Goal: Task Accomplishment & Management: Manage account settings

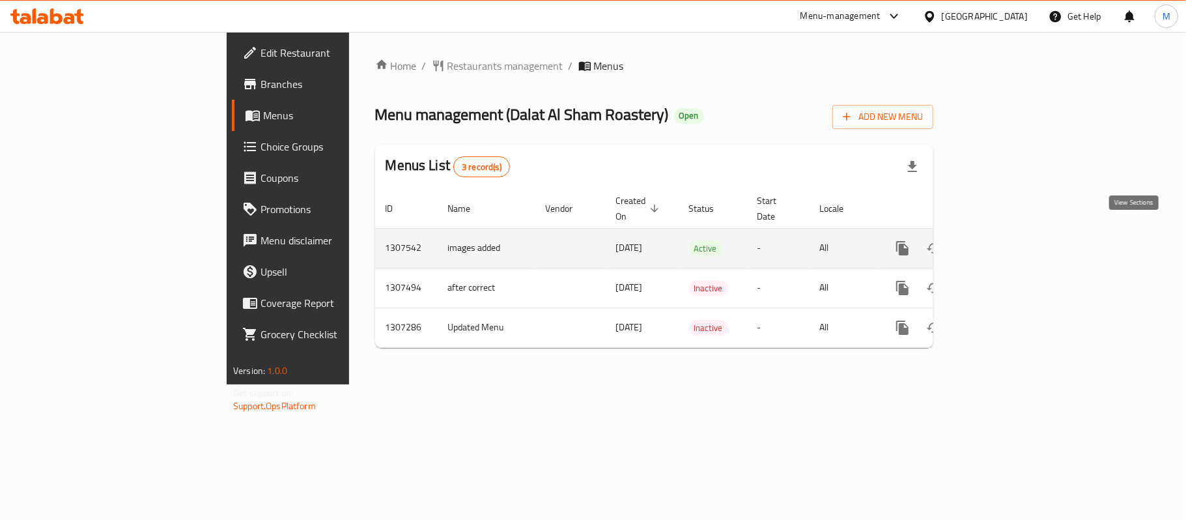
click at [1004, 240] on icon "enhanced table" at bounding box center [997, 248] width 16 height 16
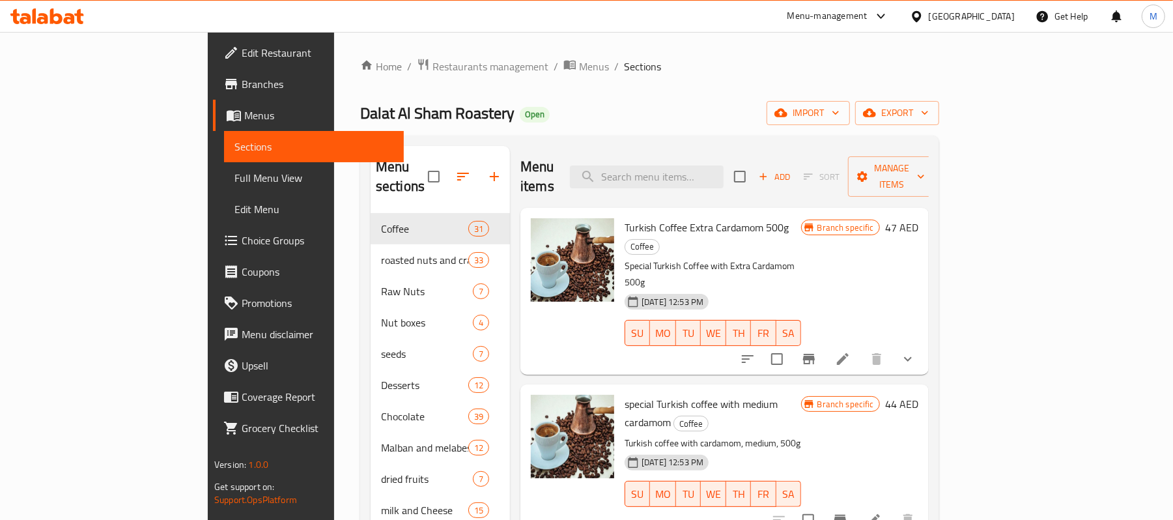
click at [763, 147] on div "Menu items Add Sort Manage items" at bounding box center [724, 177] width 408 height 62
click at [765, 151] on div "Menu items Add Sort Manage items" at bounding box center [724, 177] width 408 height 62
click at [724, 165] on input "search" at bounding box center [647, 176] width 154 height 23
paste input "Thai Rice Crackers"
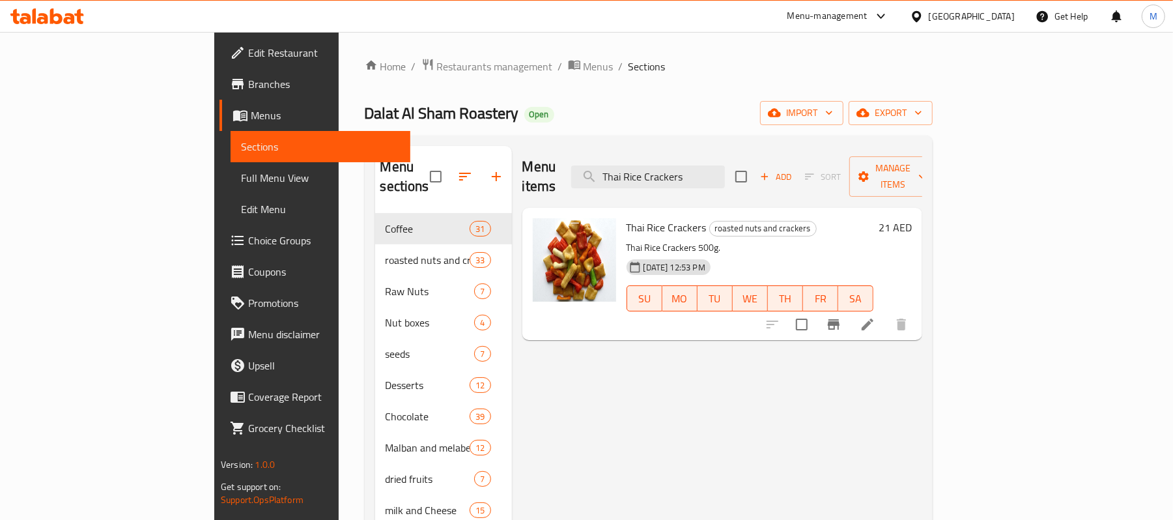
type input "Thai Rice Crackers"
click at [886, 314] on li at bounding box center [867, 324] width 36 height 23
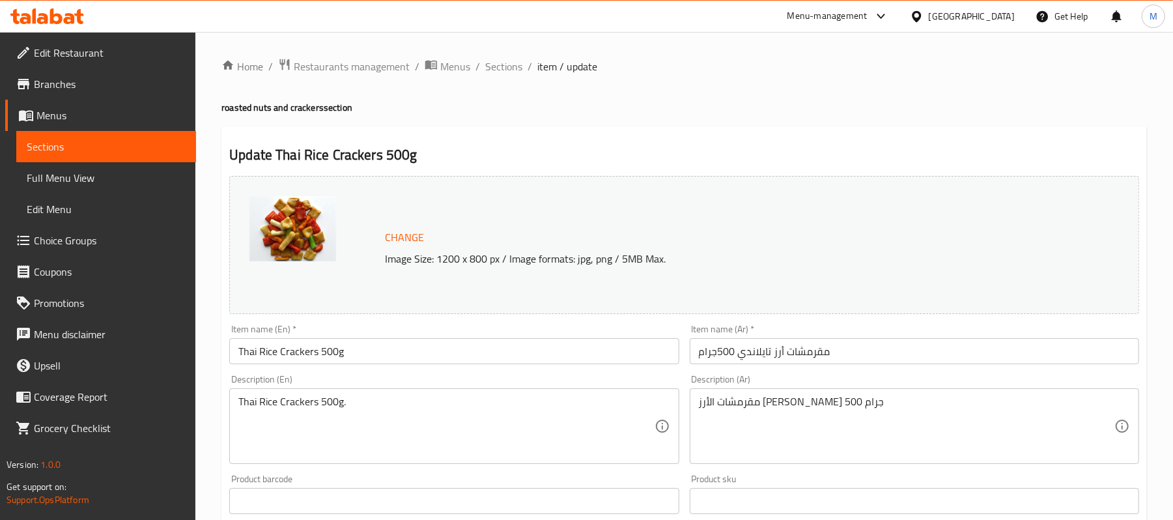
click at [822, 403] on textarea "مقرمشات الأرز [PERSON_NAME] 500 جرام" at bounding box center [907, 426] width 416 height 62
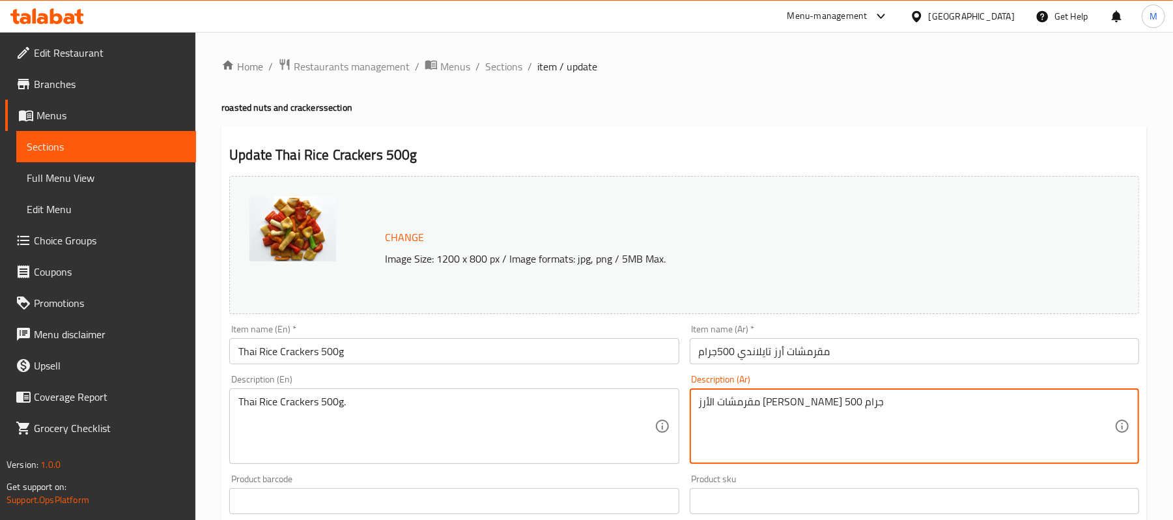
click at [822, 403] on textarea "مقرمشات الأرز [PERSON_NAME] 500 جرام" at bounding box center [907, 426] width 416 height 62
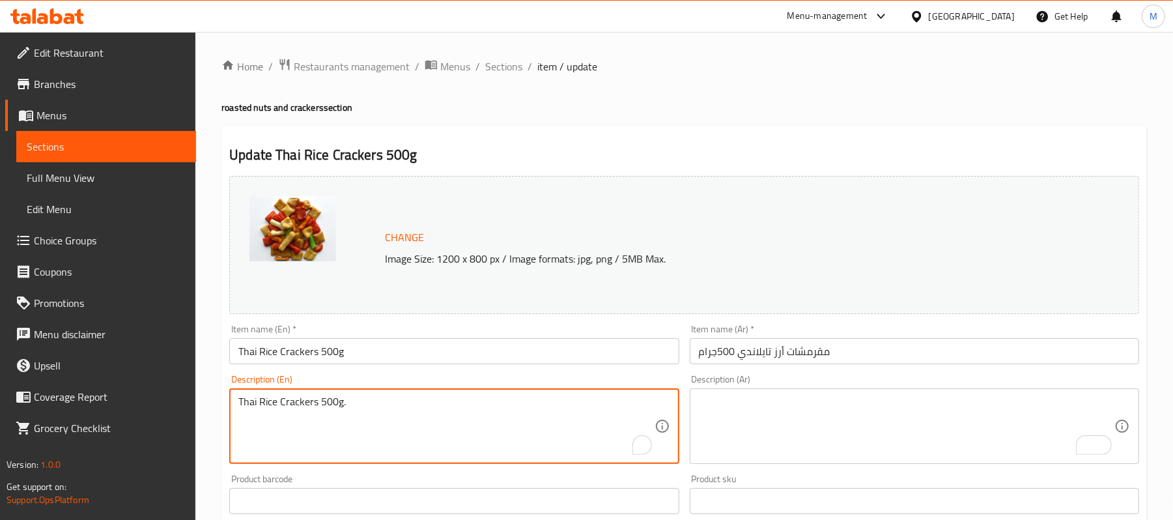
click at [358, 405] on textarea "Thai Rice Crackers 500g." at bounding box center [446, 426] width 416 height 62
click at [844, 358] on input "مقرمشات أرز تايلاندي 500جرام" at bounding box center [914, 351] width 449 height 26
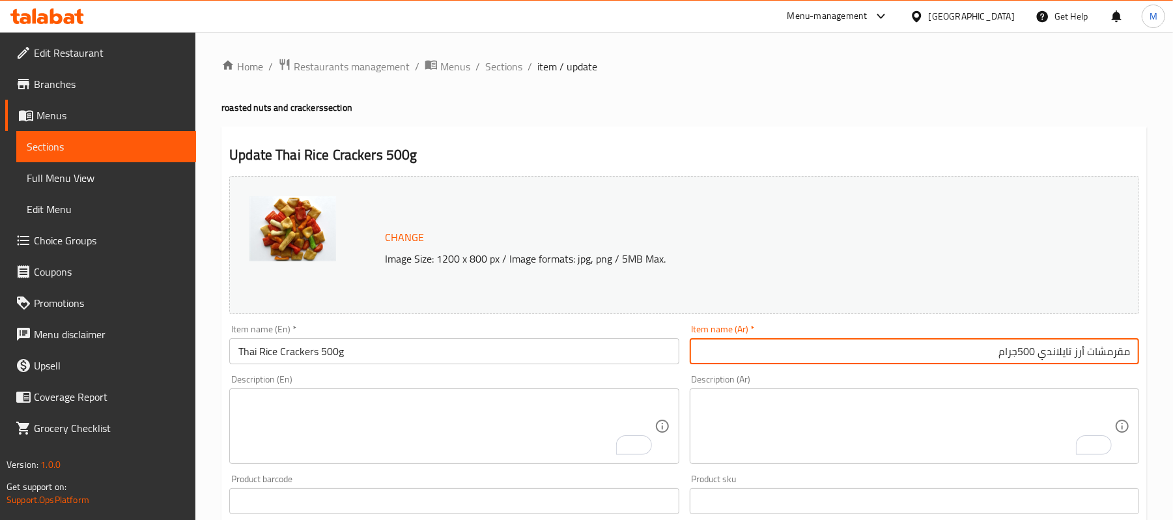
click at [1017, 346] on input "مقرمشات أرز تايلاندي 500جرام" at bounding box center [914, 351] width 449 height 26
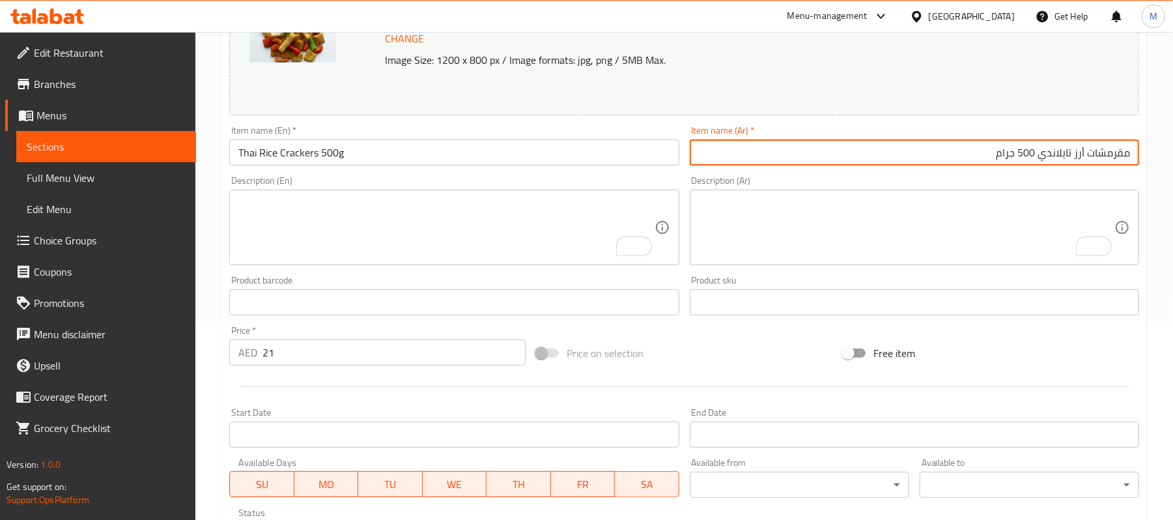
scroll to position [418, 0]
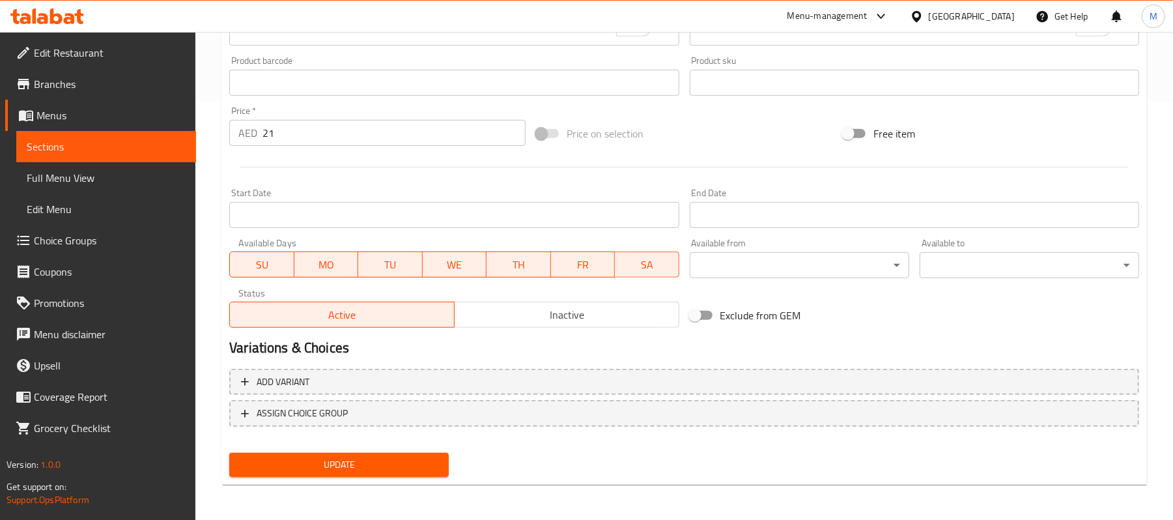
type input "مقرمشات أرز تايلاندي 500 جرام"
click at [264, 470] on span "Update" at bounding box center [339, 465] width 199 height 16
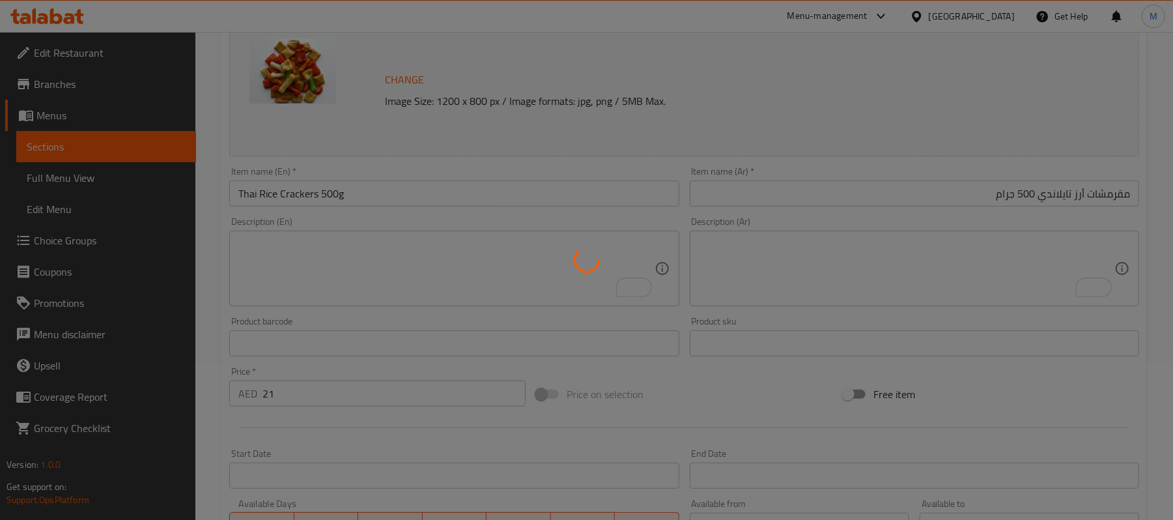
scroll to position [0, 0]
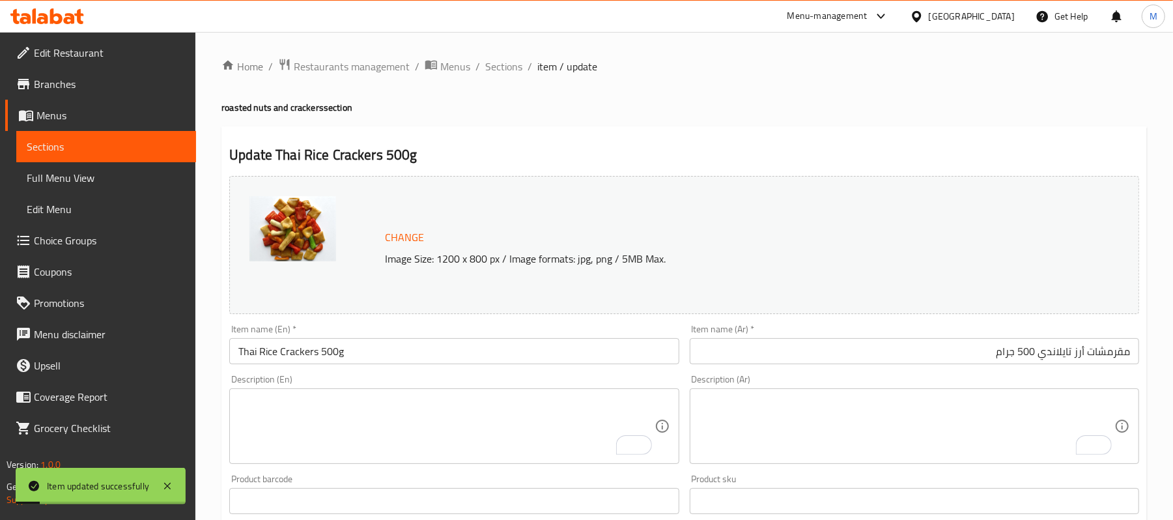
click at [317, 340] on input "Thai Rice Crackers 500g" at bounding box center [453, 351] width 449 height 26
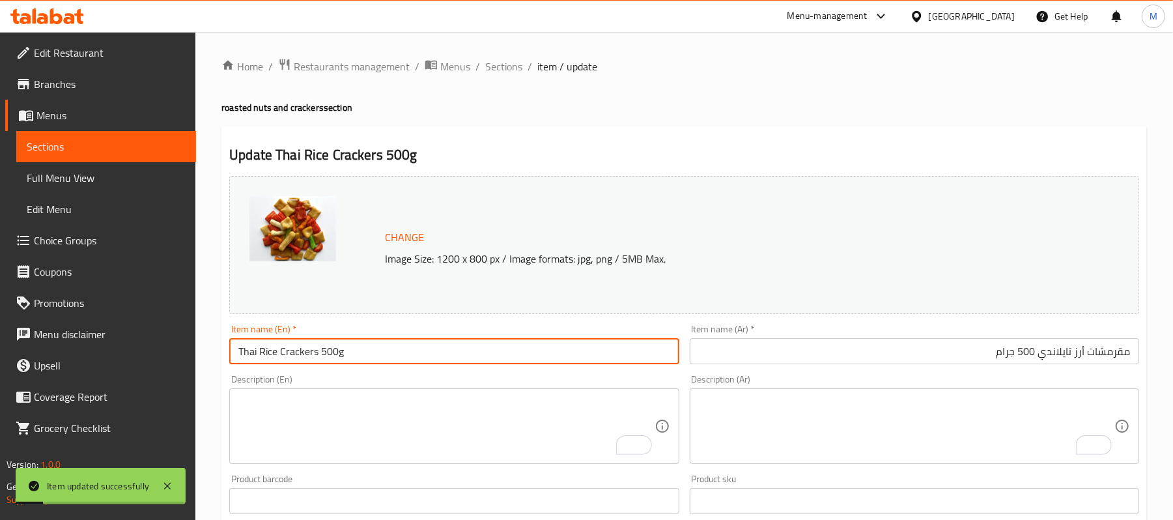
click at [317, 340] on input "Thai Rice Crackers 500g" at bounding box center [453, 351] width 449 height 26
click at [65, 172] on span "Full Menu View" at bounding box center [106, 178] width 159 height 16
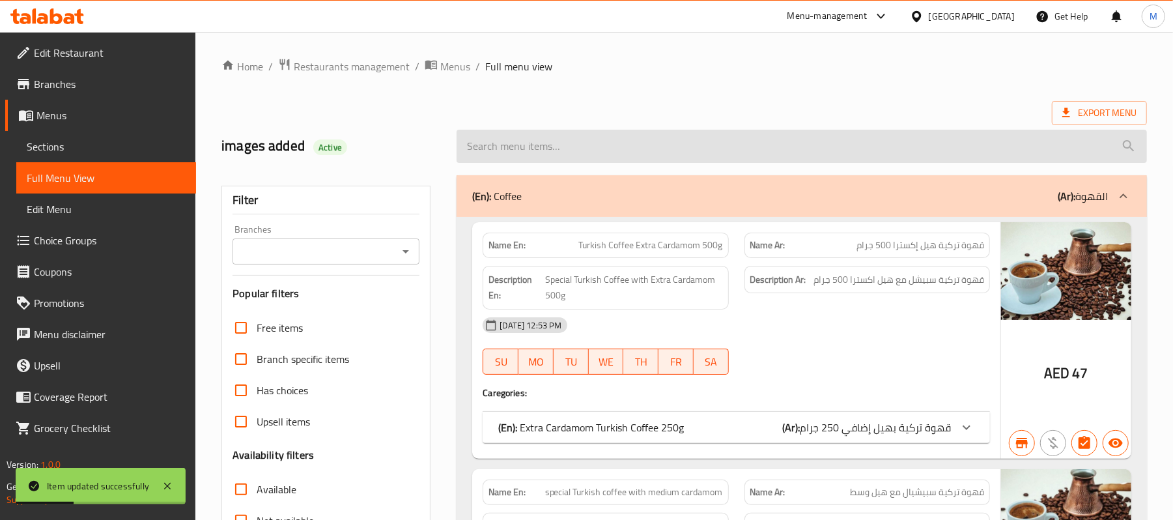
click at [647, 139] on input "search" at bounding box center [802, 146] width 690 height 33
paste input "Thai Rice Crackers 500g"
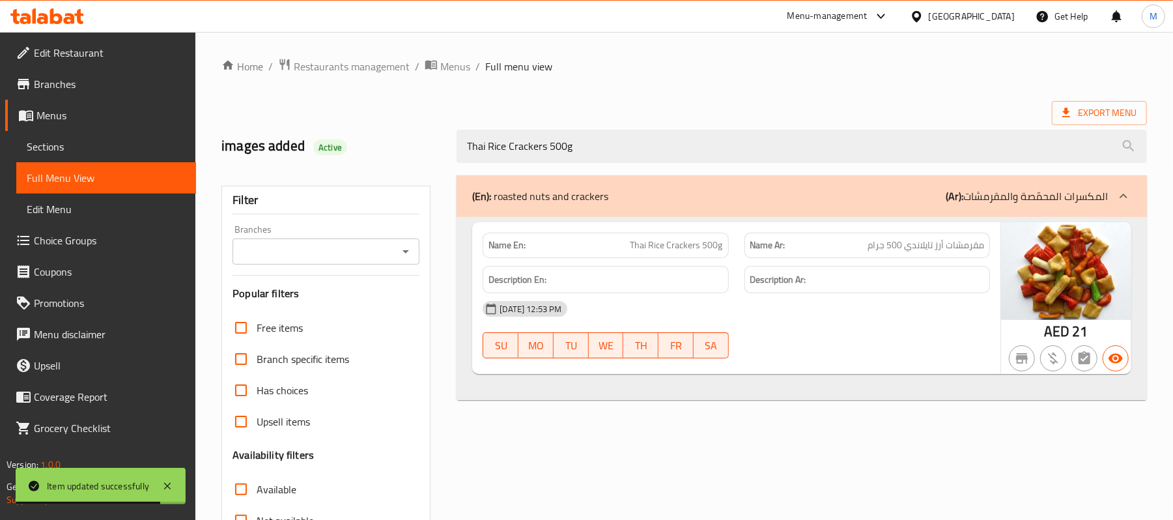
type input "Thai Rice Crackers 500g"
click at [943, 16] on div "[GEOGRAPHIC_DATA]" at bounding box center [972, 16] width 86 height 14
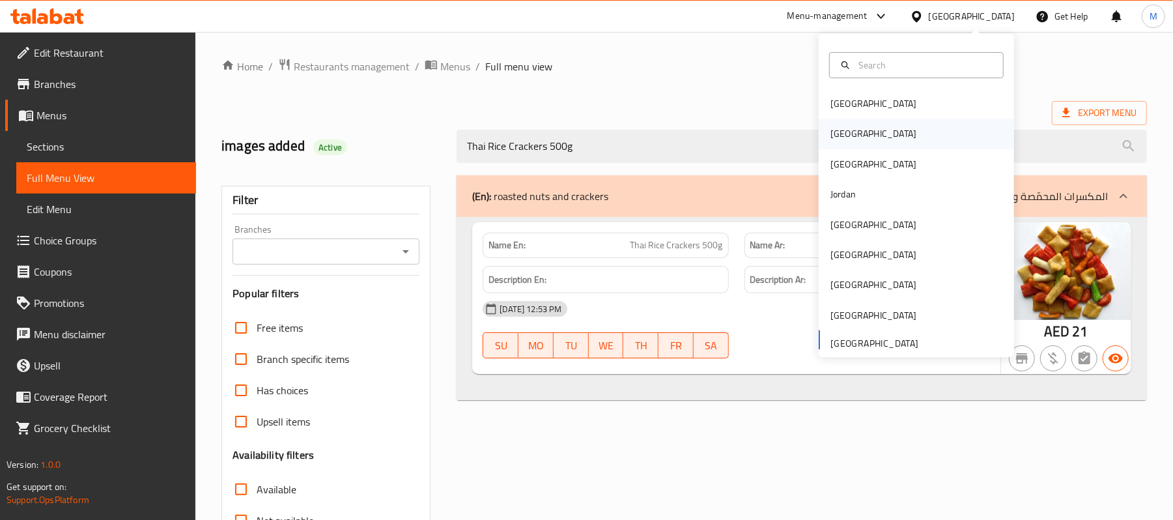
click at [840, 126] on div "[GEOGRAPHIC_DATA]" at bounding box center [873, 133] width 86 height 14
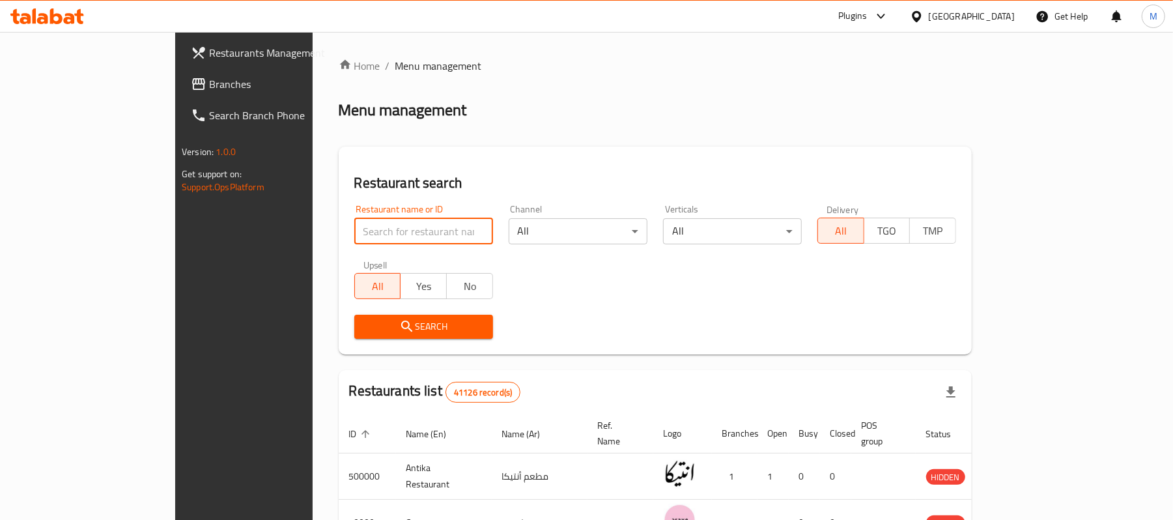
click at [354, 236] on input "search" at bounding box center [423, 231] width 139 height 26
paste input "777302"
type input "777302"
click button "Search" at bounding box center [423, 327] width 139 height 24
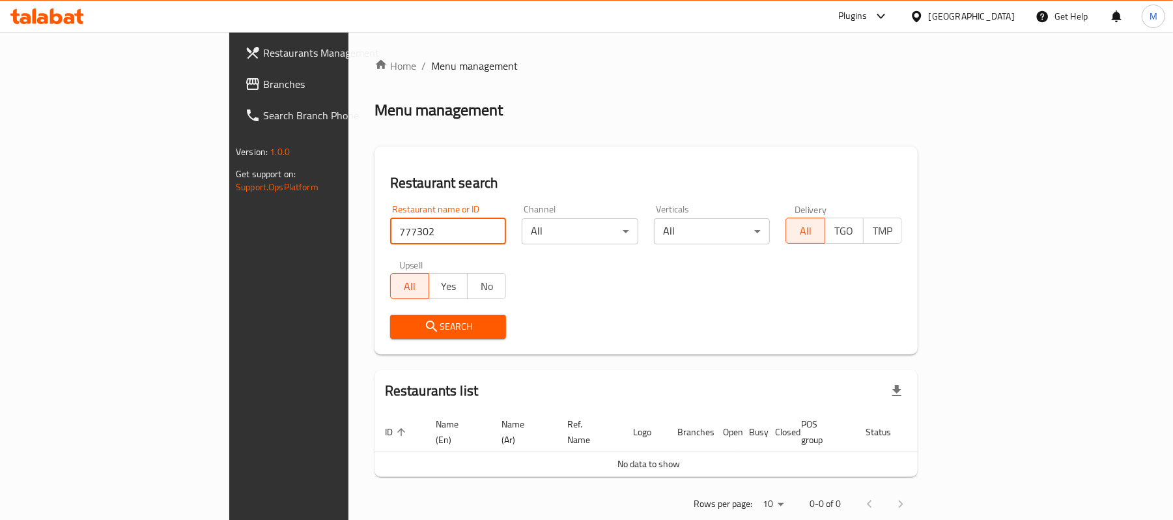
click at [867, 17] on div "Plugins" at bounding box center [852, 16] width 29 height 16
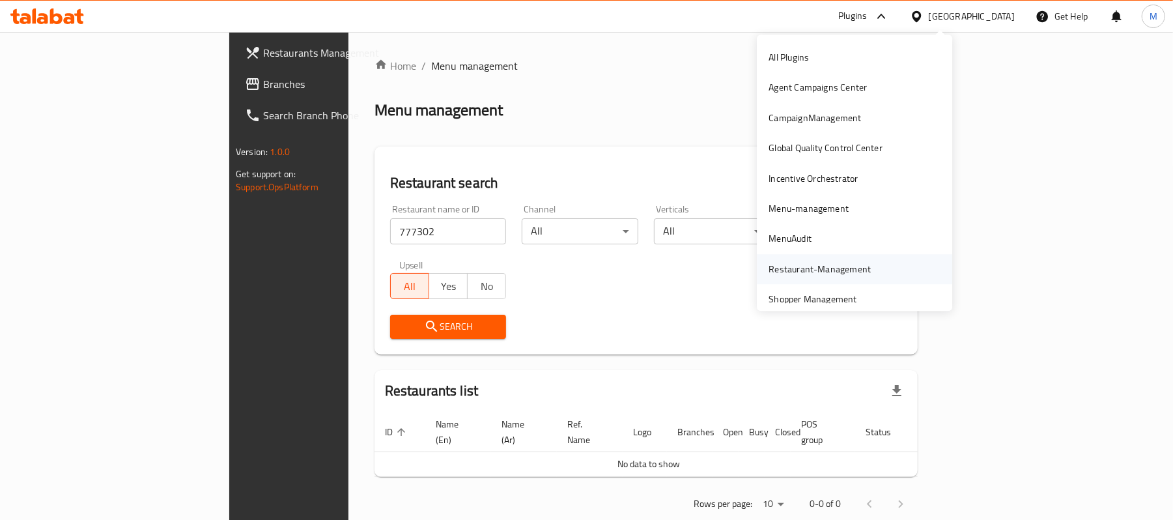
click at [821, 267] on div "Restaurant-Management" at bounding box center [820, 269] width 102 height 14
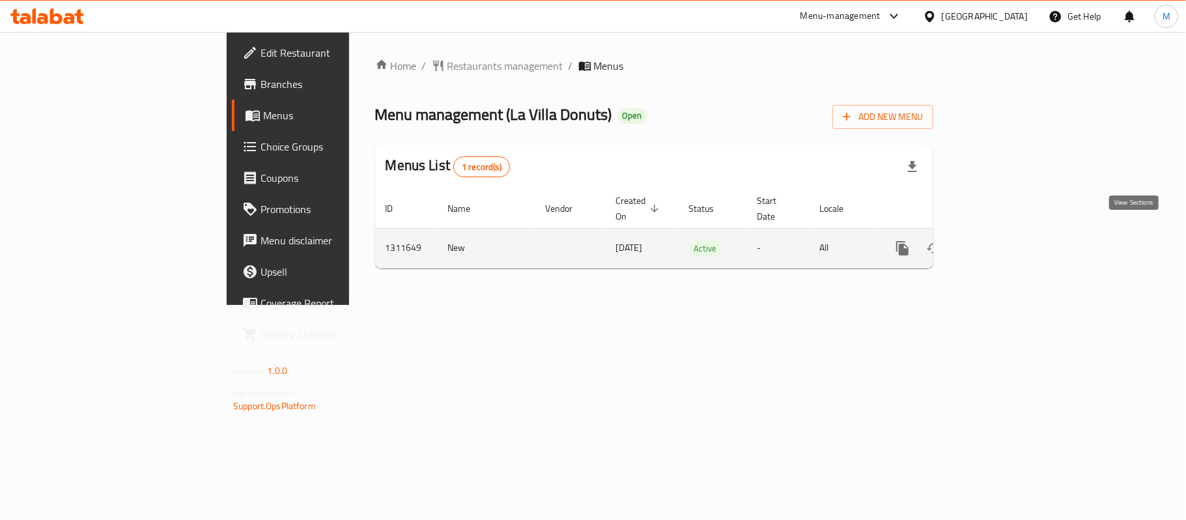
click at [1004, 240] on icon "enhanced table" at bounding box center [997, 248] width 16 height 16
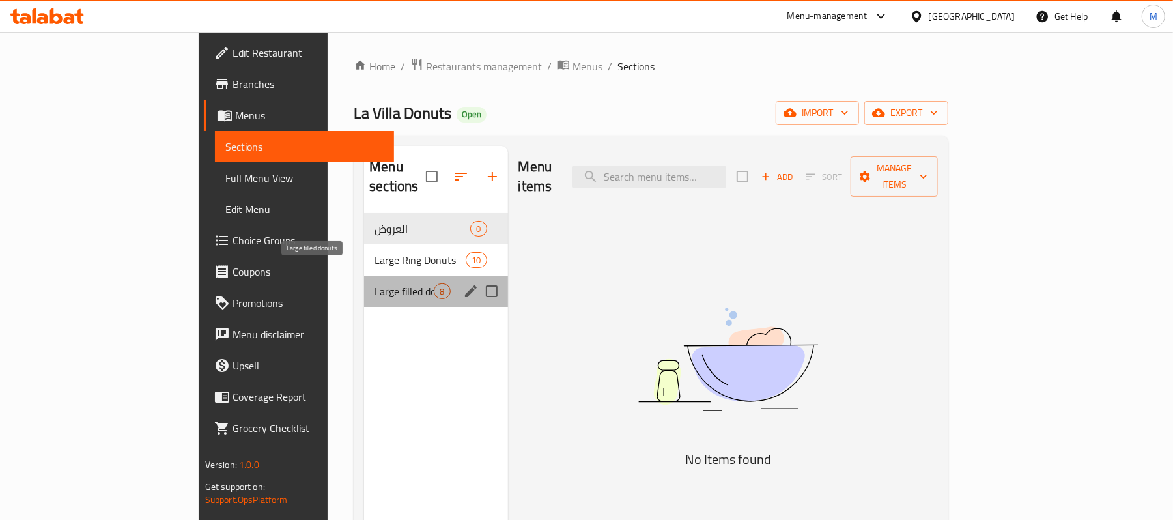
click at [374, 283] on span "Large filled donuts" at bounding box center [403, 291] width 59 height 16
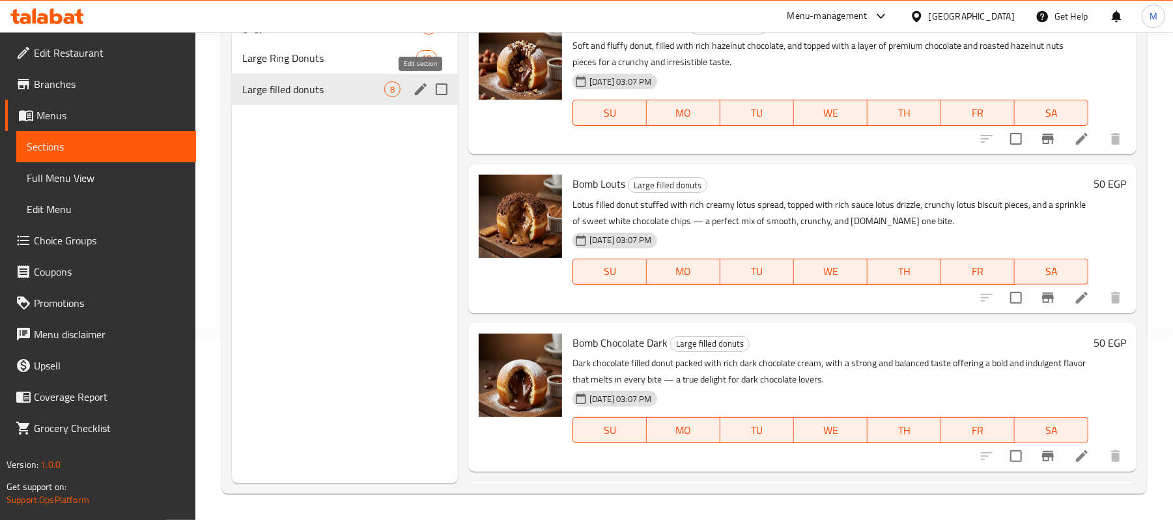
click at [418, 92] on icon "edit" at bounding box center [421, 89] width 12 height 12
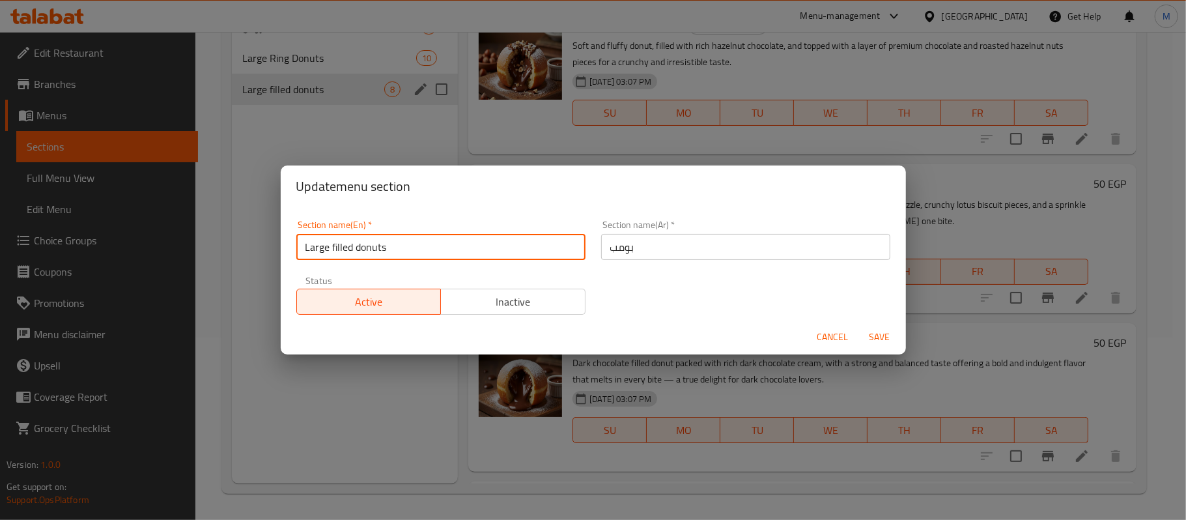
click at [389, 249] on input "Large filled donuts" at bounding box center [440, 247] width 289 height 26
type input "Large Filled Donuts"
click at [868, 334] on span "Save" at bounding box center [879, 337] width 31 height 16
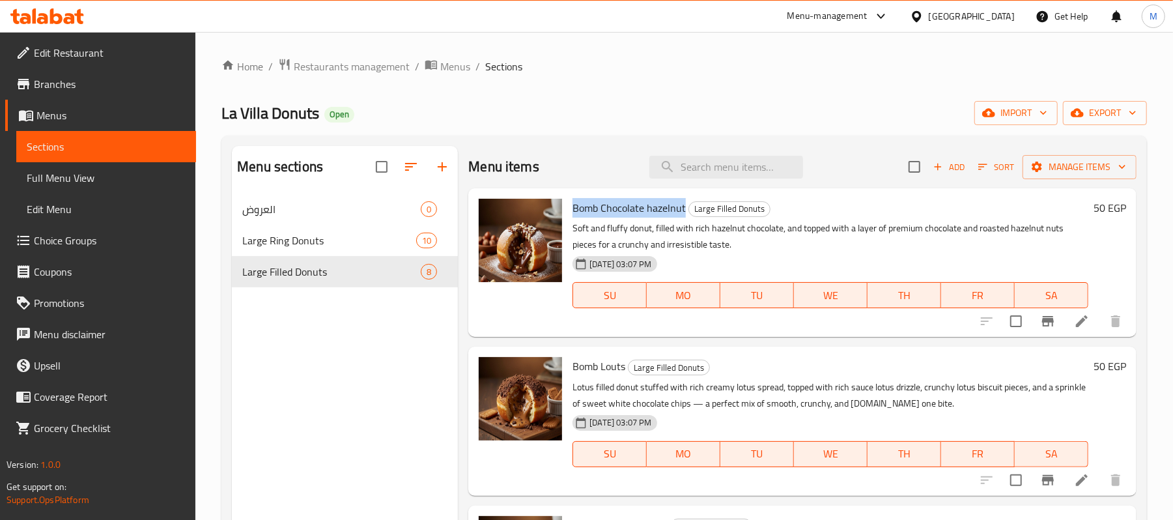
drag, startPoint x: 569, startPoint y: 209, endPoint x: 684, endPoint y: 211, distance: 115.3
click at [684, 211] on div "Bomb Chocolate hazelnut Large Filled Donuts Soft and fluffy donut, filled with …" at bounding box center [830, 262] width 526 height 138
copy span "Bomb Chocolate hazelnut"
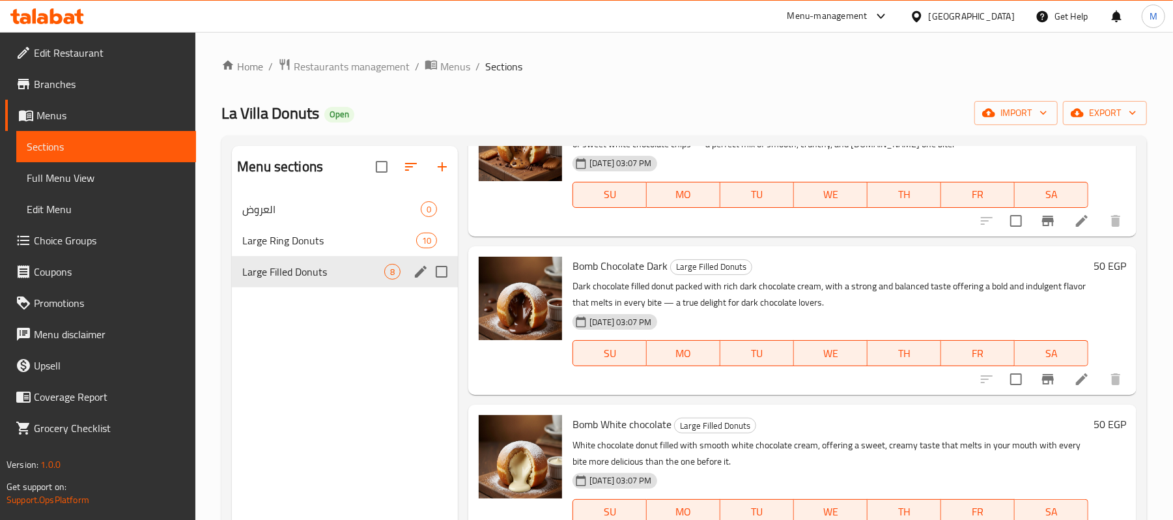
click at [320, 272] on span "Large Filled Donuts" at bounding box center [313, 272] width 142 height 16
click at [452, 64] on span "Menus" at bounding box center [455, 67] width 30 height 16
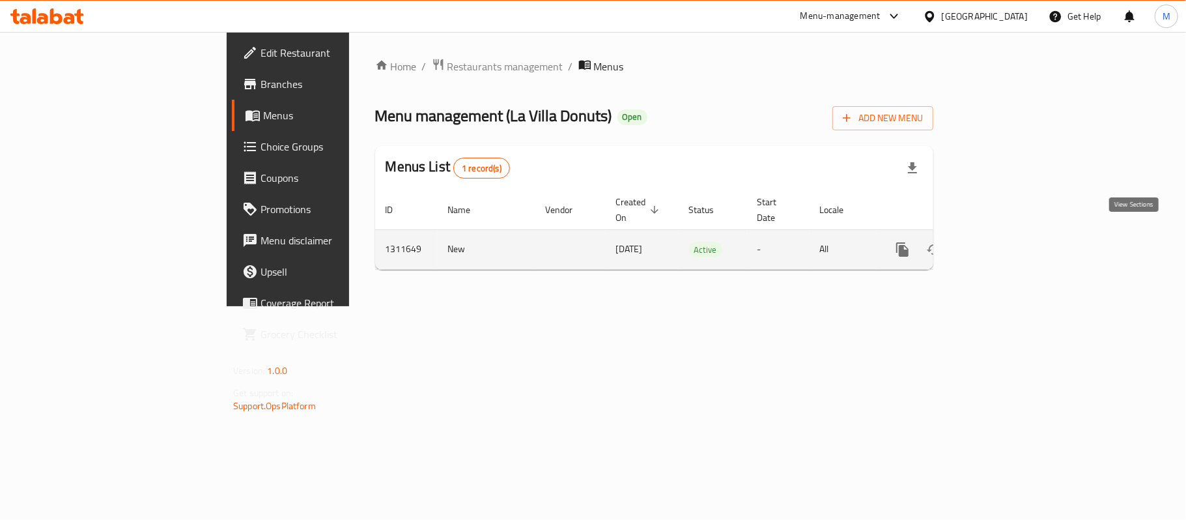
click at [1004, 242] on icon "enhanced table" at bounding box center [997, 250] width 16 height 16
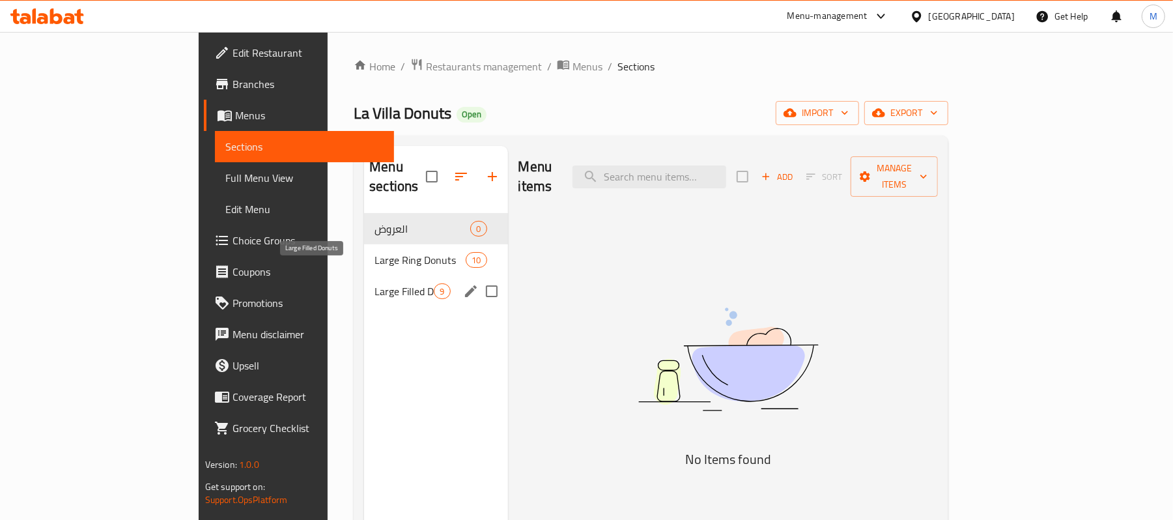
click at [374, 283] on span "Large Filled Donuts" at bounding box center [403, 291] width 59 height 16
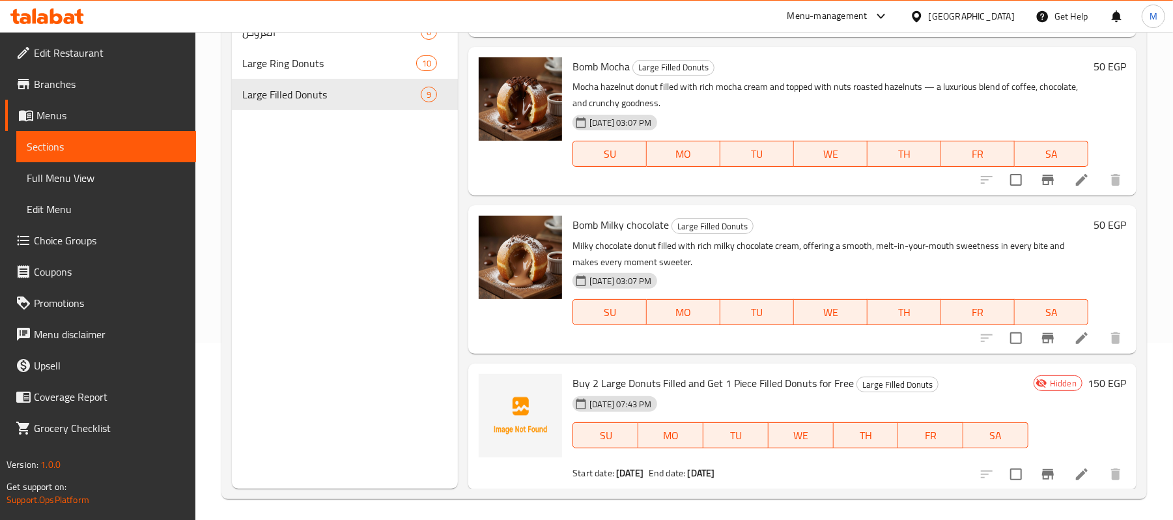
scroll to position [183, 0]
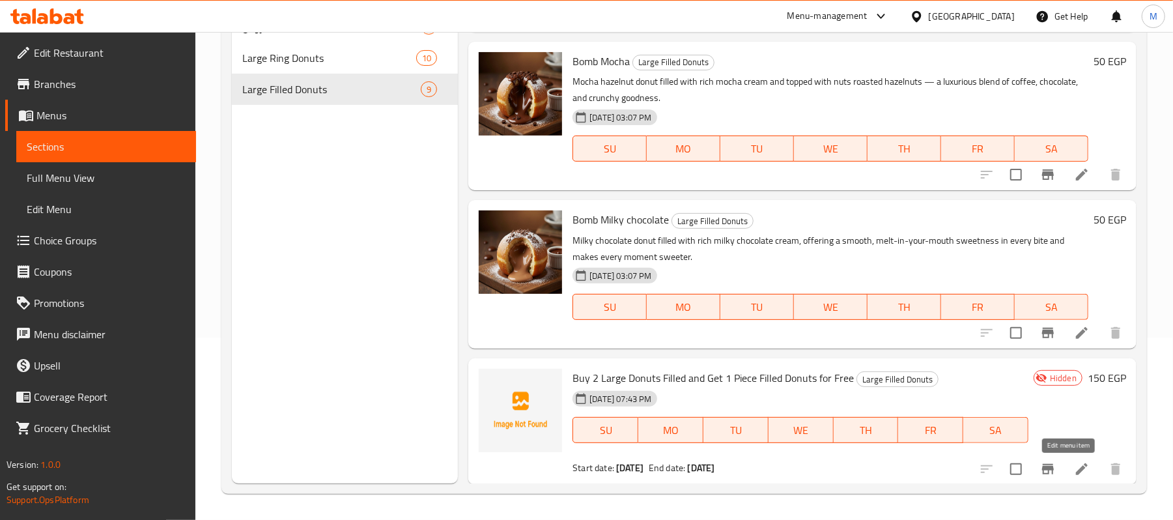
click at [1074, 464] on icon at bounding box center [1082, 469] width 16 height 16
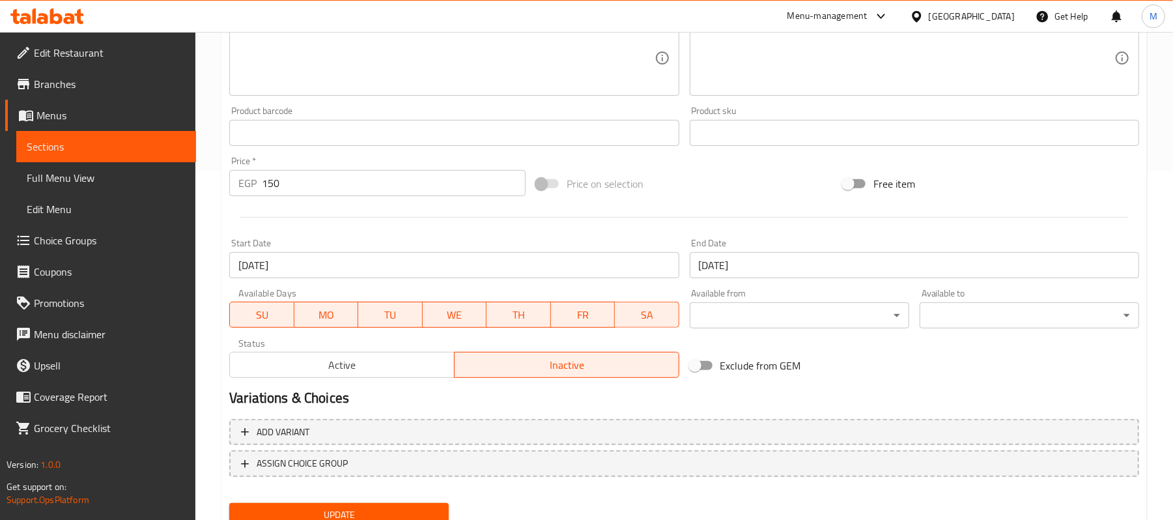
scroll to position [399, 0]
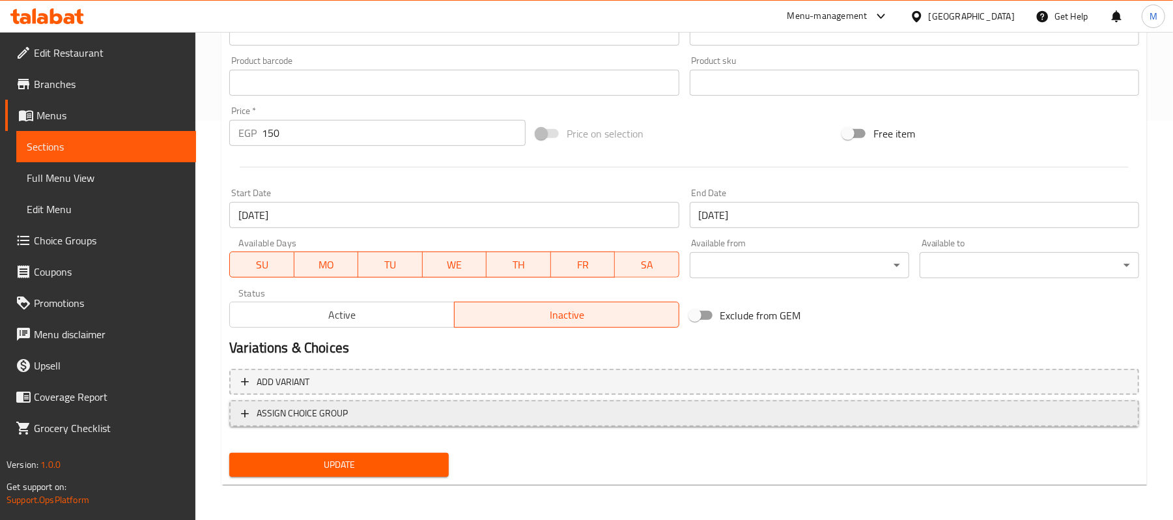
click at [376, 417] on span "ASSIGN CHOICE GROUP" at bounding box center [684, 413] width 886 height 16
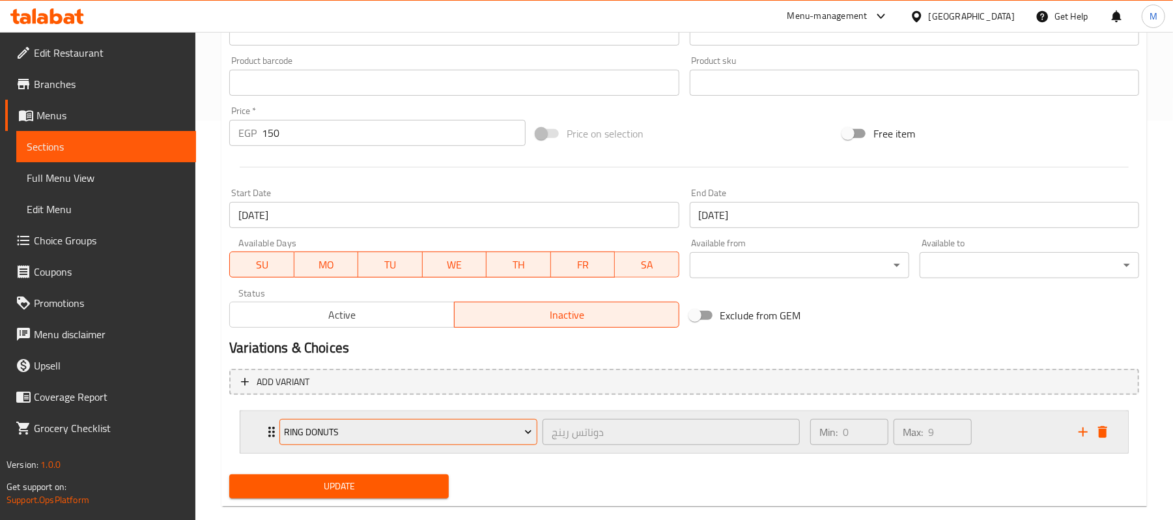
click at [365, 430] on span "Ring Donuts" at bounding box center [409, 432] width 248 height 16
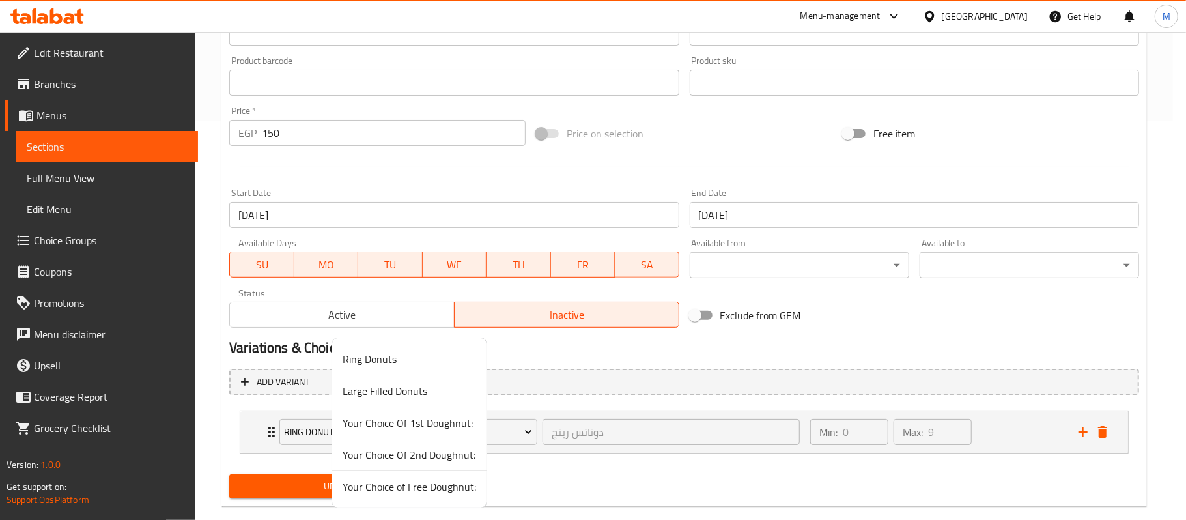
click at [409, 423] on span "Your Choice Of 1st Doughnut:" at bounding box center [410, 423] width 134 height 16
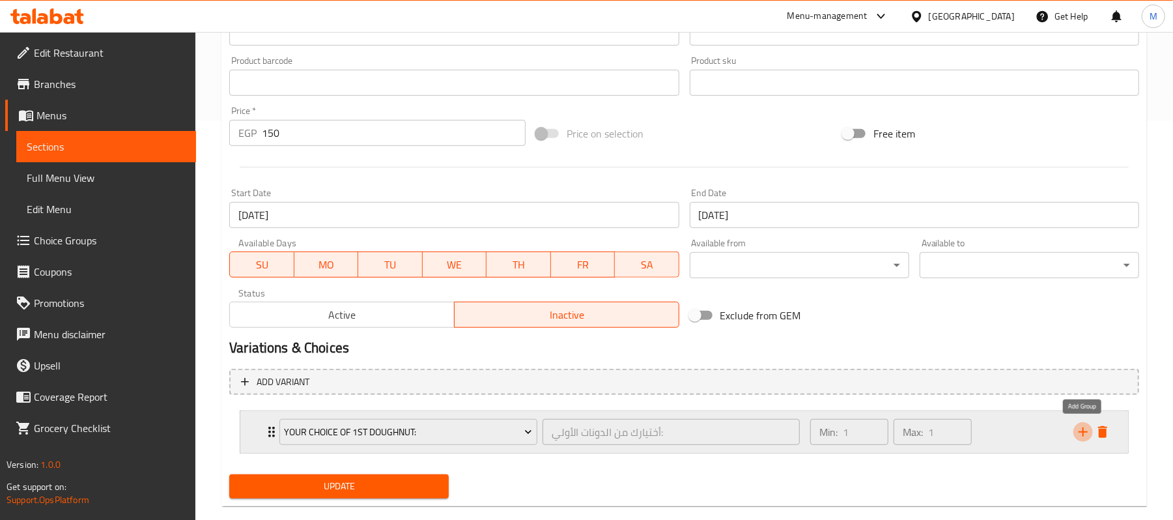
click at [1089, 431] on icon "add" at bounding box center [1083, 432] width 16 height 16
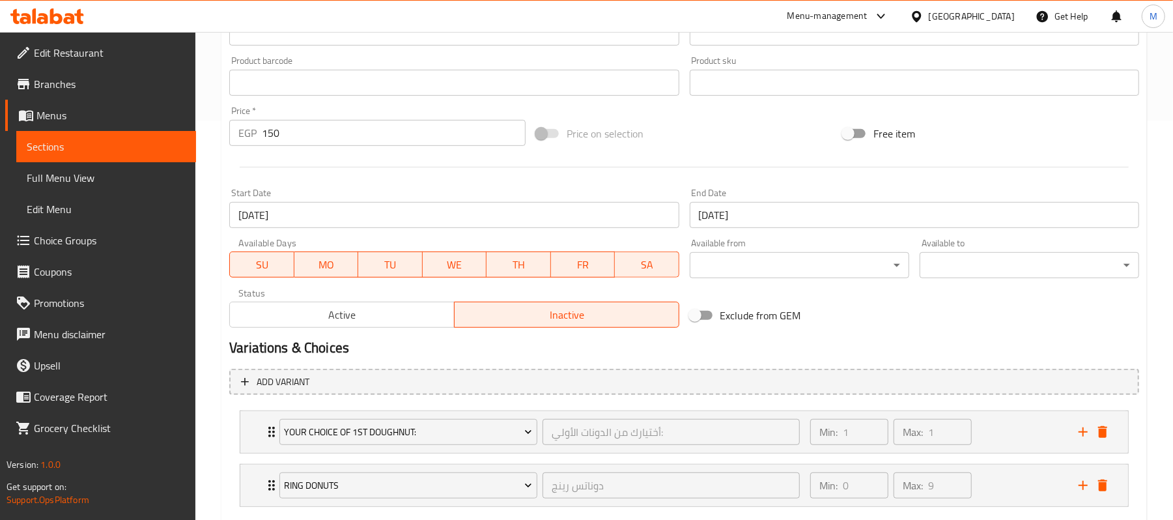
scroll to position [477, 0]
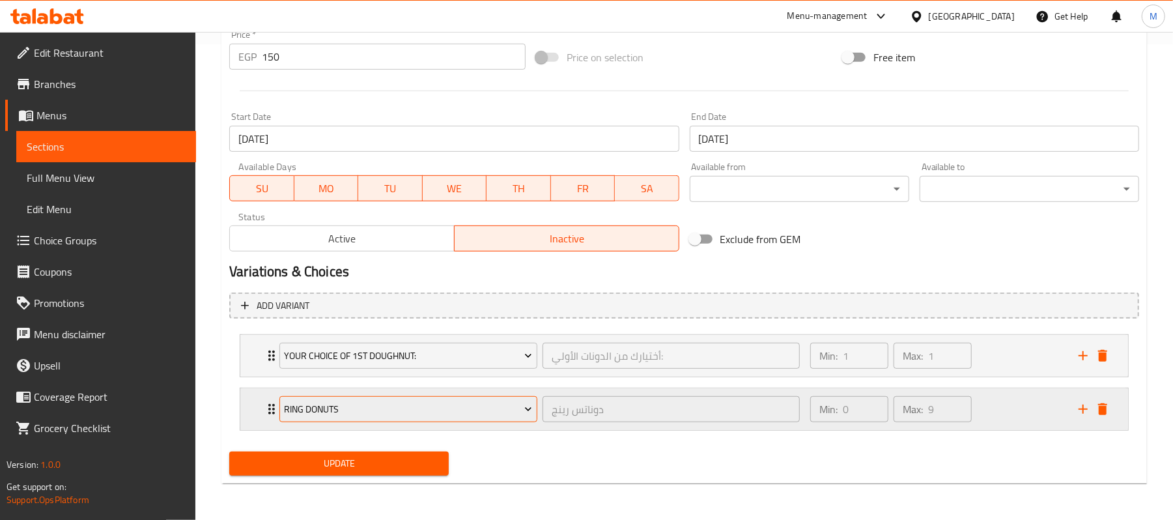
click at [412, 418] on button "Ring Donuts" at bounding box center [408, 409] width 258 height 26
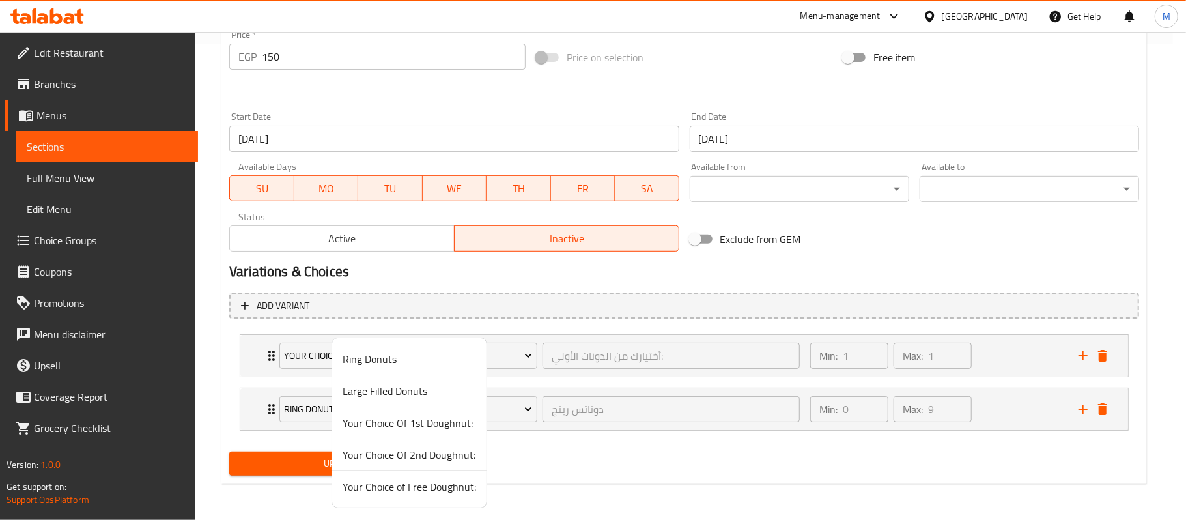
click at [415, 455] on span "Your Choice Of 2nd Doughnut:" at bounding box center [410, 455] width 134 height 16
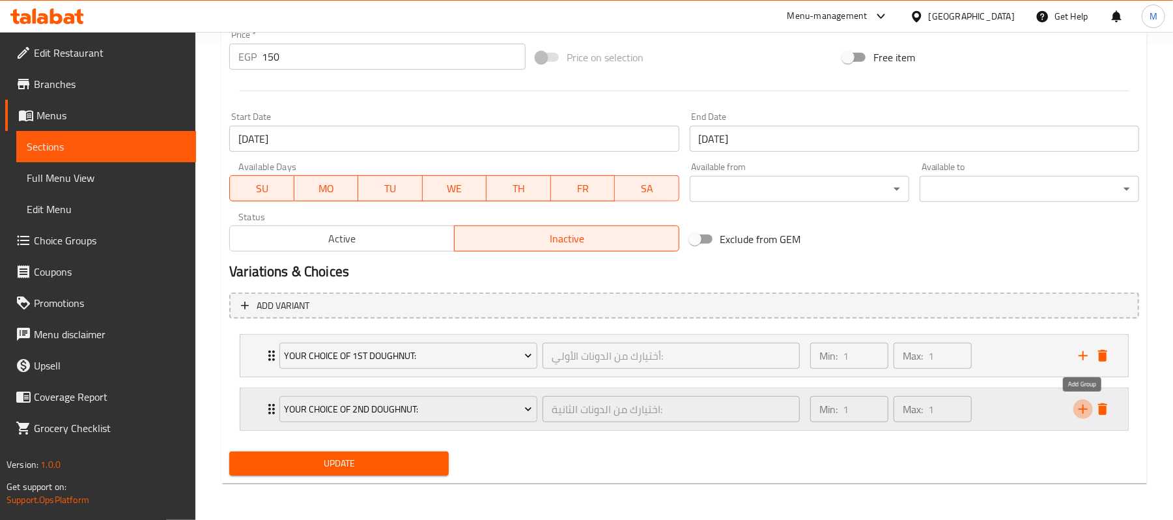
click at [1076, 410] on icon "add" at bounding box center [1083, 409] width 16 height 16
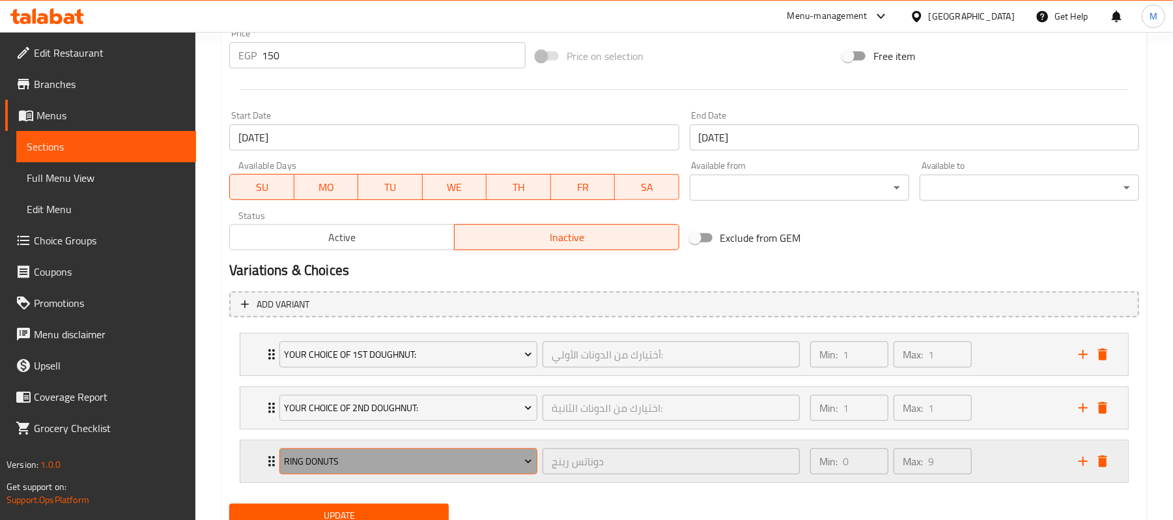
click at [465, 470] on span "Ring Donuts" at bounding box center [409, 461] width 248 height 16
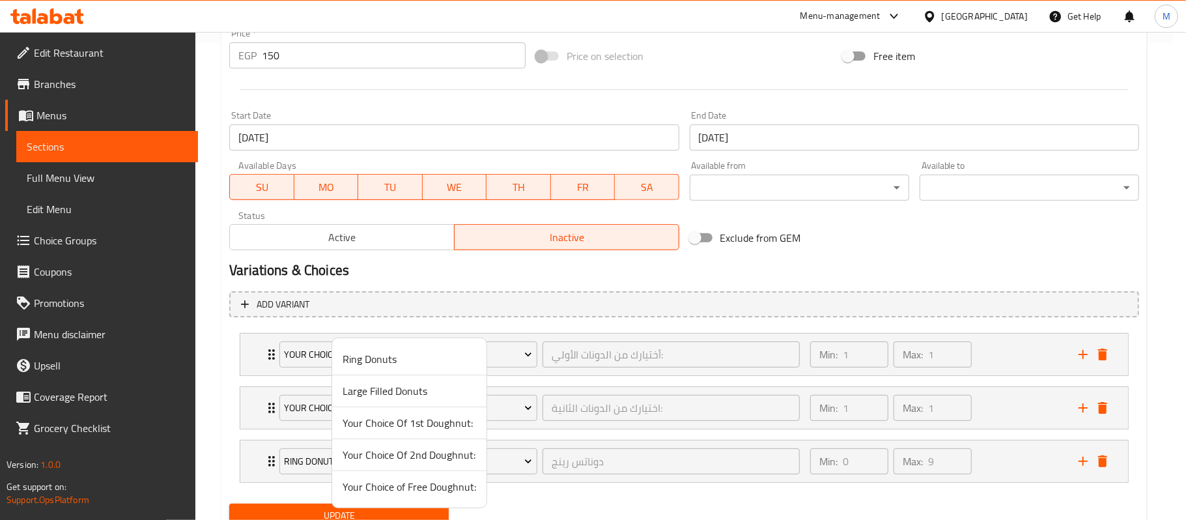
click at [446, 481] on span "Your Choice of Free Doughnut:" at bounding box center [410, 487] width 134 height 16
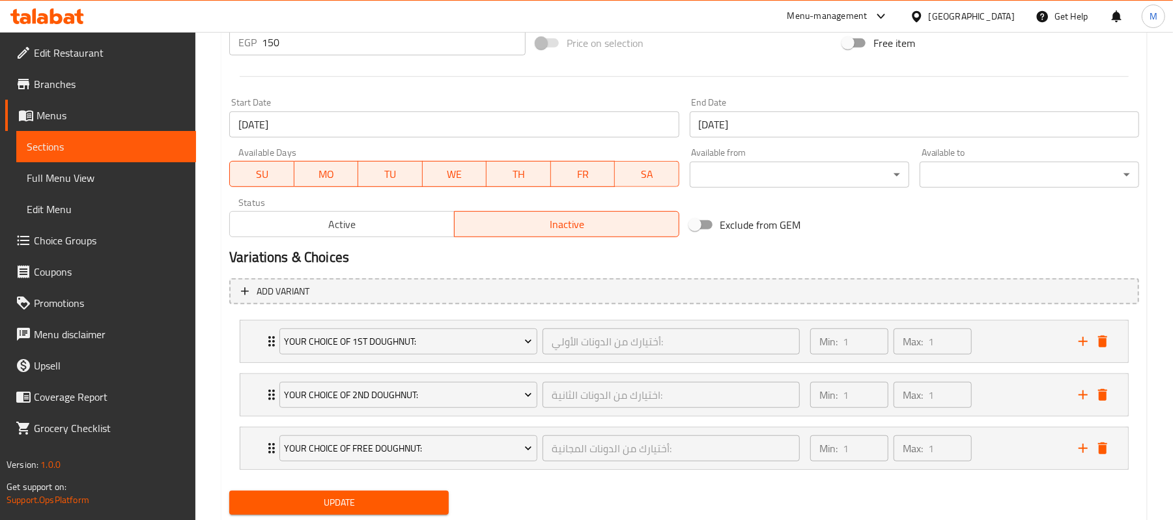
scroll to position [531, 0]
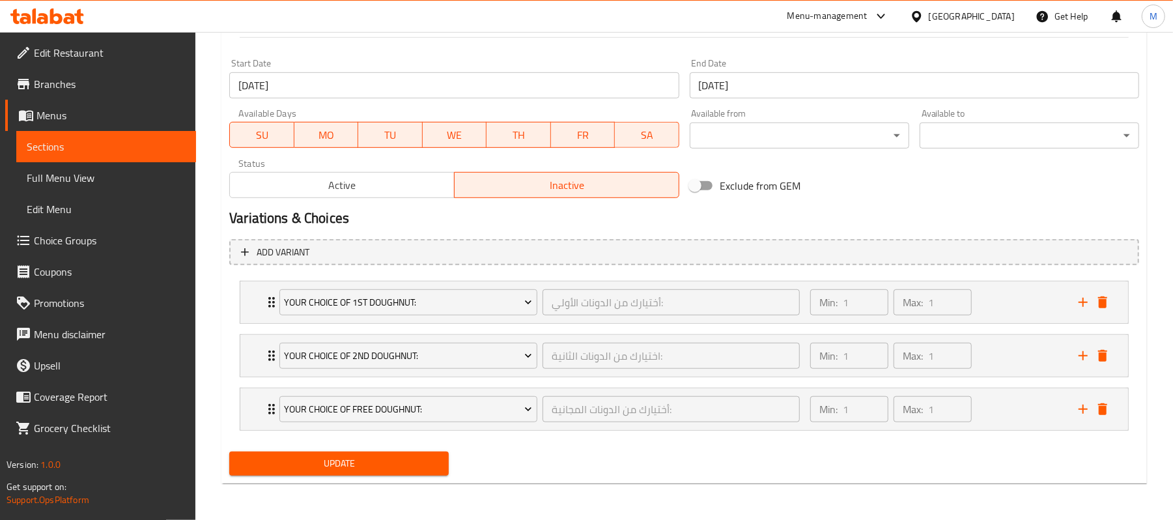
click at [404, 470] on span "Update" at bounding box center [339, 463] width 199 height 16
click at [376, 129] on span "TU" at bounding box center [390, 135] width 54 height 19
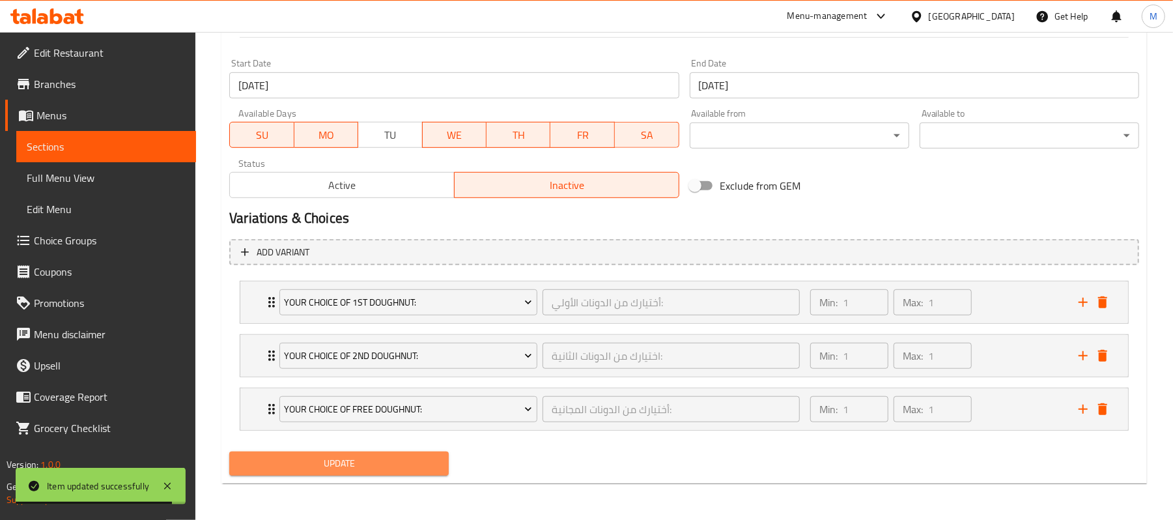
click at [366, 468] on span "Update" at bounding box center [339, 463] width 199 height 16
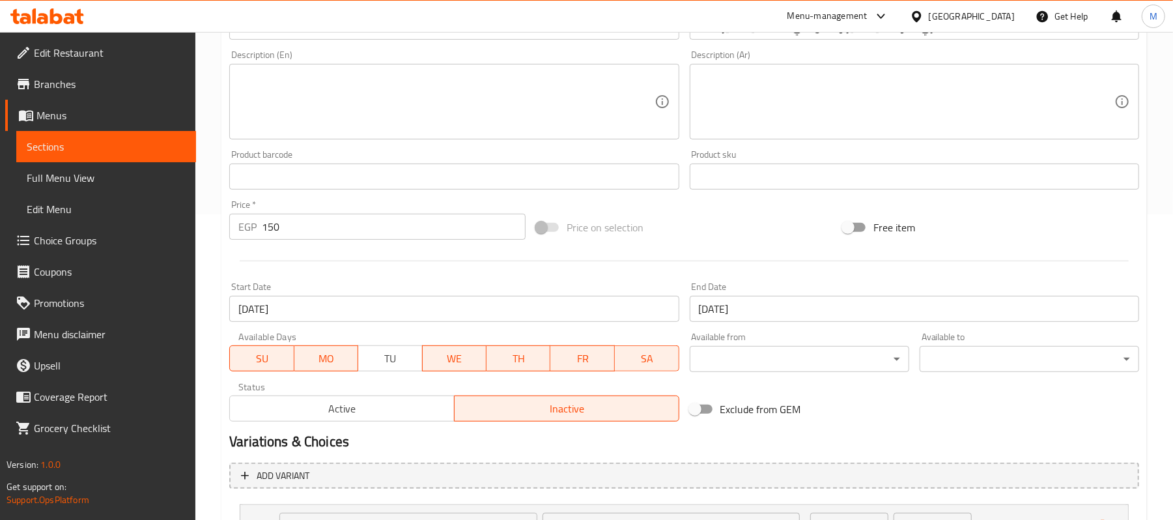
scroll to position [521, 0]
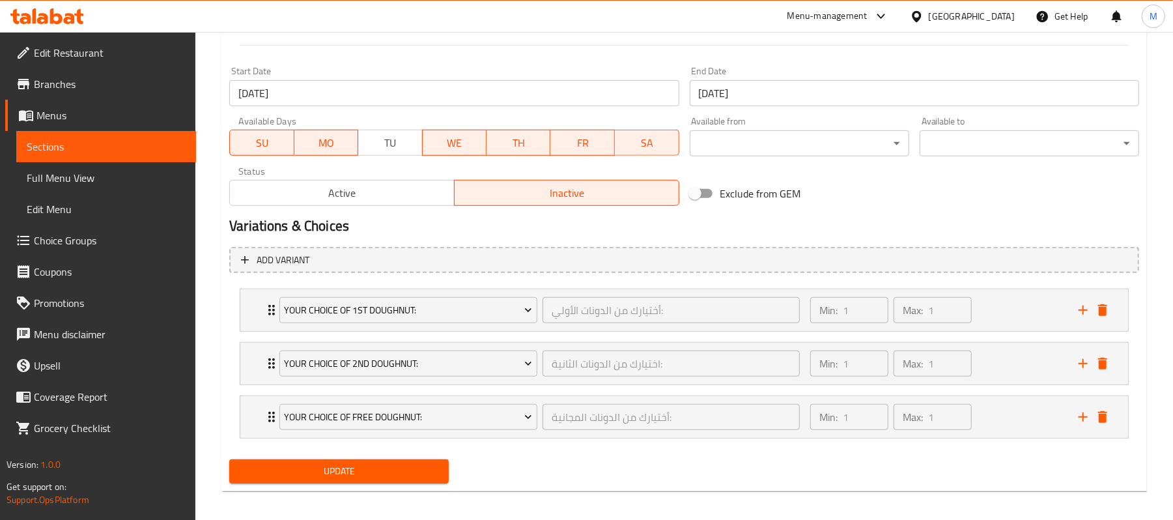
click at [402, 478] on span "Update" at bounding box center [339, 471] width 199 height 16
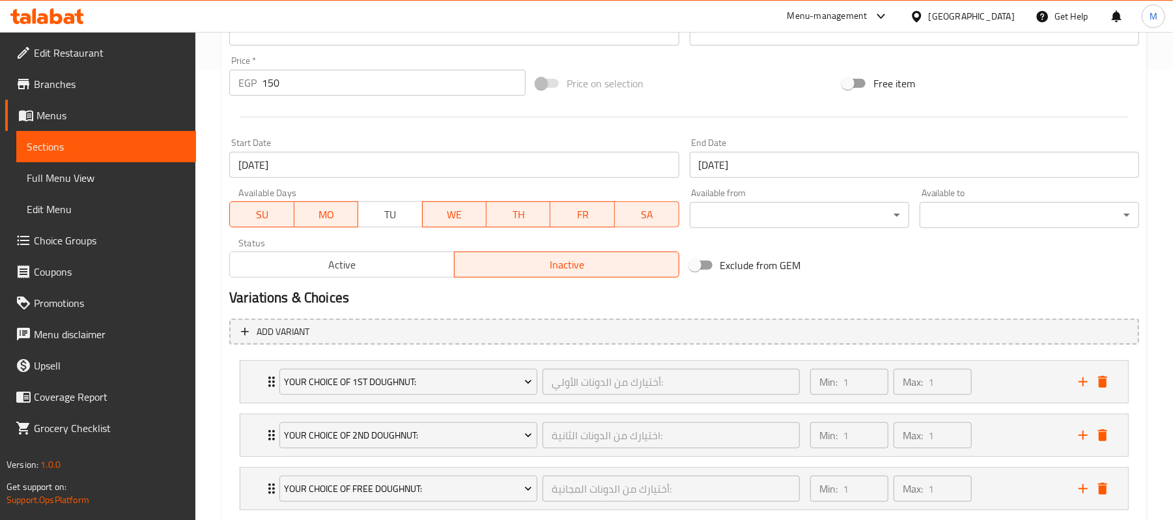
scroll to position [531, 0]
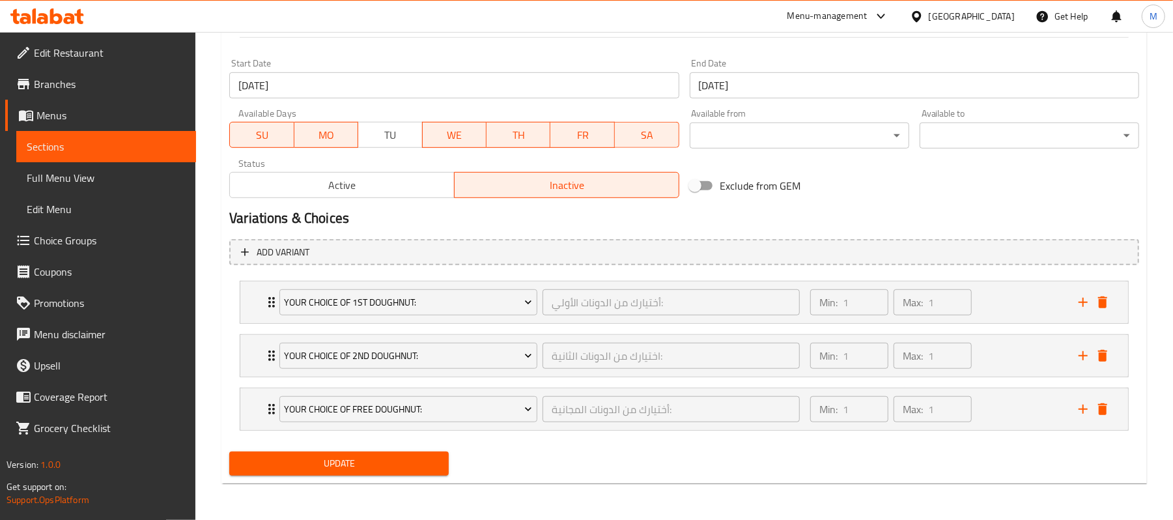
drag, startPoint x: 301, startPoint y: 459, endPoint x: 496, endPoint y: 305, distance: 248.1
click at [301, 459] on span "Update" at bounding box center [339, 463] width 199 height 16
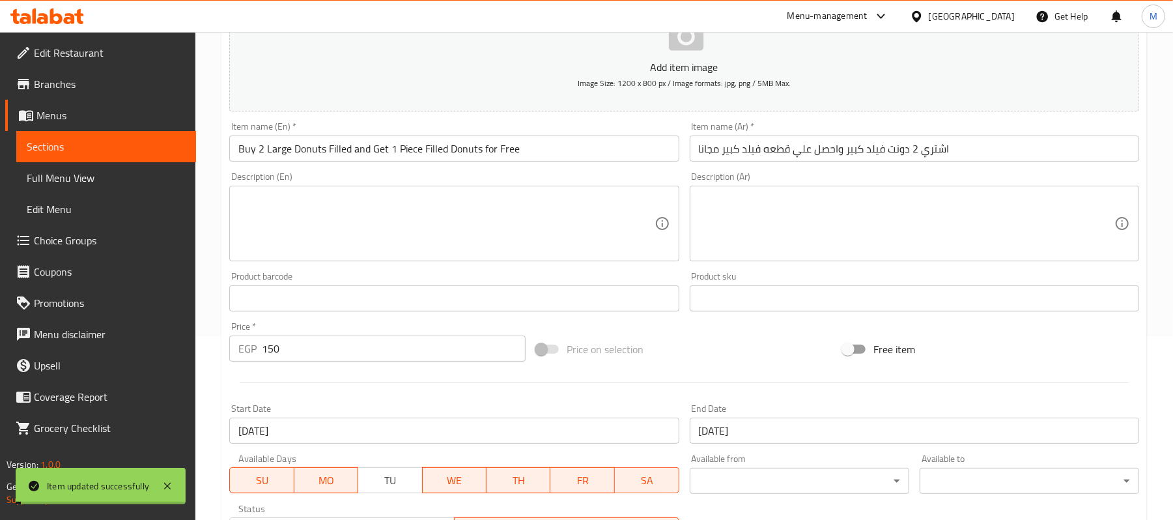
scroll to position [0, 0]
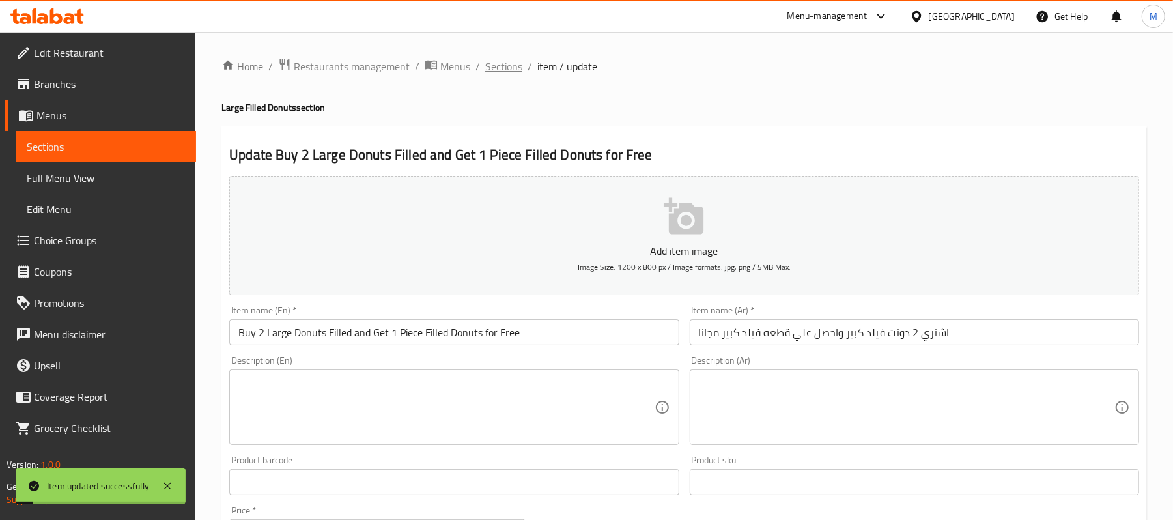
click at [503, 69] on span "Sections" at bounding box center [503, 67] width 37 height 16
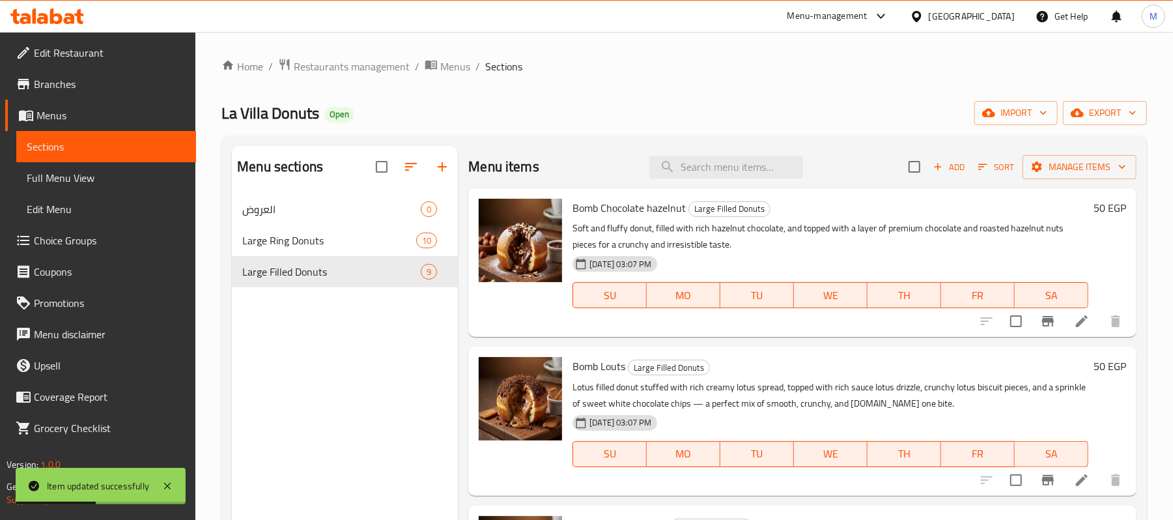
click at [63, 178] on span "Full Menu View" at bounding box center [106, 178] width 159 height 16
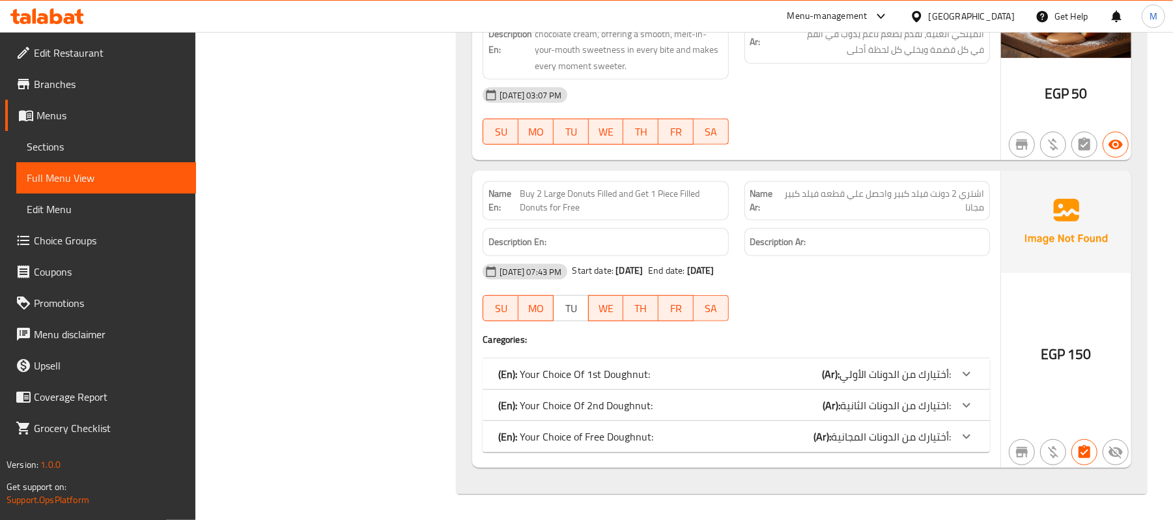
scroll to position [3953, 0]
click at [640, 199] on span "Buy 2 Large Donuts Filled and Get 1 Piece Filled Donuts for Free" at bounding box center [621, 200] width 203 height 27
copy span "Buy 2 Large Donuts Filled and Get 1 Piece Filled Donuts for Free"
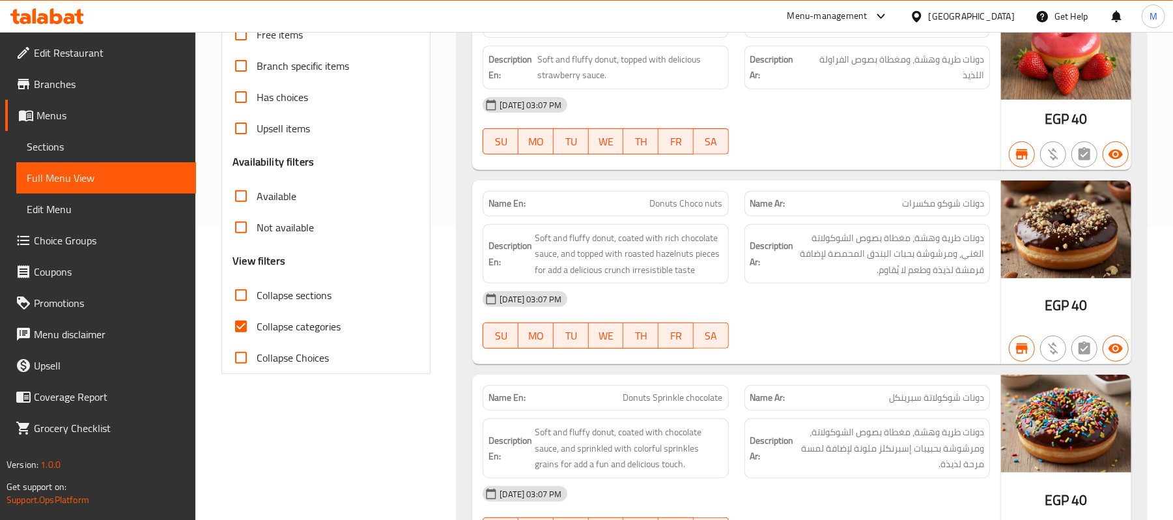
scroll to position [0, 0]
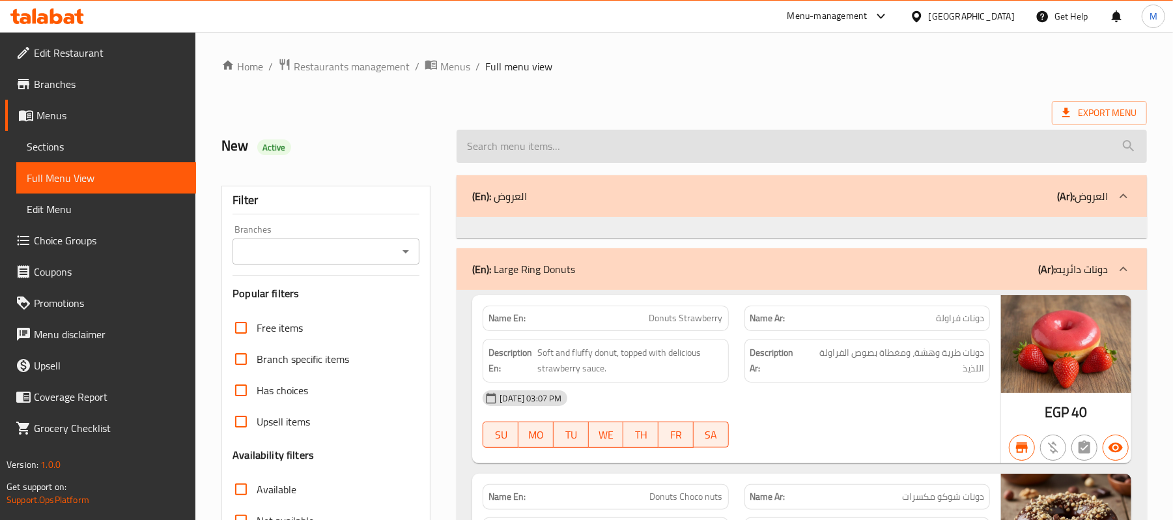
click at [634, 147] on input "search" at bounding box center [802, 146] width 690 height 33
paste input "Buy 2 Large Donuts Filled and Get 1 Piece Filled Donuts for Free"
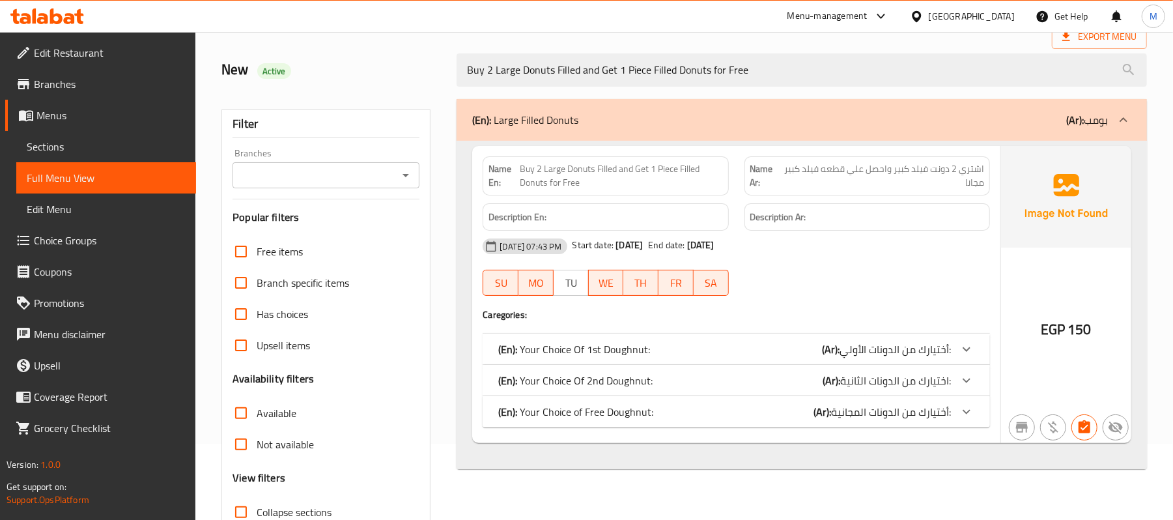
scroll to position [83, 0]
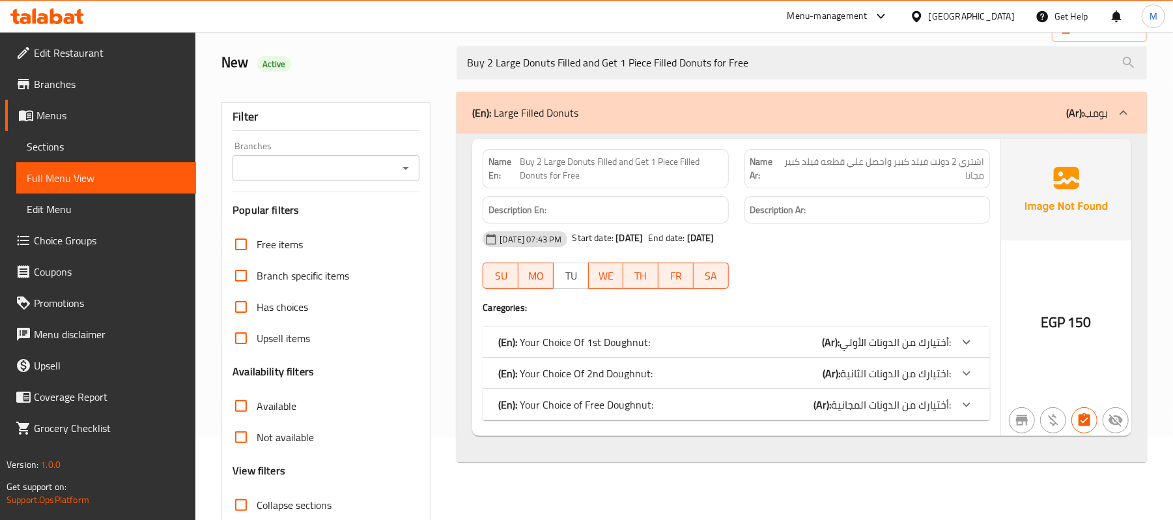
type input "Buy 2 Large Donuts Filled and Get 1 Piece Filled Donuts for Free"
click at [701, 337] on div "(En): Your Choice Of 1st Doughnut: (Ar): أختيارك من الدونات الأولي:" at bounding box center [724, 342] width 453 height 16
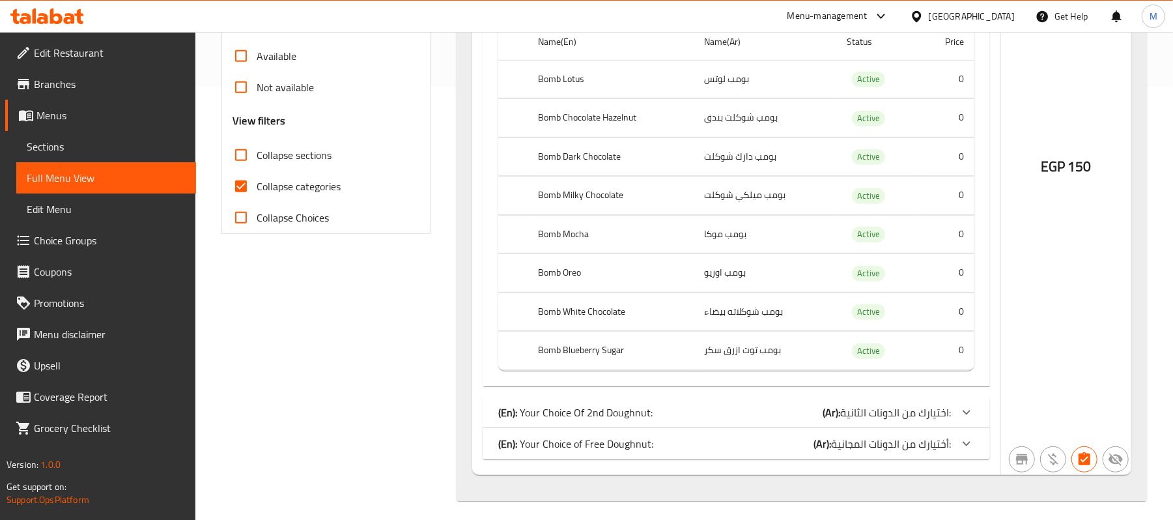
scroll to position [446, 0]
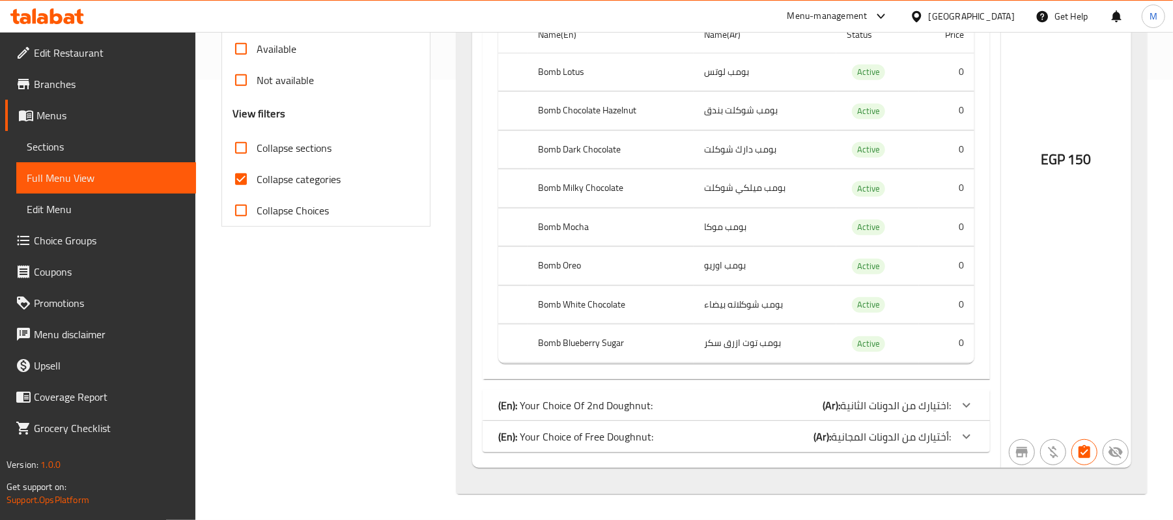
click at [713, 399] on div "(En): Your Choice Of 2nd Doughnut: (Ar): اختيارك من الدونات الثانية:" at bounding box center [724, 405] width 453 height 16
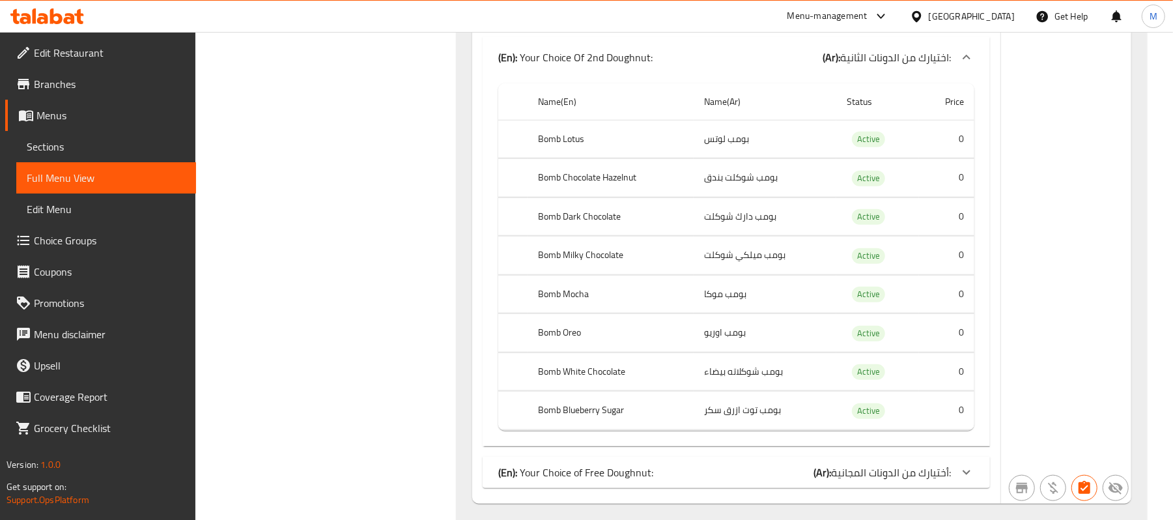
scroll to position [840, 0]
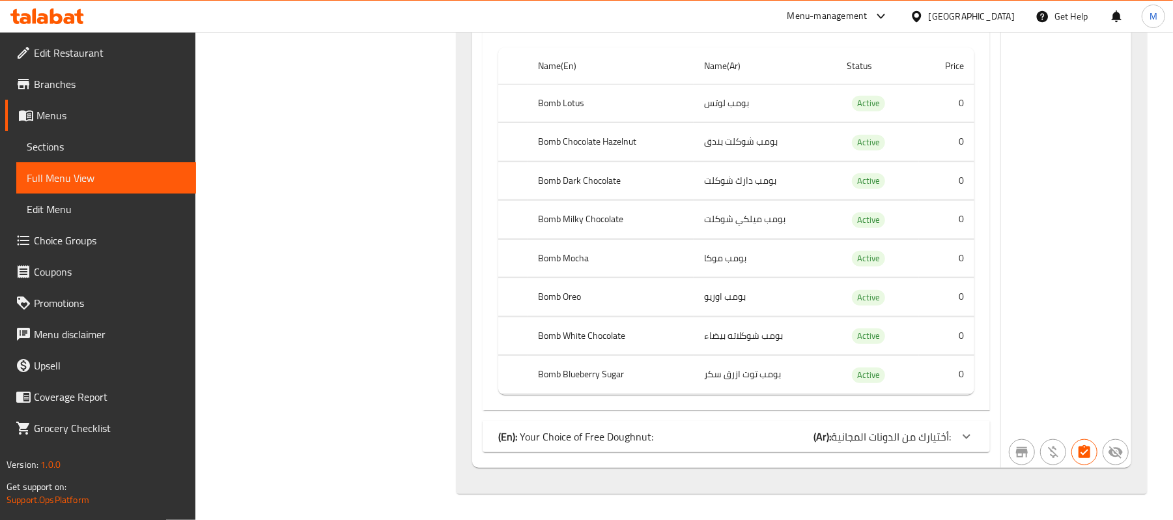
click at [709, 432] on div "(En): Your Choice of Free Doughnut: (Ar): أختيارك من الدونات المجانية:" at bounding box center [724, 437] width 453 height 16
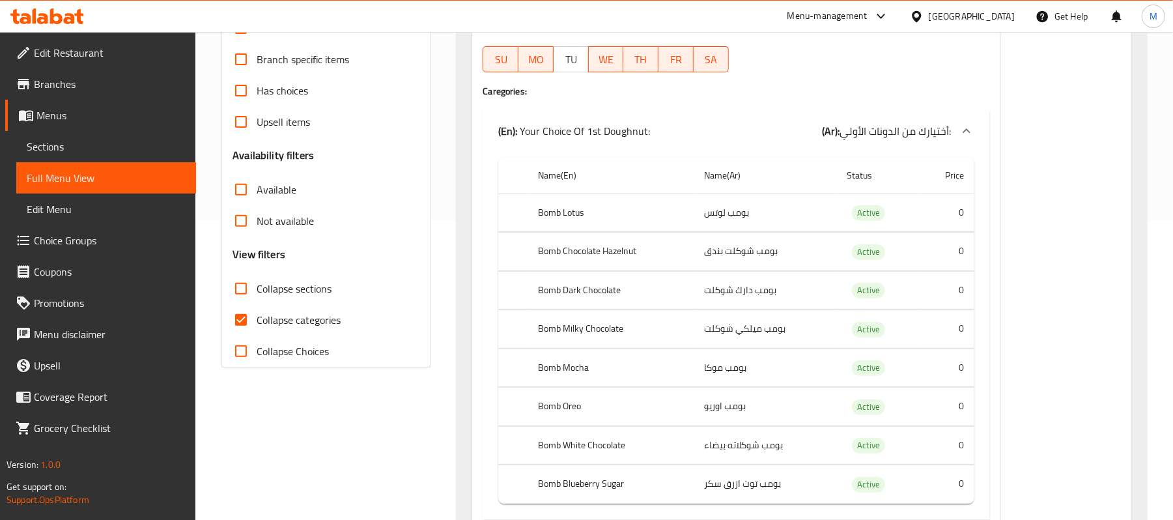
scroll to position [269, 0]
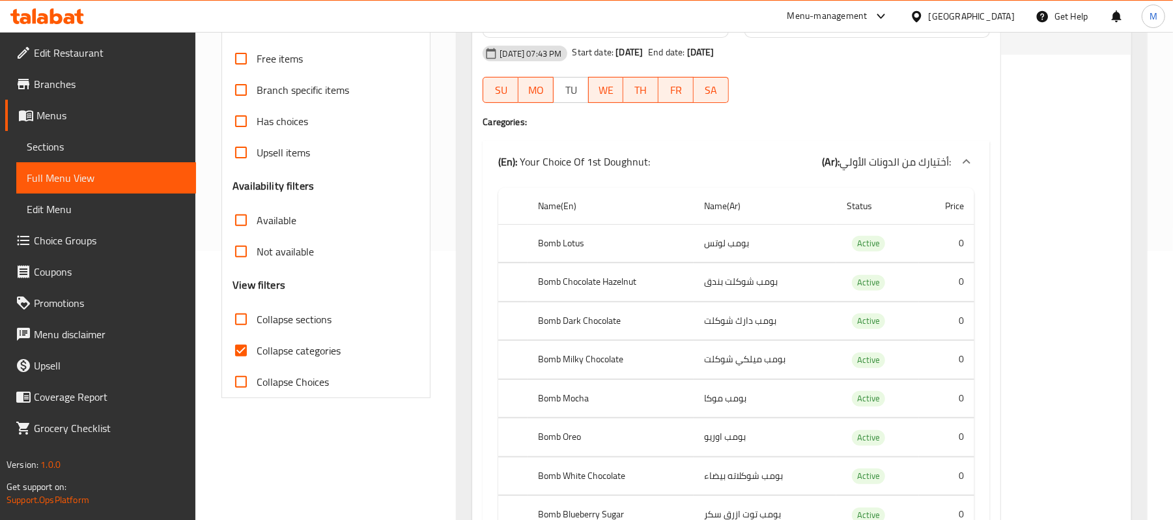
click at [78, 106] on link "Menus" at bounding box center [100, 115] width 191 height 31
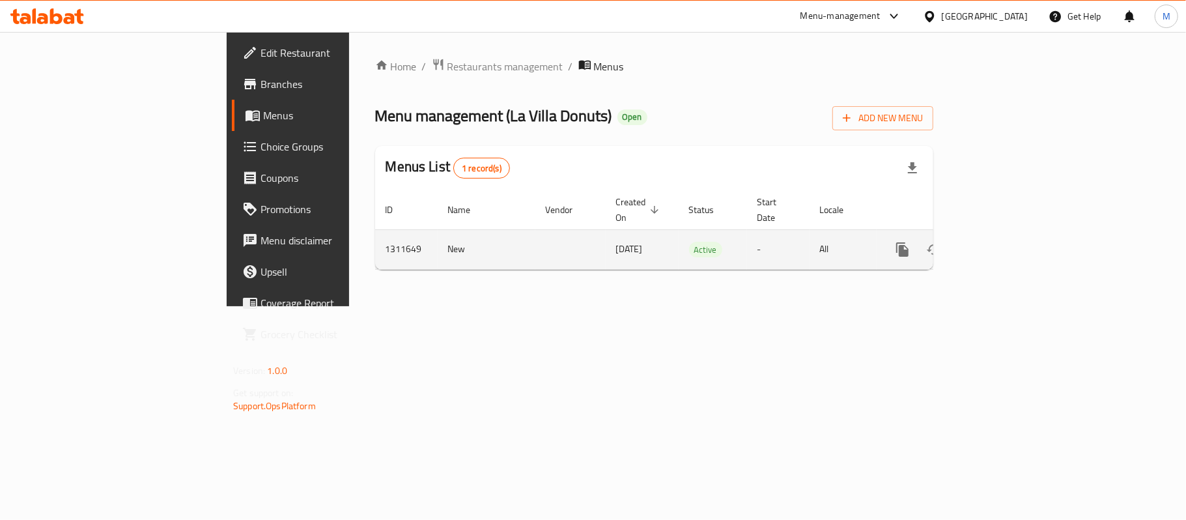
click at [1004, 242] on icon "enhanced table" at bounding box center [997, 250] width 16 height 16
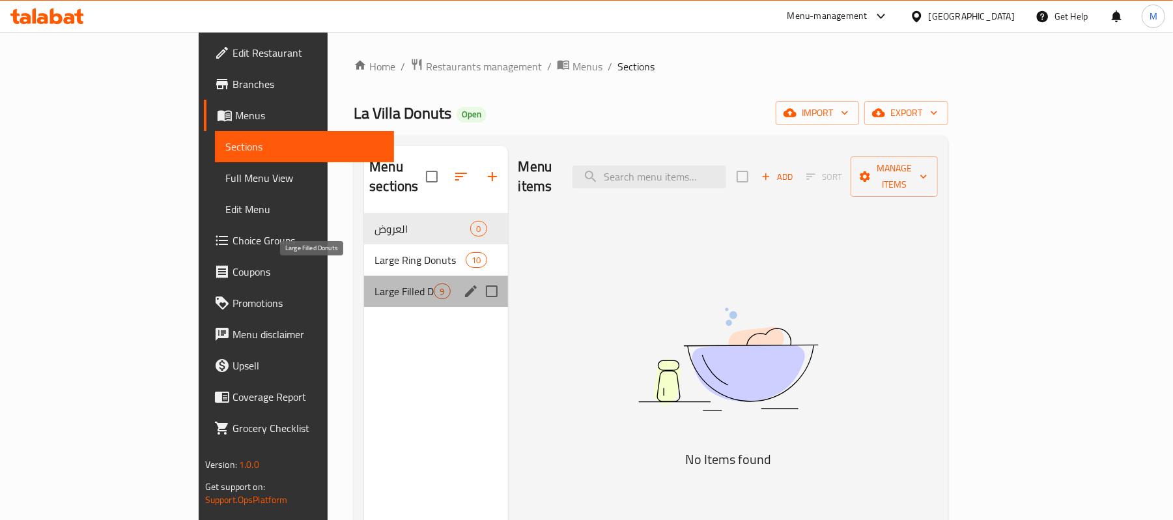
click at [374, 283] on span "Large Filled Donuts" at bounding box center [403, 291] width 59 height 16
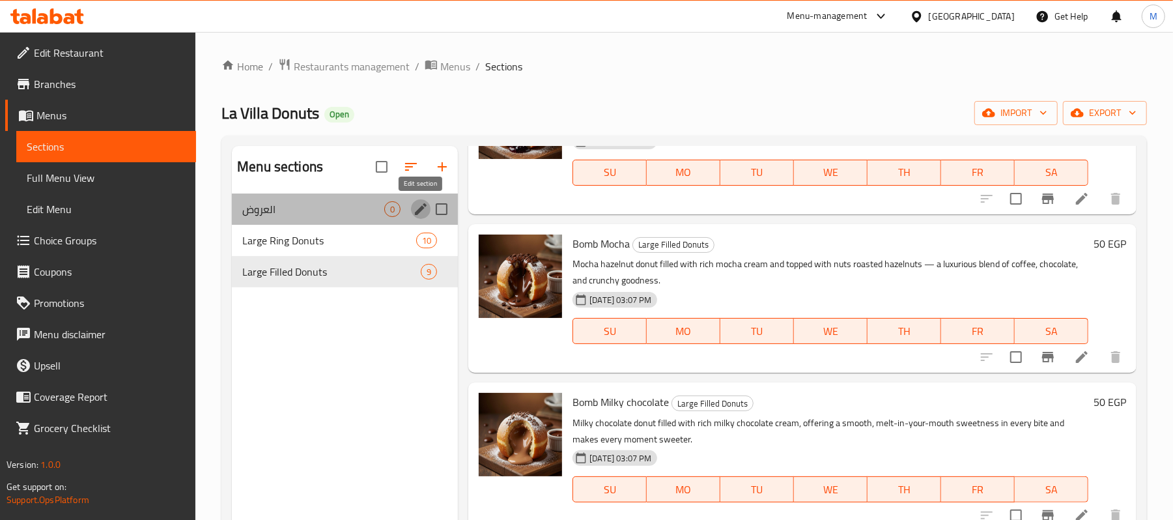
click at [418, 207] on icon "edit" at bounding box center [421, 209] width 16 height 16
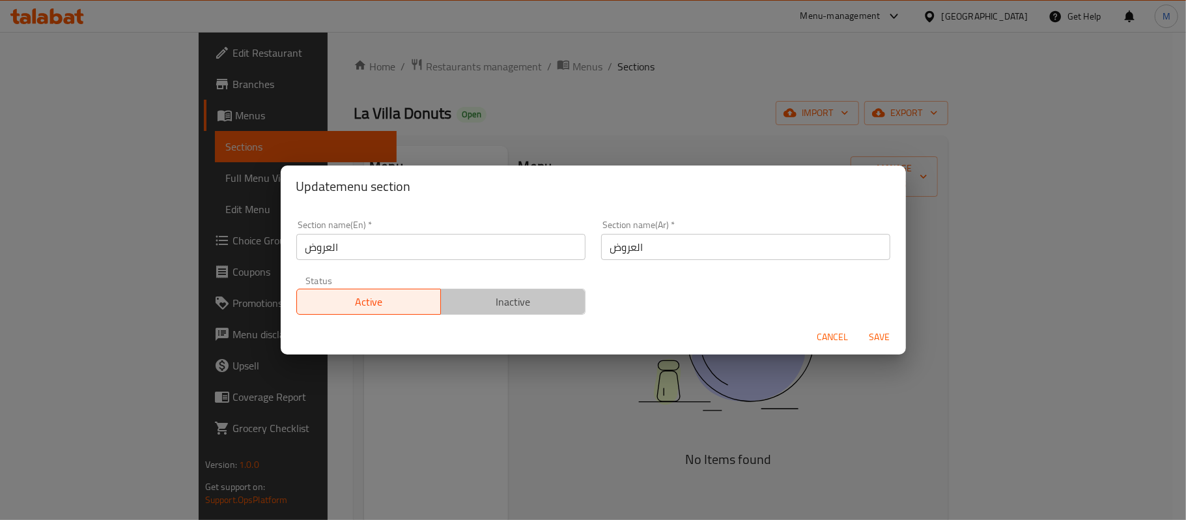
click at [553, 301] on span "Inactive" at bounding box center [513, 301] width 134 height 19
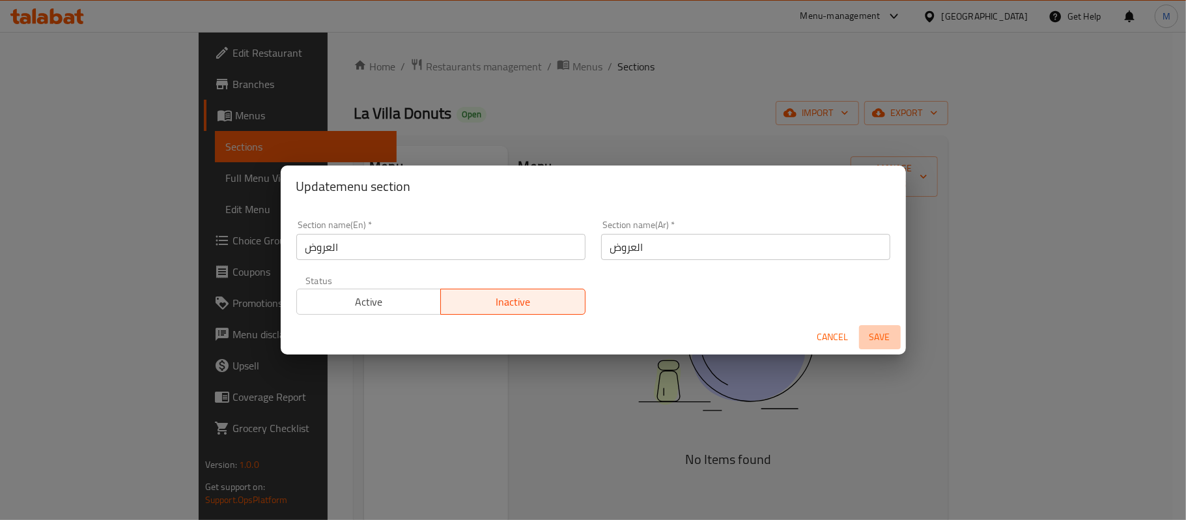
click at [879, 335] on span "Save" at bounding box center [879, 337] width 31 height 16
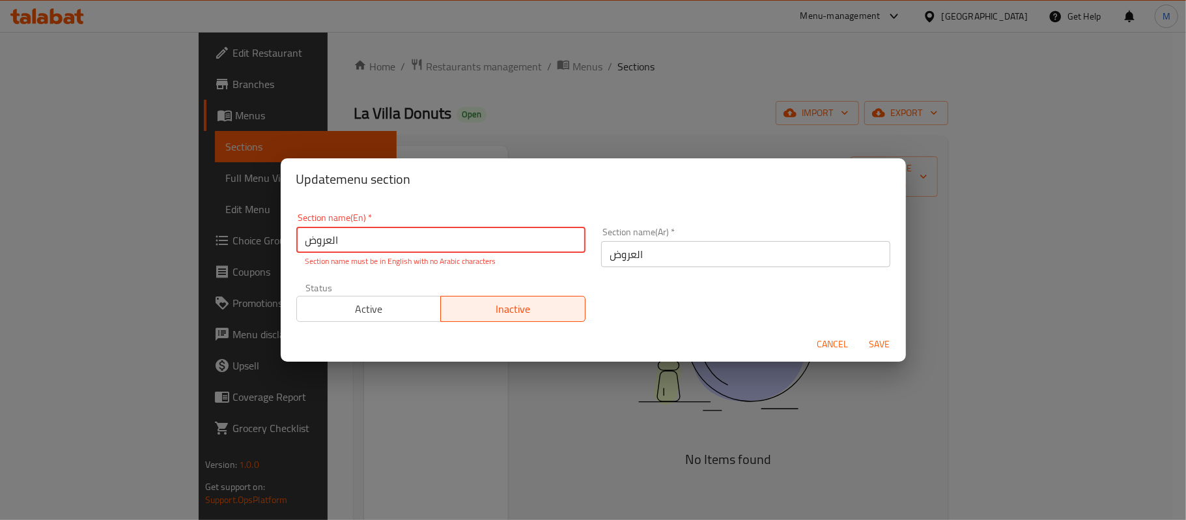
click at [361, 234] on input "العروض" at bounding box center [440, 240] width 289 height 26
click at [811, 340] on div "Cancel Save" at bounding box center [593, 344] width 625 height 35
click at [821, 343] on span "Cancel" at bounding box center [832, 344] width 31 height 16
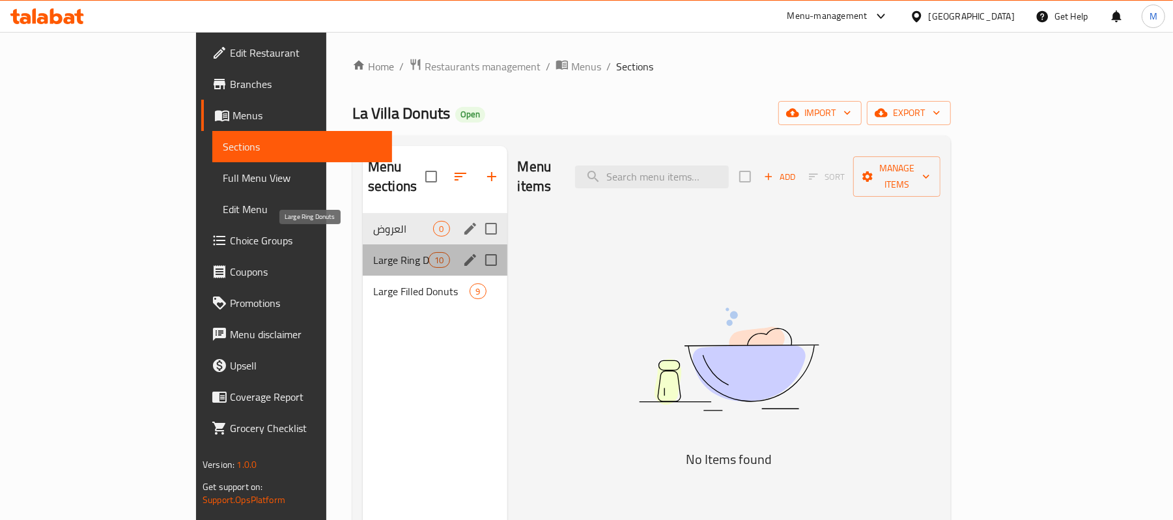
click at [373, 252] on span "Large Ring Donuts" at bounding box center [400, 260] width 55 height 16
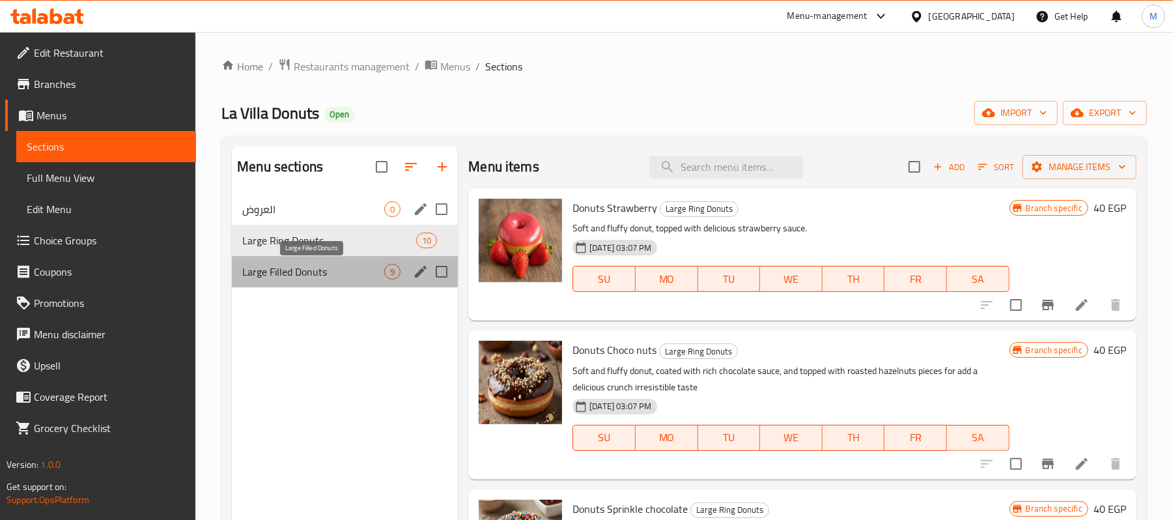
click at [324, 274] on span "Large Filled Donuts" at bounding box center [313, 272] width 142 height 16
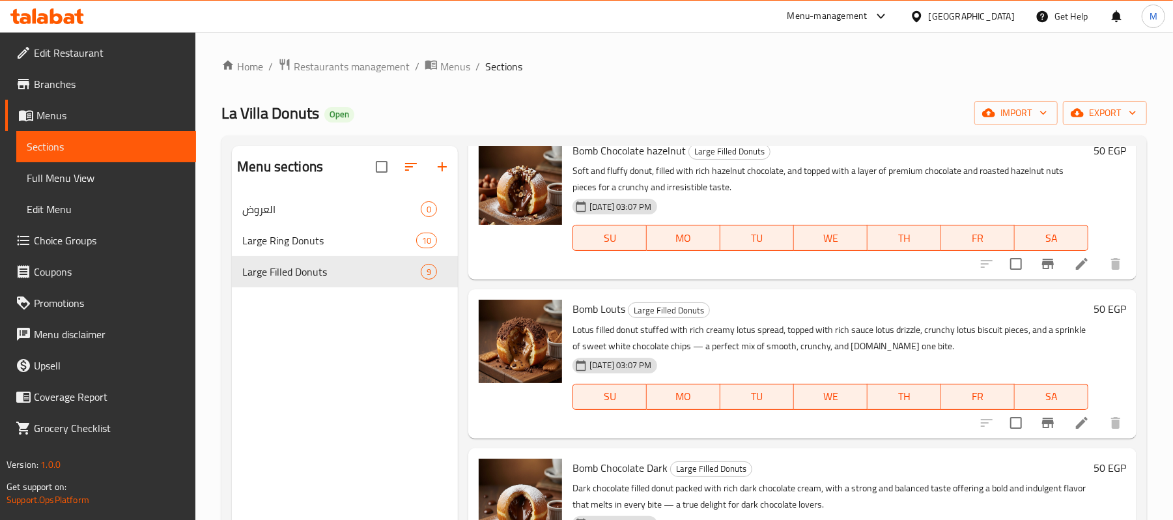
scroll to position [173, 0]
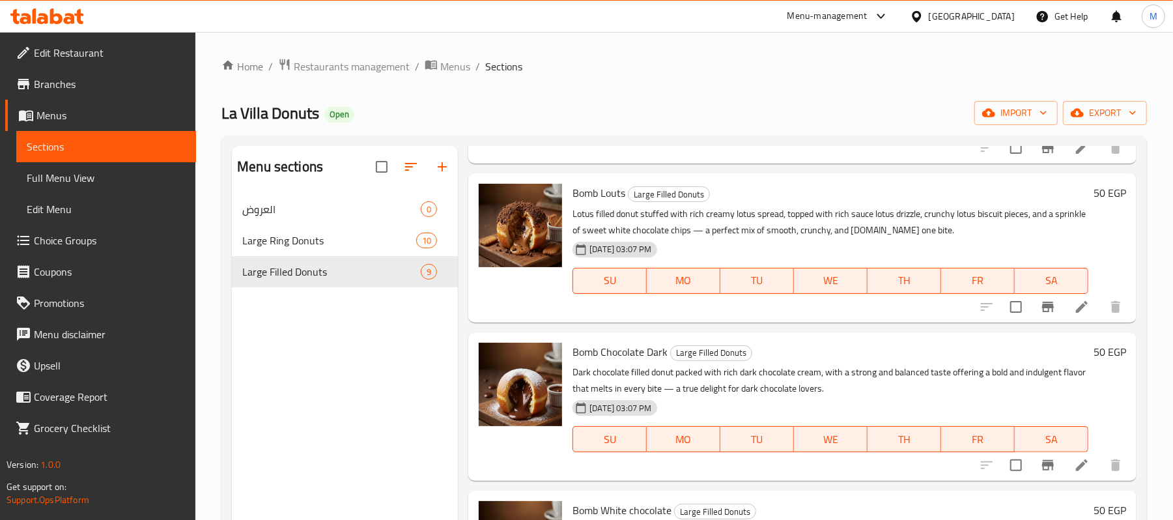
click at [79, 238] on span "Choice Groups" at bounding box center [110, 241] width 152 height 16
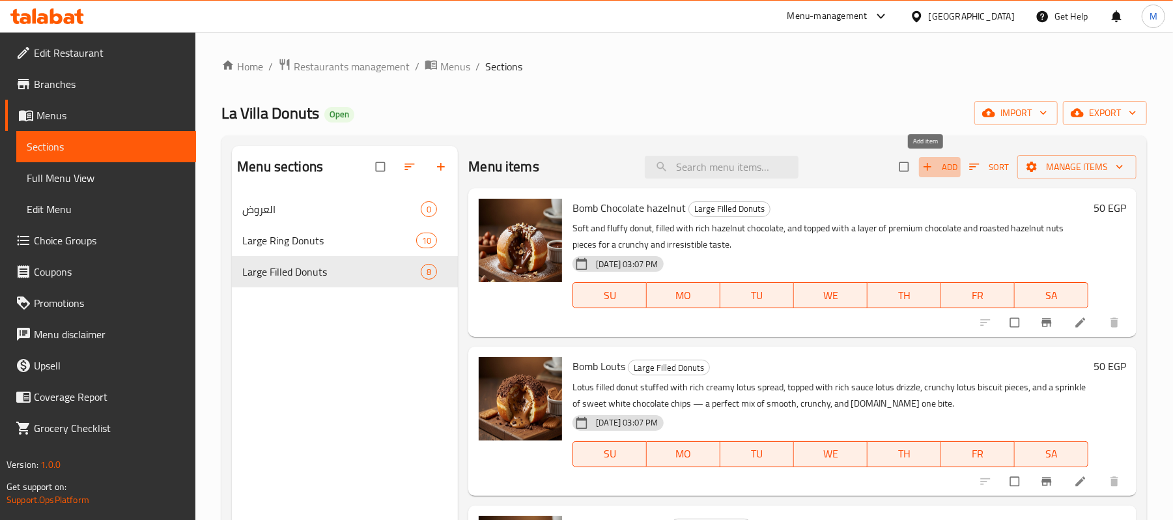
click at [936, 167] on span "Add" at bounding box center [939, 167] width 35 height 15
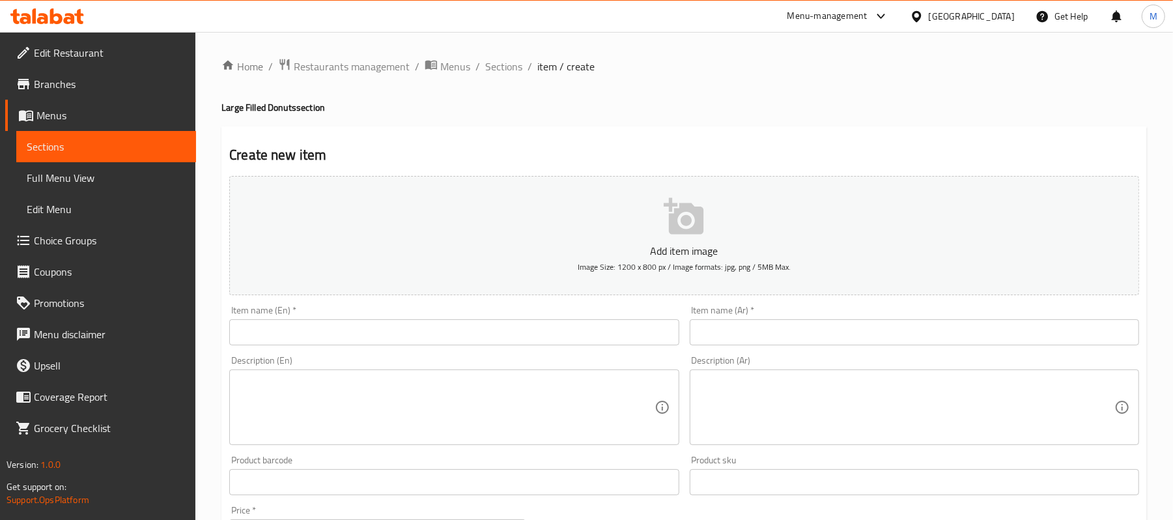
click at [360, 342] on input "text" at bounding box center [453, 332] width 449 height 26
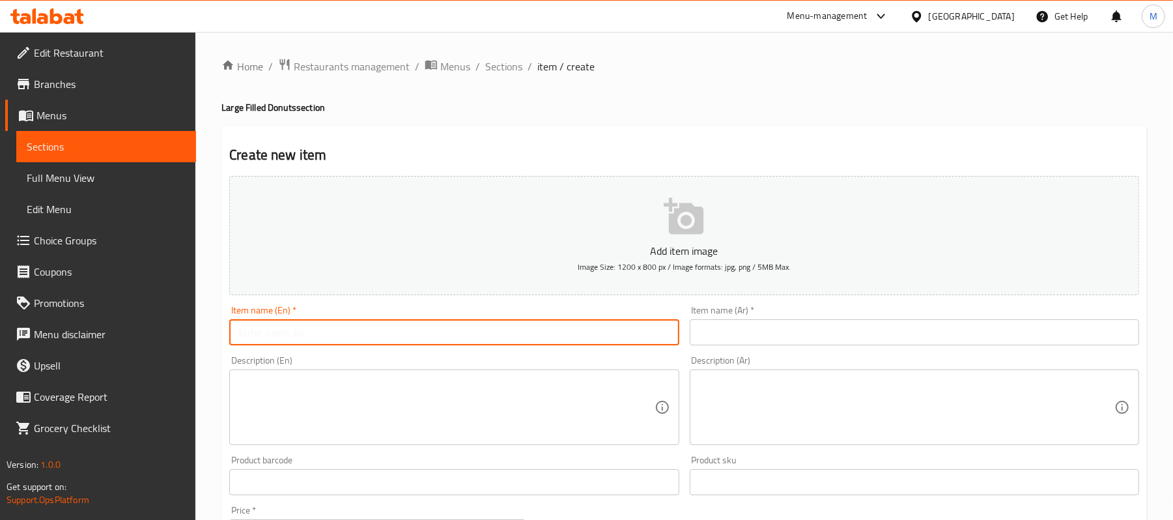
paste input "Buy 2 large donuts filled and get 1 piece filled donuts free"
click at [356, 337] on input "Buy 2 large donuts filled and get 1 piece filled donuts free" at bounding box center [453, 332] width 449 height 26
click at [350, 335] on input "Buy 2 Large Donuts Filled and Get 1 Piece Filled Donuts Free" at bounding box center [453, 332] width 449 height 26
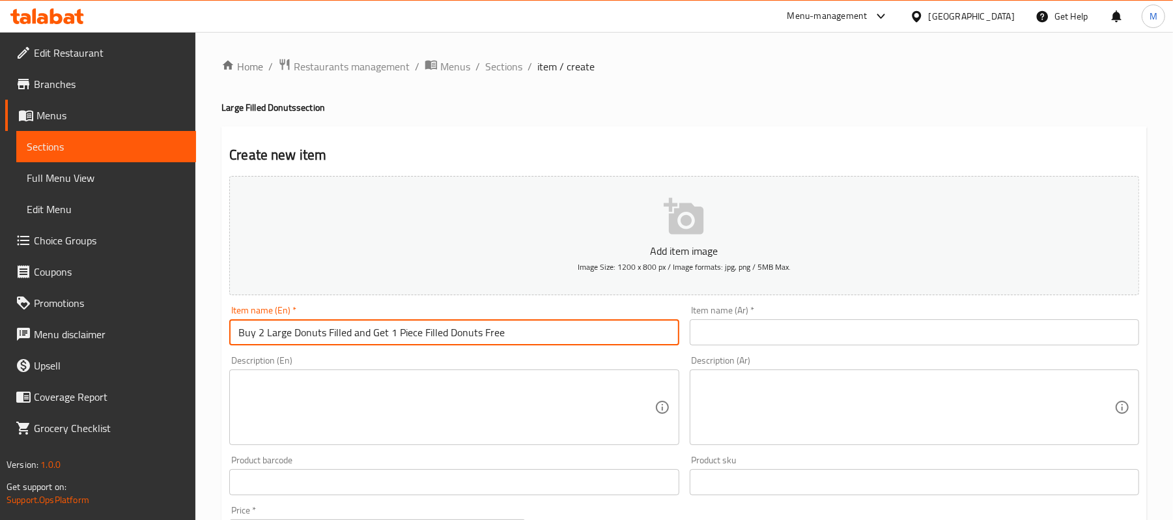
click at [556, 334] on input "Buy 2 Large Donuts Filled and Get 1 Piece Filled Donuts Free" at bounding box center [453, 332] width 449 height 26
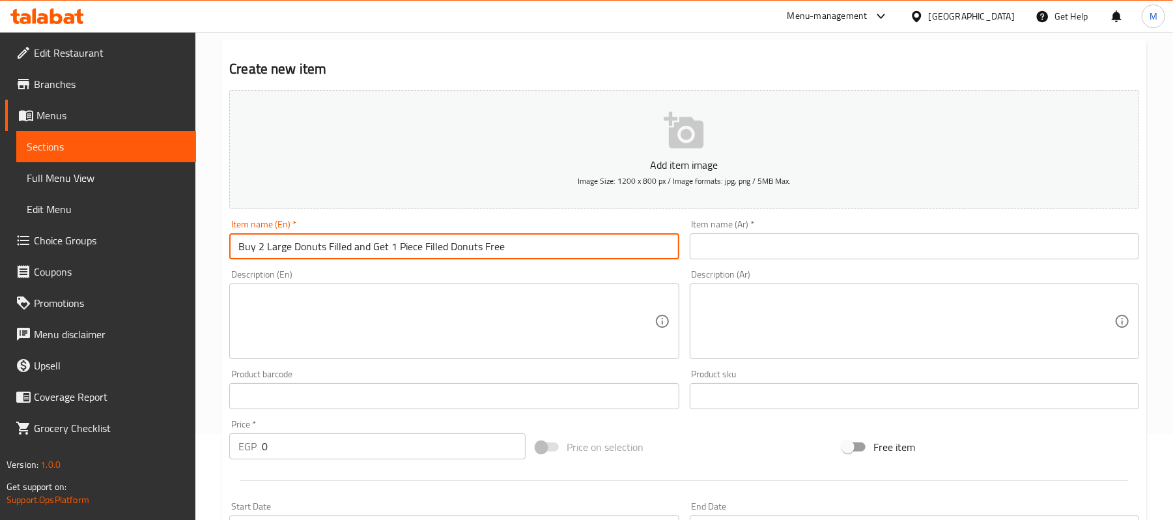
scroll to position [87, 0]
click at [483, 249] on input "Buy 2 Large Donuts Filled and Get 1 Piece Filled Donuts Free" at bounding box center [453, 246] width 449 height 26
type input "Buy 2 Large Donuts Filled and Get 1 Piece Filled Donuts for Free"
click at [944, 246] on input "text" at bounding box center [914, 246] width 449 height 26
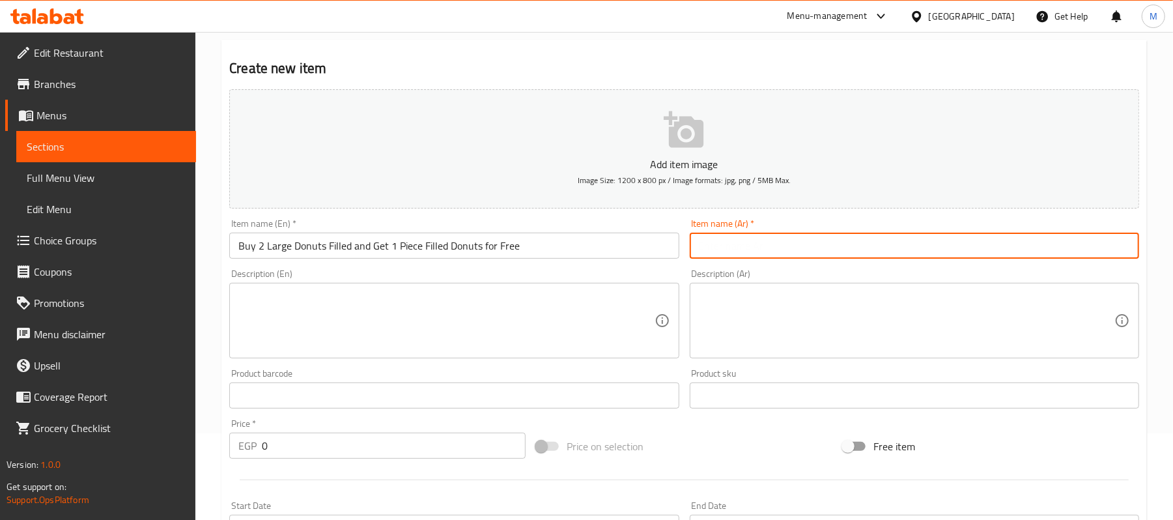
paste input "اشتري ٢ دونت فيلد كبير واحصل علي قطعه فيلد كبير فري"
click at [1094, 240] on input "اشتري ٢ دونت فيلد كبير واحصل علي قطعه فيلد كبير فري" at bounding box center [914, 246] width 449 height 26
click at [892, 245] on input "اشتري 2 دونت فيلد كبير واحصل علي قطعه فيلد كبير فري" at bounding box center [914, 246] width 449 height 26
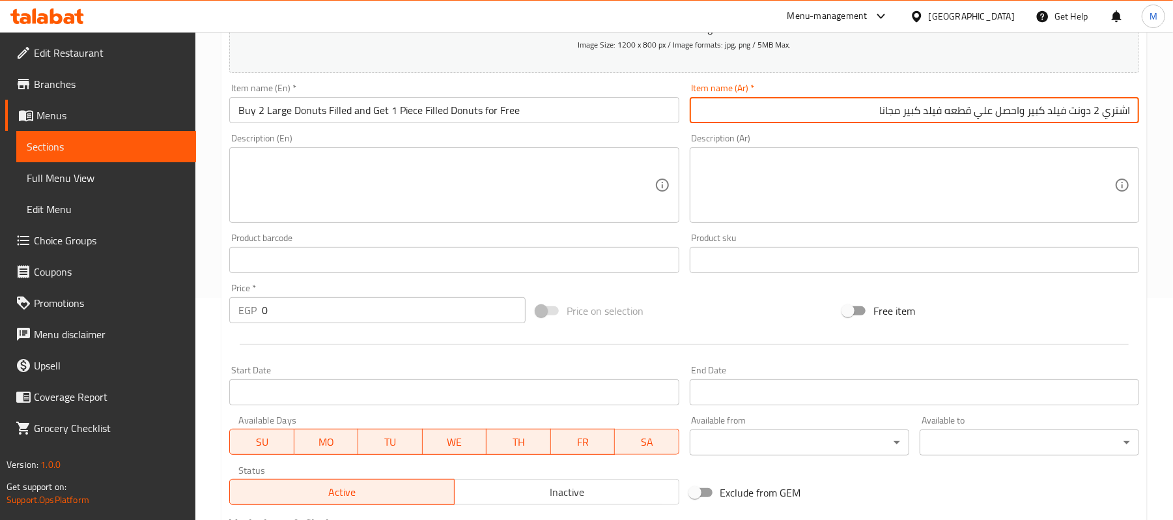
scroll to position [399, 0]
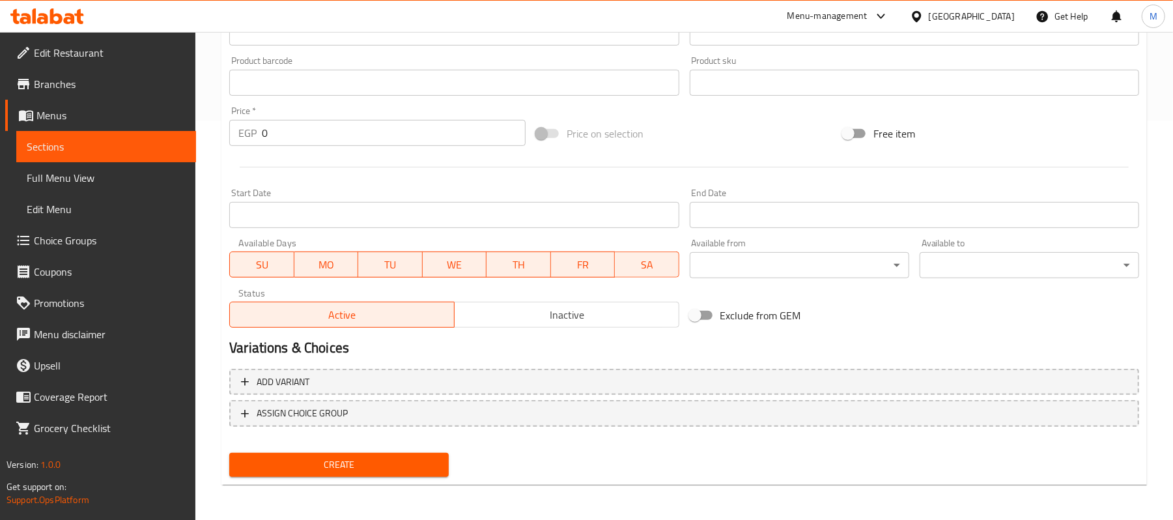
type input "اشتري 2 دونت فيلد كبير واحصل علي قطعه فيلد كبير مجانا"
click at [554, 318] on span "Inactive" at bounding box center [567, 314] width 214 height 19
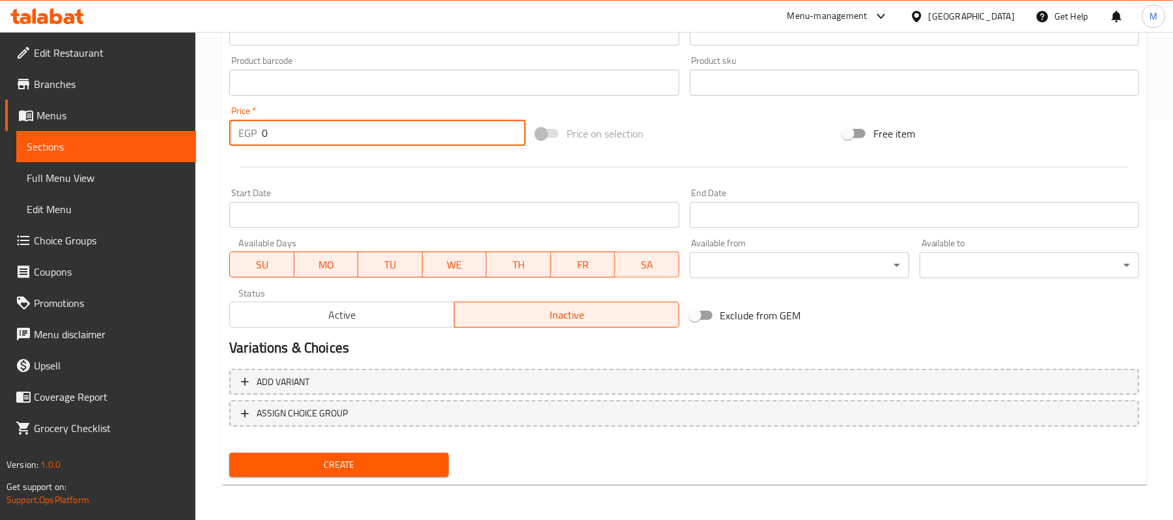
drag, startPoint x: 287, startPoint y: 131, endPoint x: 247, endPoint y: 145, distance: 41.4
click at [247, 145] on div "EGP 0 Price *" at bounding box center [377, 133] width 296 height 26
type input "150"
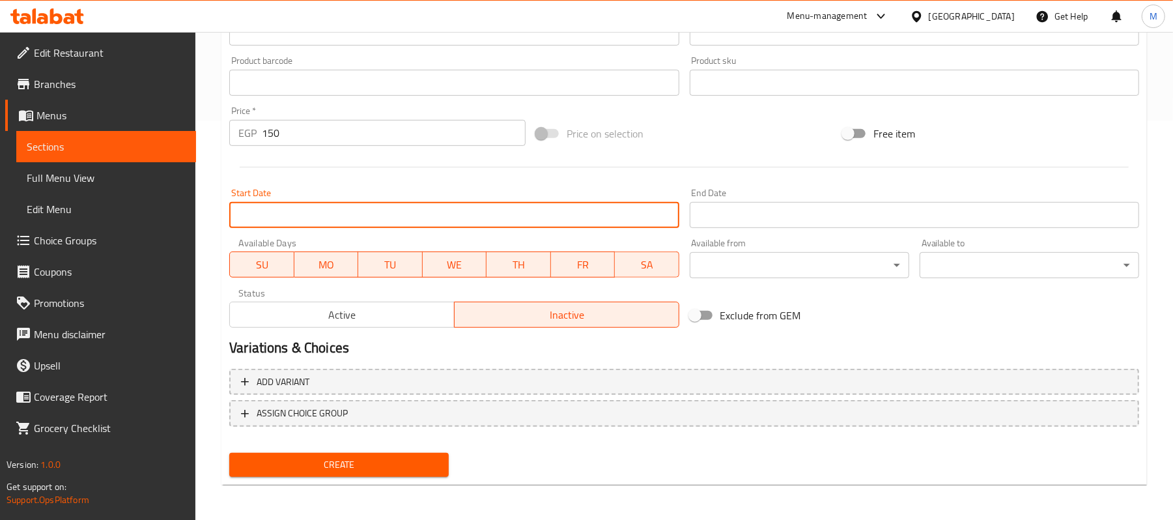
click at [349, 224] on input "Start Date" at bounding box center [453, 215] width 449 height 26
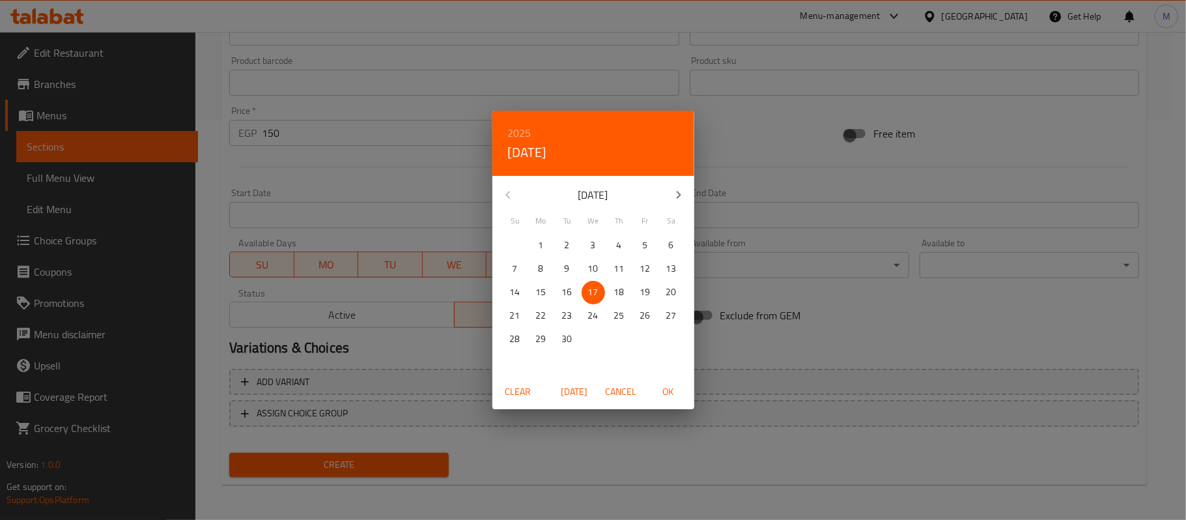
click at [616, 290] on p "18" at bounding box center [619, 292] width 10 height 16
click at [675, 397] on span "OK" at bounding box center [668, 392] width 31 height 16
type input "18-09-2025"
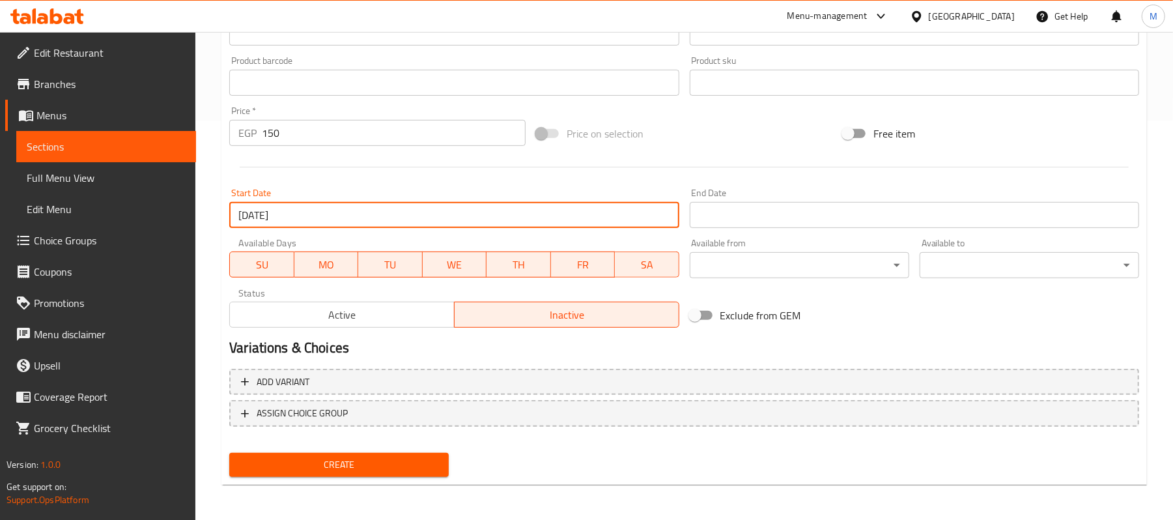
click at [800, 212] on input "Start Date" at bounding box center [914, 215] width 449 height 26
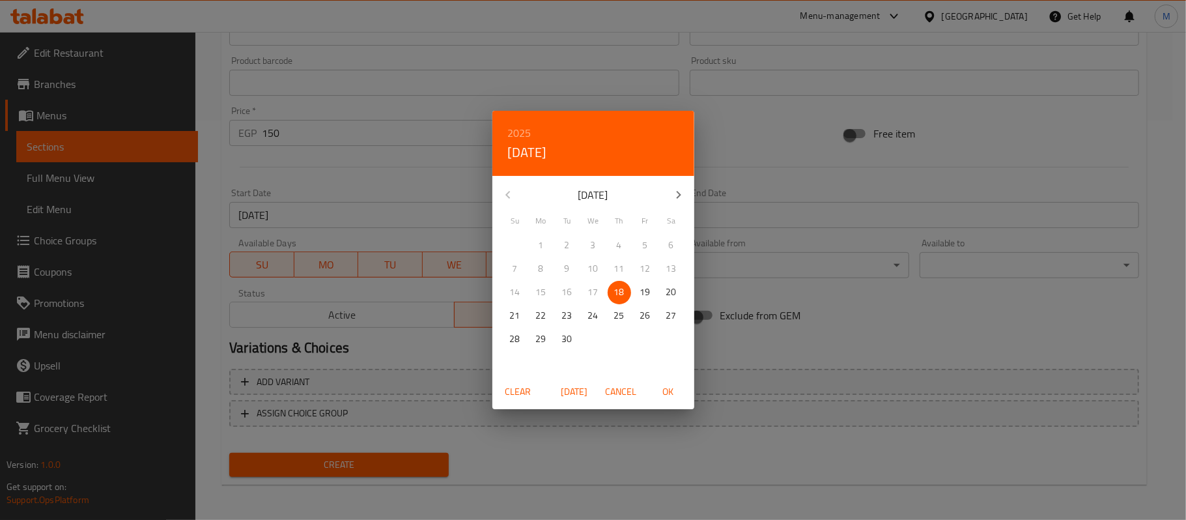
click at [591, 309] on p "24" at bounding box center [593, 315] width 10 height 16
click at [671, 391] on span "OK" at bounding box center [668, 392] width 31 height 16
type input "24-09-2025"
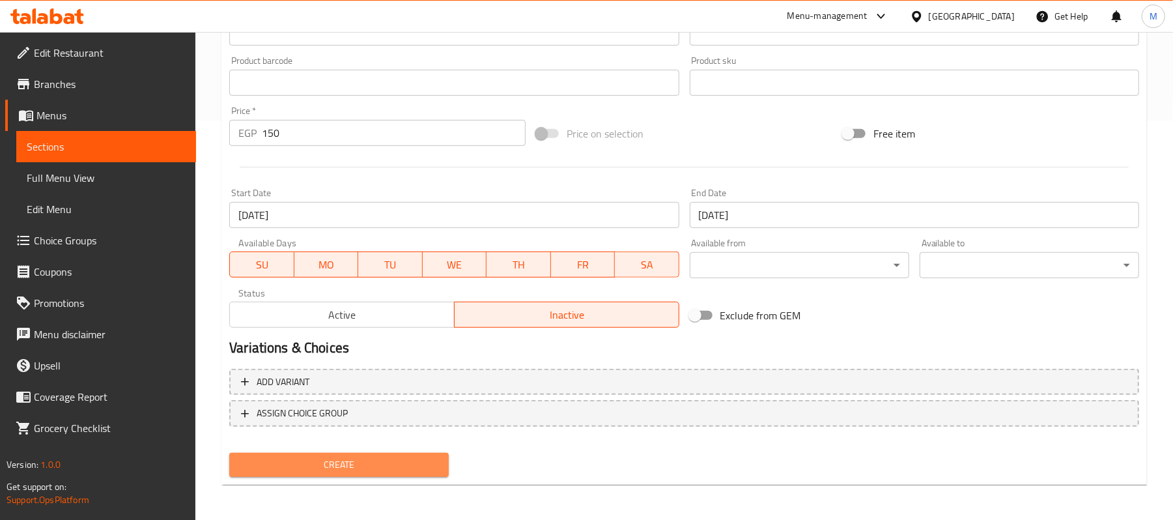
click at [327, 465] on span "Create" at bounding box center [339, 465] width 199 height 16
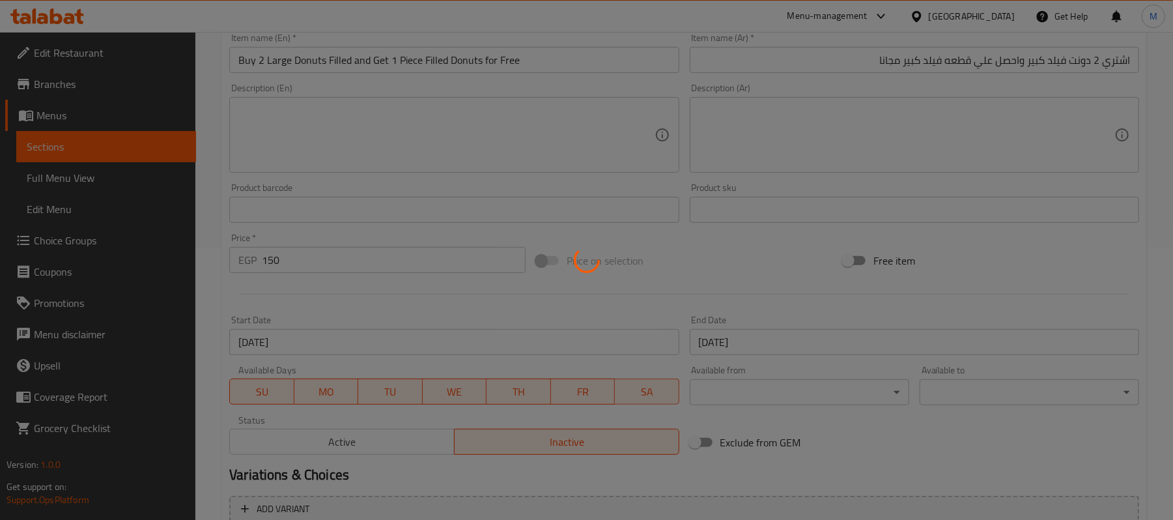
scroll to position [23, 0]
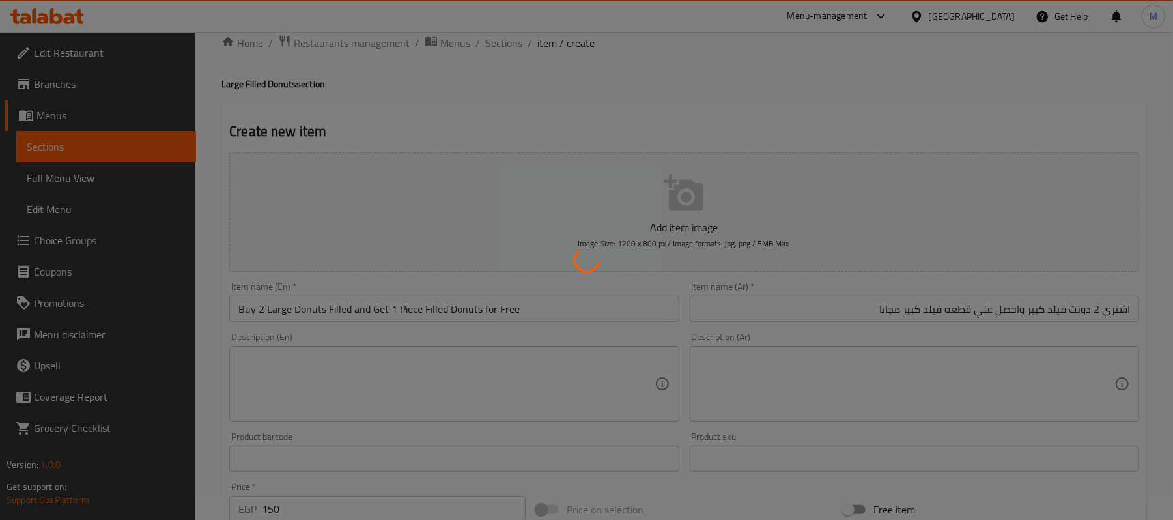
type input "0"
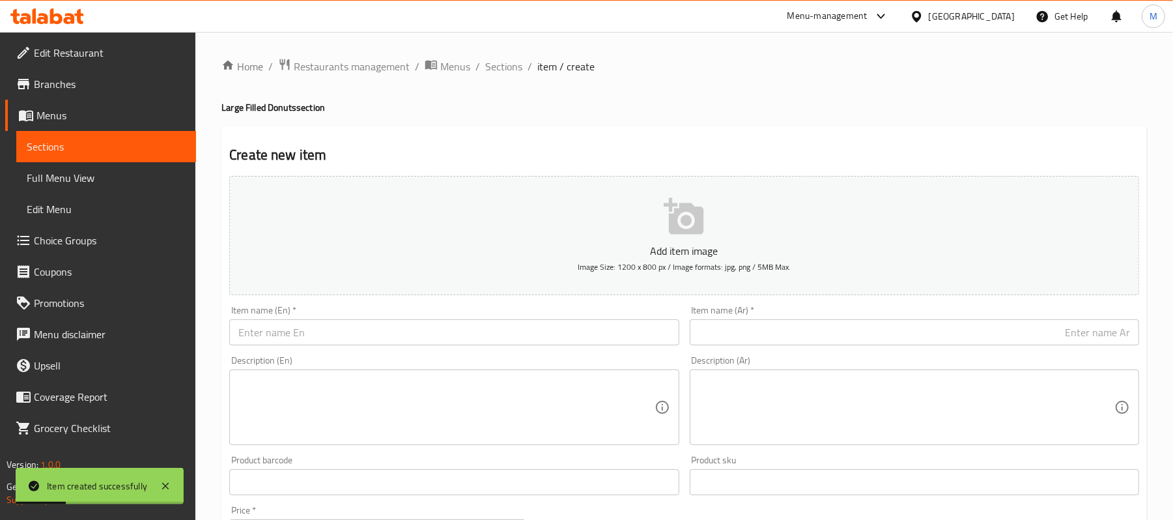
click at [81, 241] on span "Choice Groups" at bounding box center [110, 241] width 152 height 16
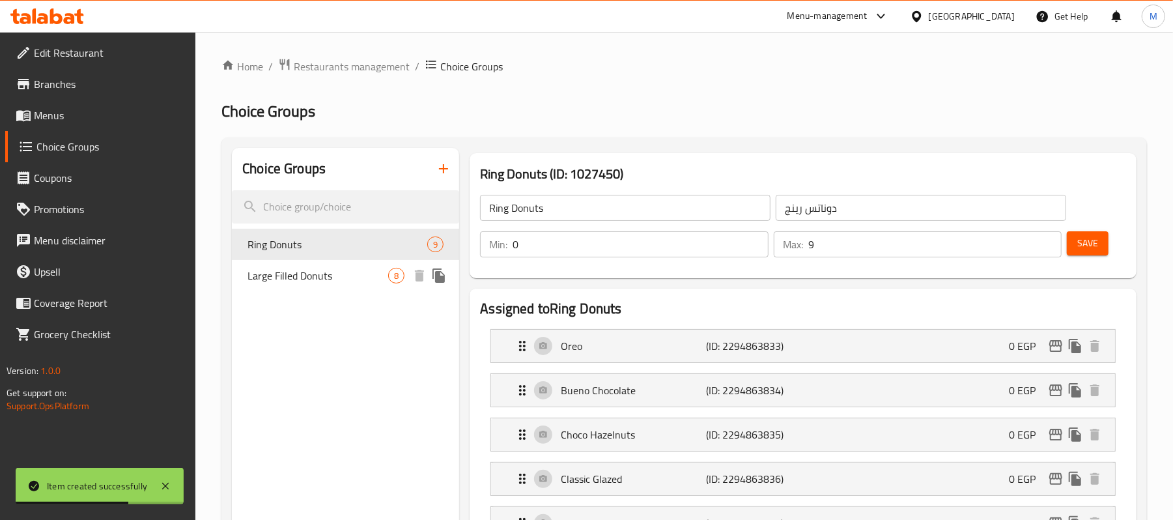
click at [345, 283] on span "Large Filled Donuts" at bounding box center [317, 276] width 141 height 16
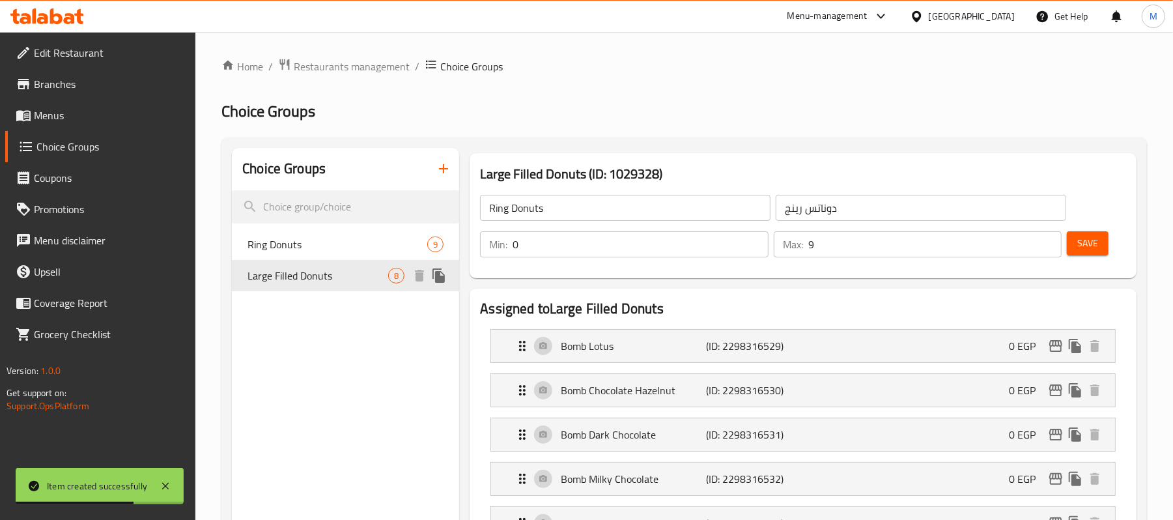
type input "Large Filled Donuts"
type input "دوناتس محشيه كبير"
type input "1"
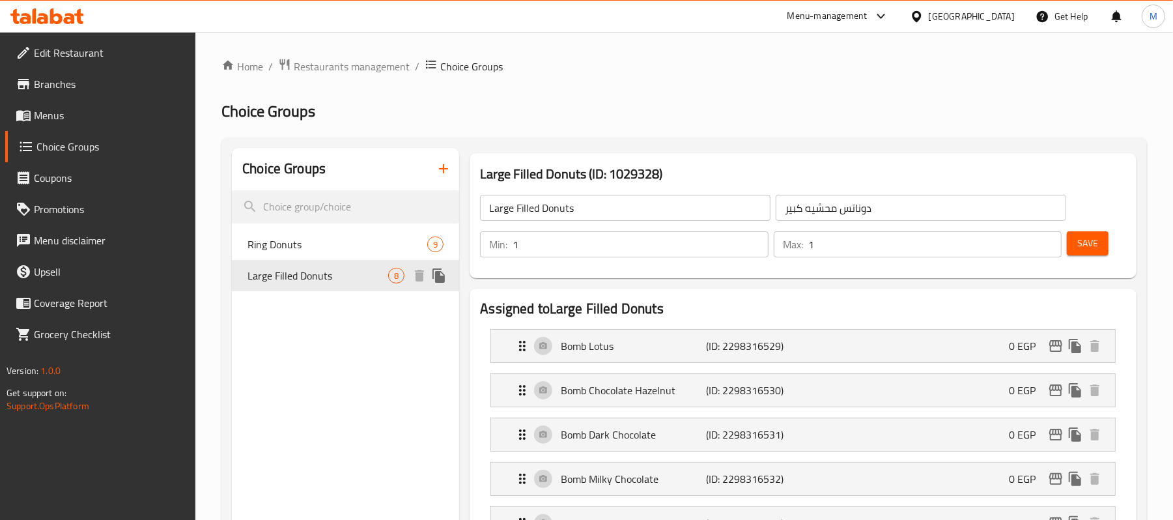
click at [438, 280] on icon "duplicate" at bounding box center [438, 275] width 12 height 14
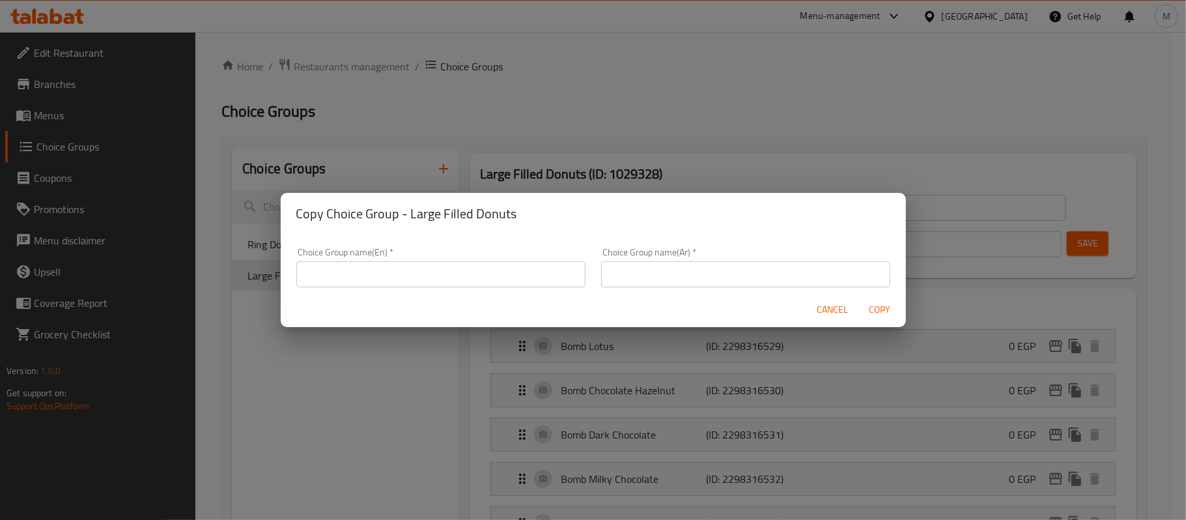
click at [441, 282] on input "text" at bounding box center [440, 274] width 289 height 26
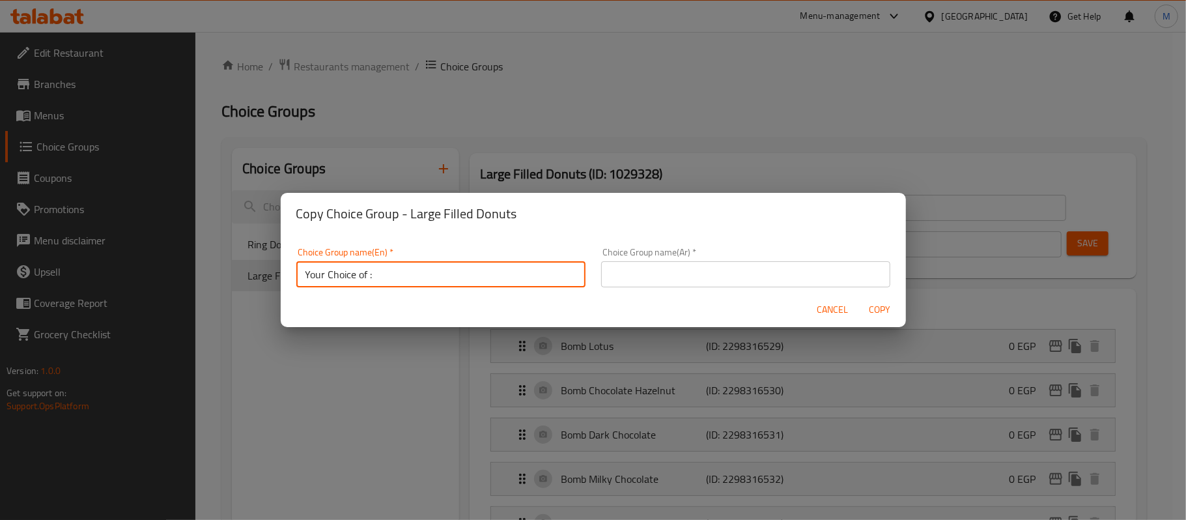
click at [371, 277] on input "Your Choice of :" at bounding box center [440, 274] width 289 height 26
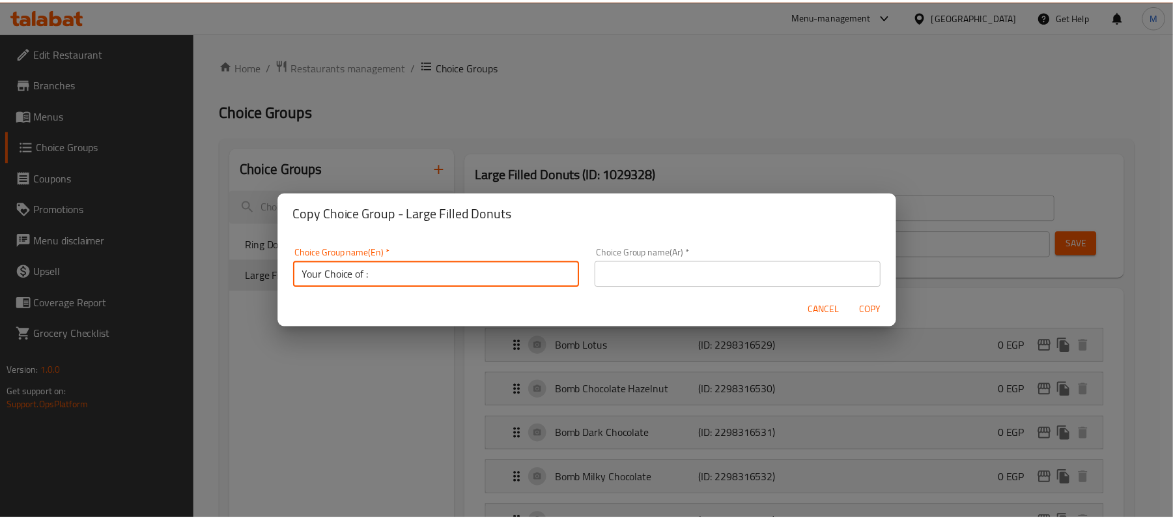
scroll to position [3, 0]
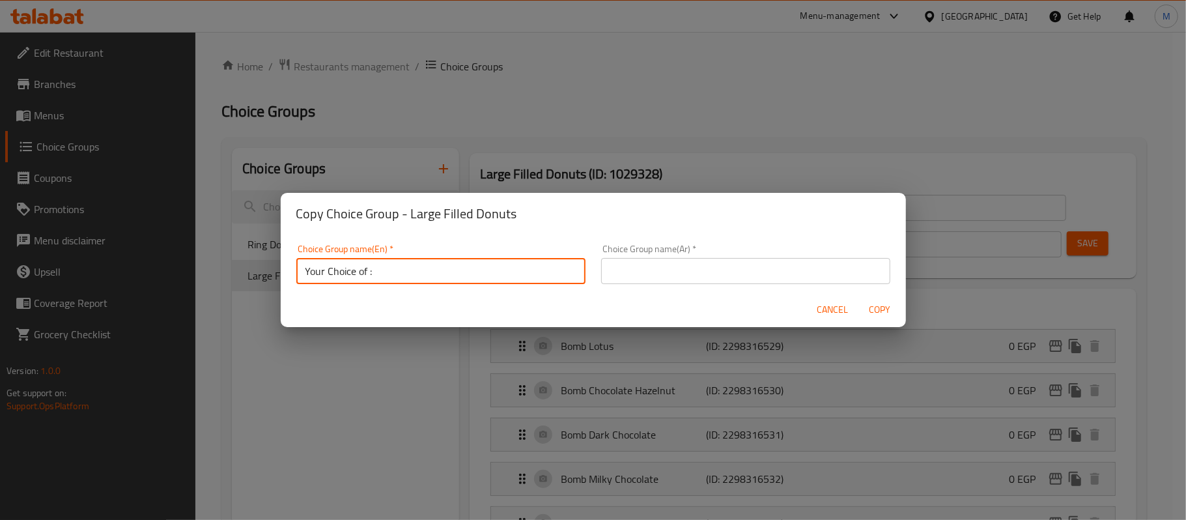
click at [371, 277] on input "Your Choice of :" at bounding box center [440, 271] width 289 height 26
click at [375, 277] on input "Your Choice Of 4th Doughnut::" at bounding box center [440, 271] width 289 height 26
type input "Your Choice Of 1st Doughnut::"
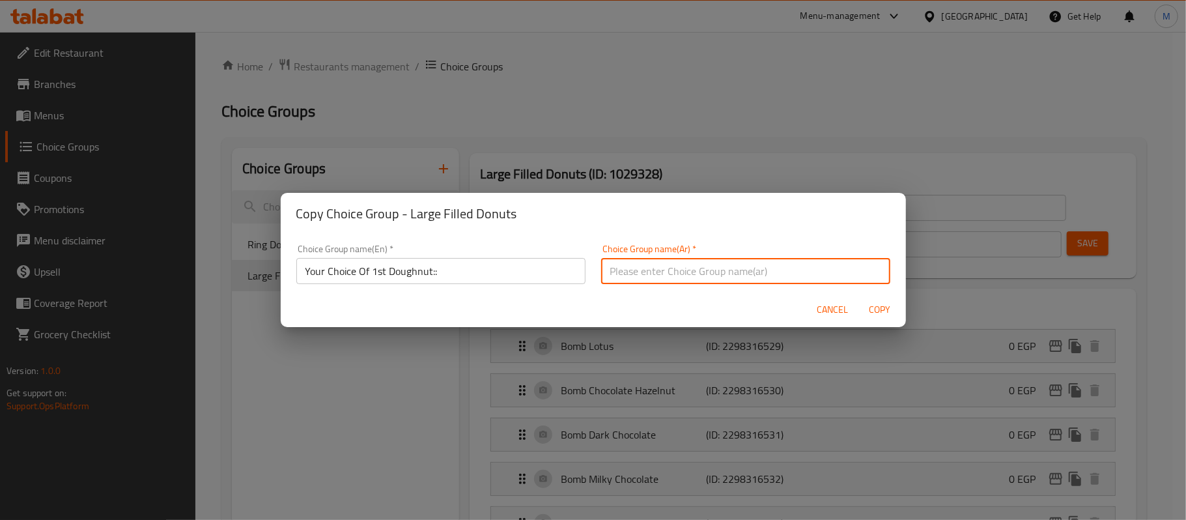
click at [731, 269] on input "text" at bounding box center [745, 271] width 289 height 26
type input "أختيارك من الدونات الأولي:"
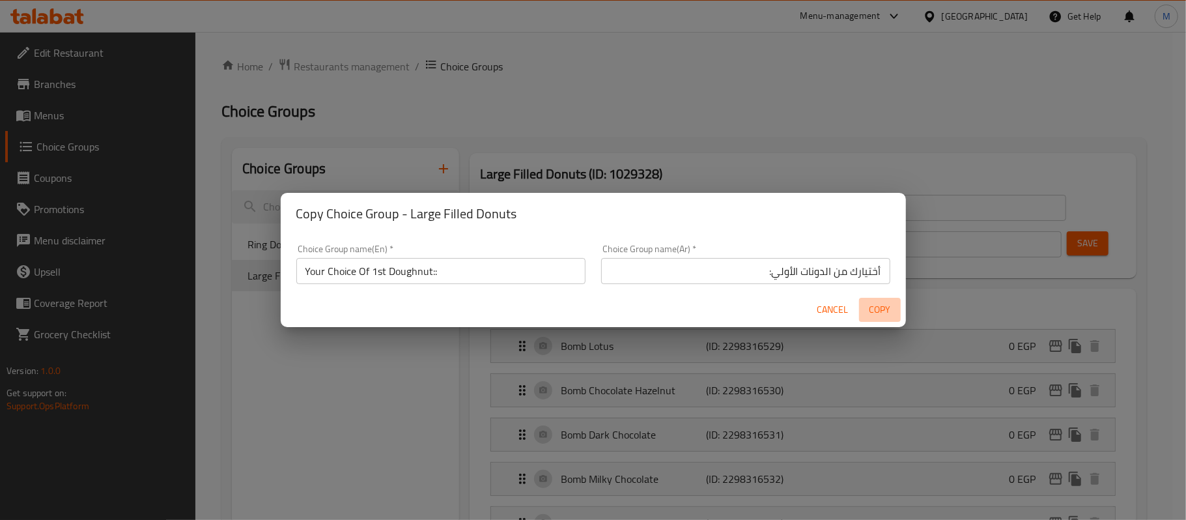
click at [873, 311] on span "Copy" at bounding box center [879, 310] width 31 height 16
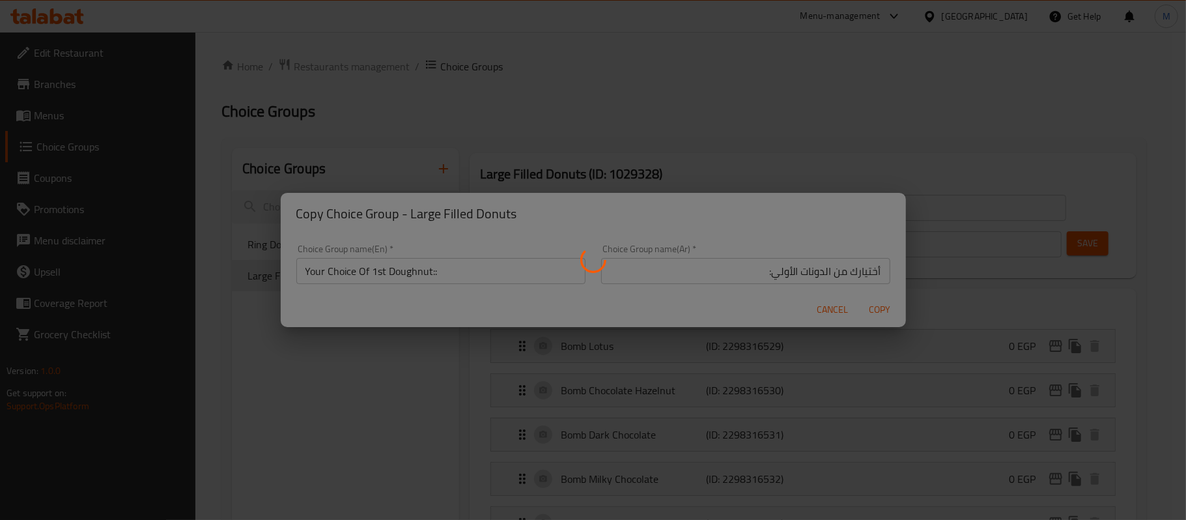
type input "Your Choice Of 1st Doughnut::"
type input "أختيارك من الدونات الأولي:"
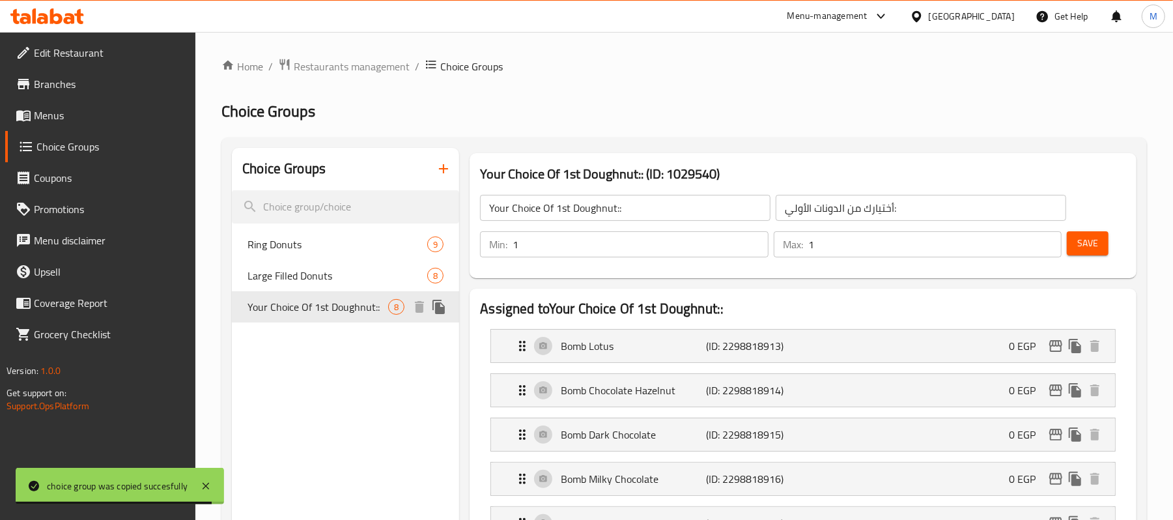
click at [438, 313] on icon "duplicate" at bounding box center [438, 307] width 12 height 14
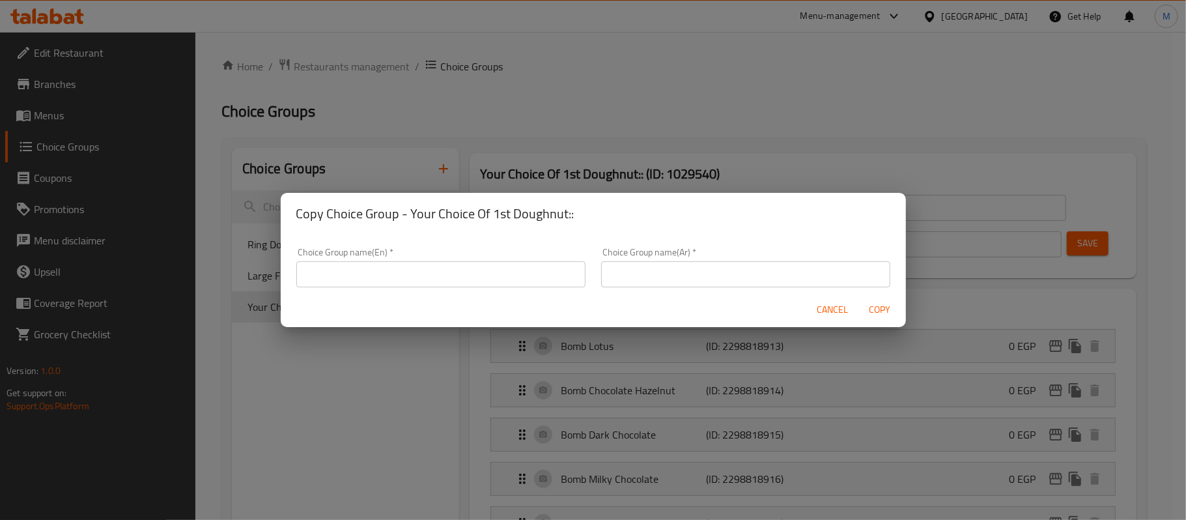
click at [427, 277] on input "text" at bounding box center [440, 274] width 289 height 26
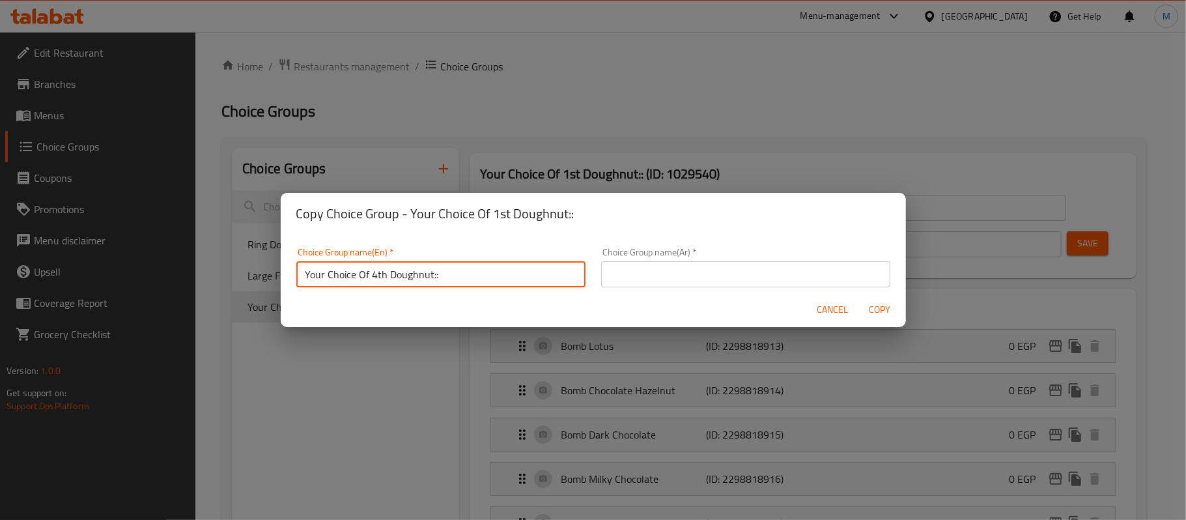
click at [375, 279] on input "Your Choice Of 4th Doughnut::" at bounding box center [440, 274] width 289 height 26
type input "Your Choice Of 2nd Doughnut::"
click at [770, 279] on input "text" at bounding box center [745, 274] width 289 height 26
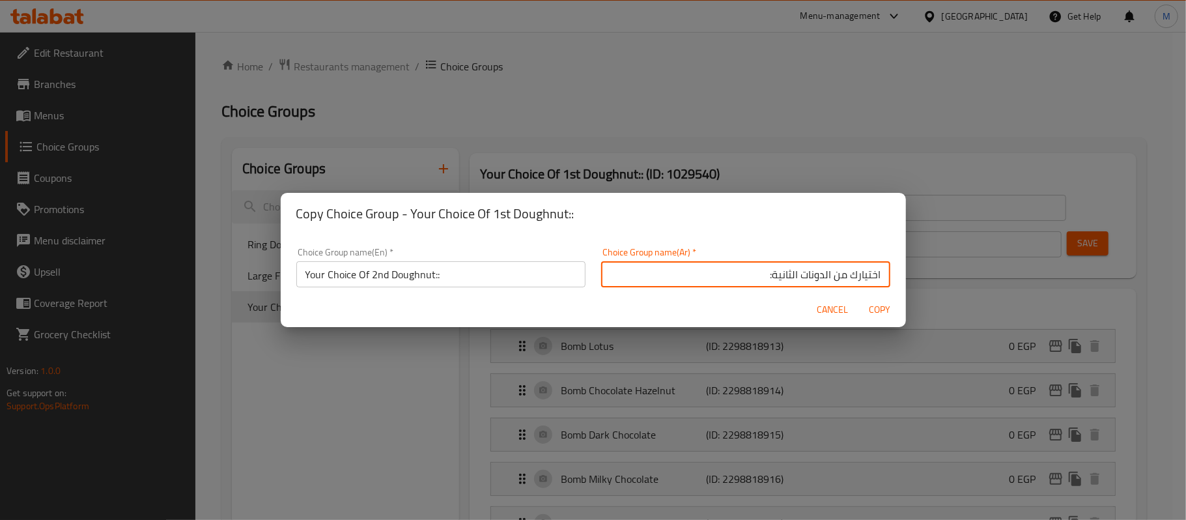
type input "اختيارك من الدونات الثانية:"
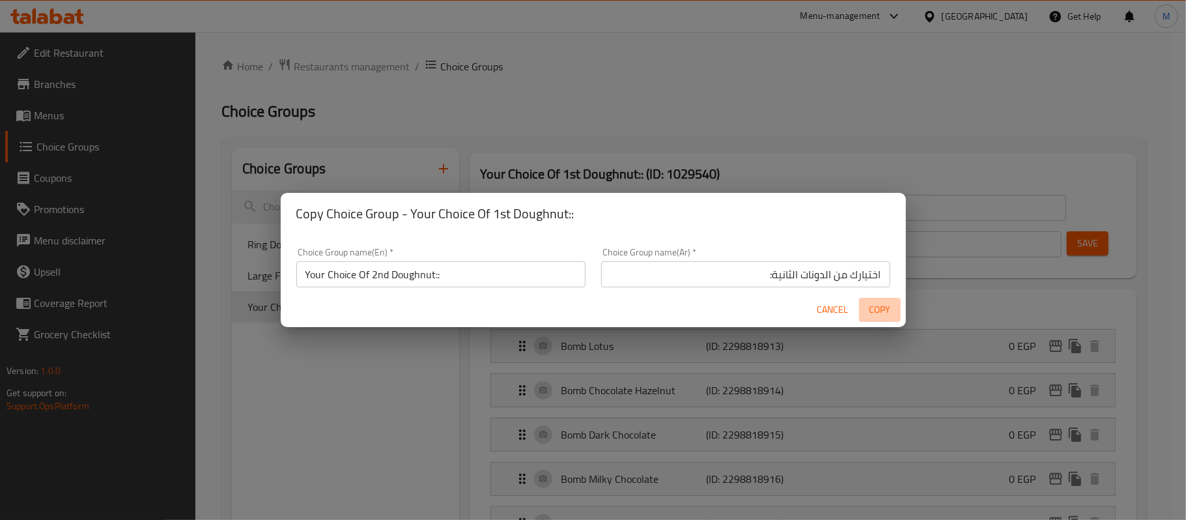
click at [883, 305] on span "Copy" at bounding box center [879, 310] width 31 height 16
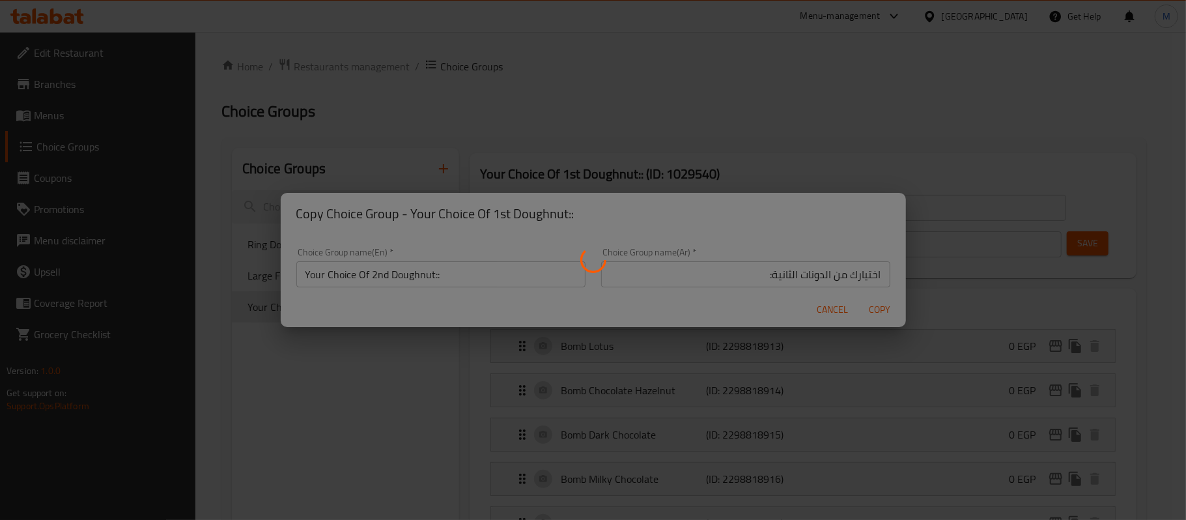
type input "Your Choice Of 2nd Doughnut::"
type input "اختيارك من الدونات الثانية:"
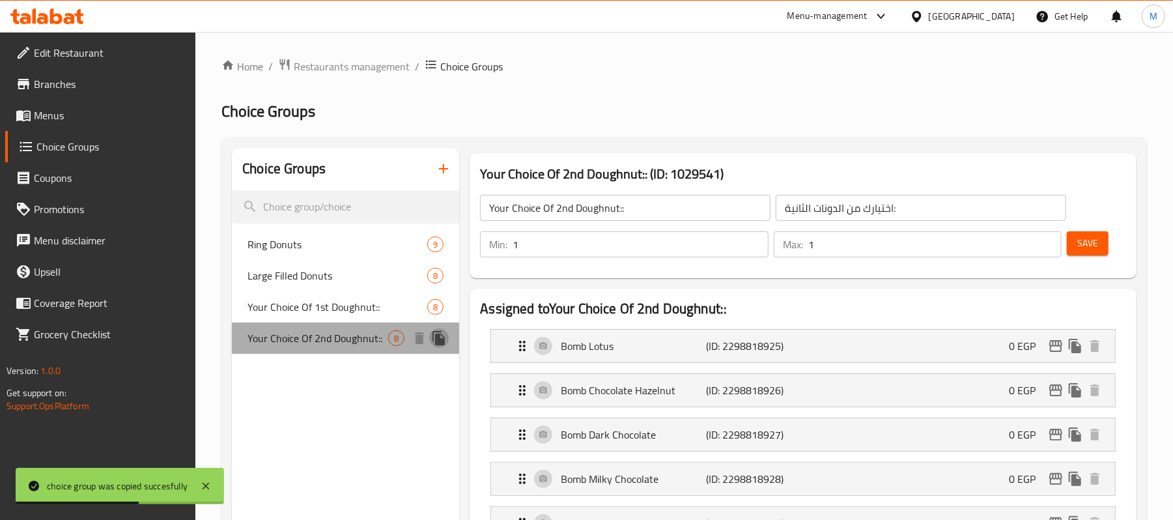
click at [438, 339] on icon "duplicate" at bounding box center [438, 338] width 12 height 14
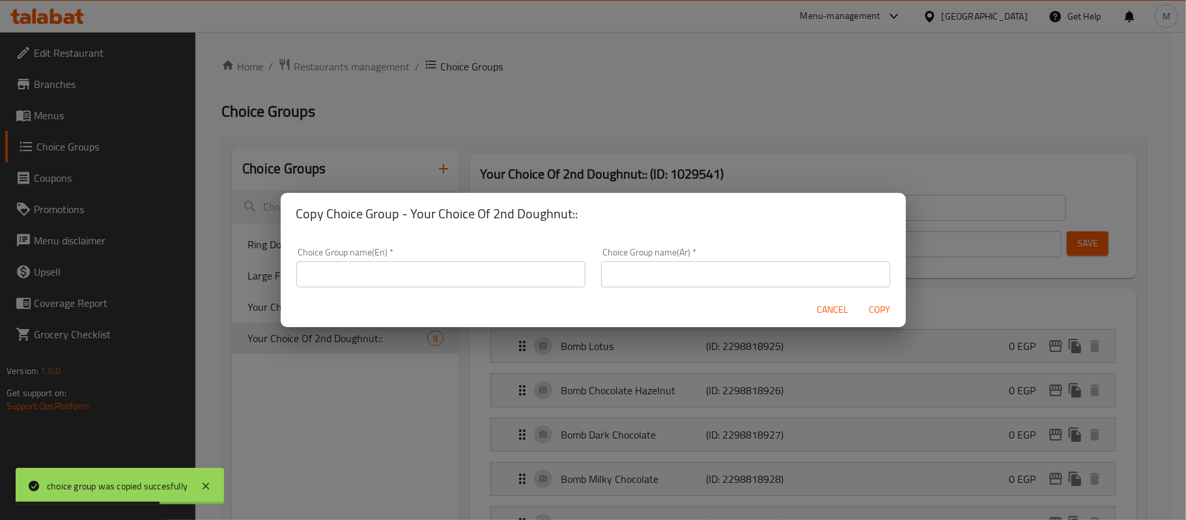
click at [396, 283] on input "text" at bounding box center [440, 274] width 289 height 26
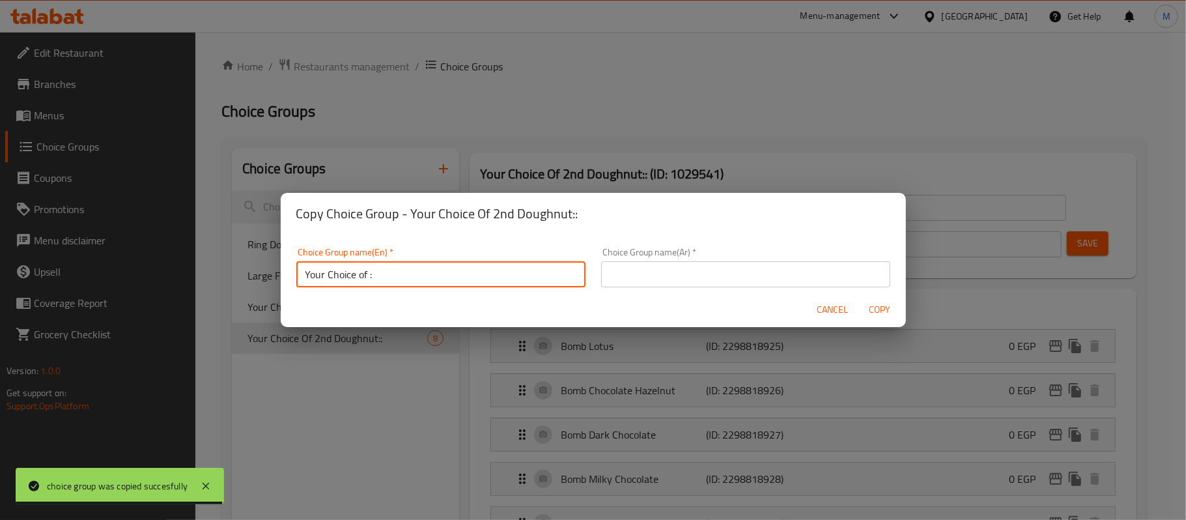
click at [369, 277] on input "Your Choice of :" at bounding box center [440, 274] width 289 height 26
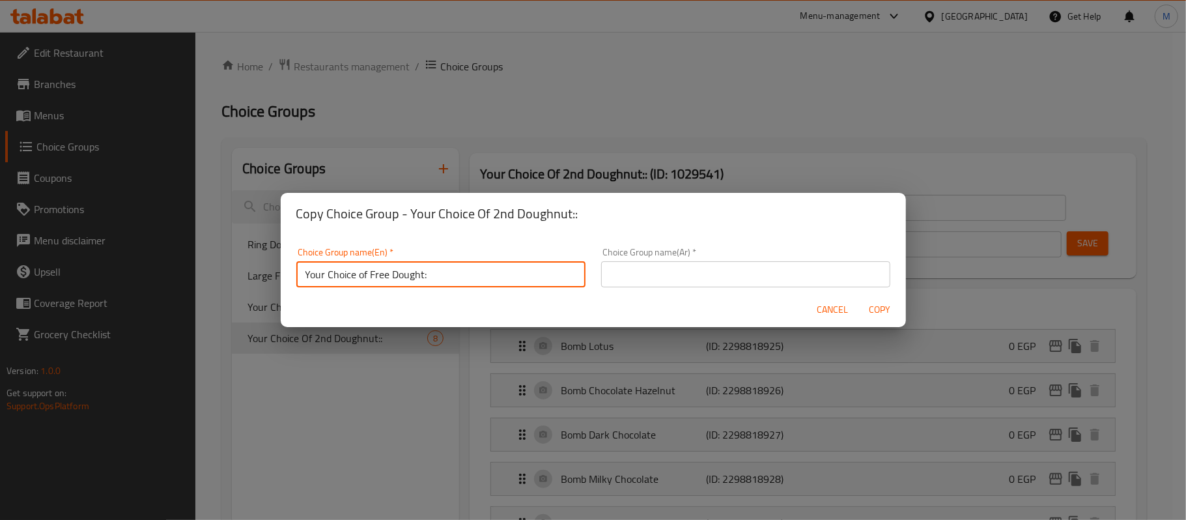
drag, startPoint x: 408, startPoint y: 276, endPoint x: 355, endPoint y: 277, distance: 52.8
click at [355, 277] on input "Your Choice of Free Dought:" at bounding box center [440, 274] width 289 height 26
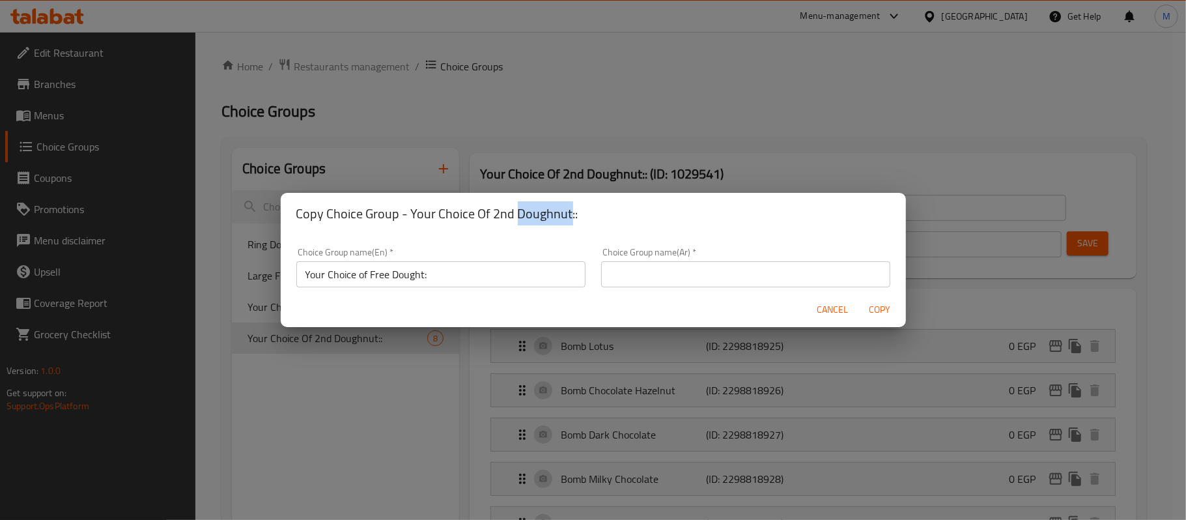
drag, startPoint x: 515, startPoint y: 211, endPoint x: 567, endPoint y: 214, distance: 52.2
click at [567, 214] on h2 "Copy Choice Group - Your Choice Of 2nd Doughnut::" at bounding box center [593, 213] width 594 height 21
copy h2 "Doughnut"
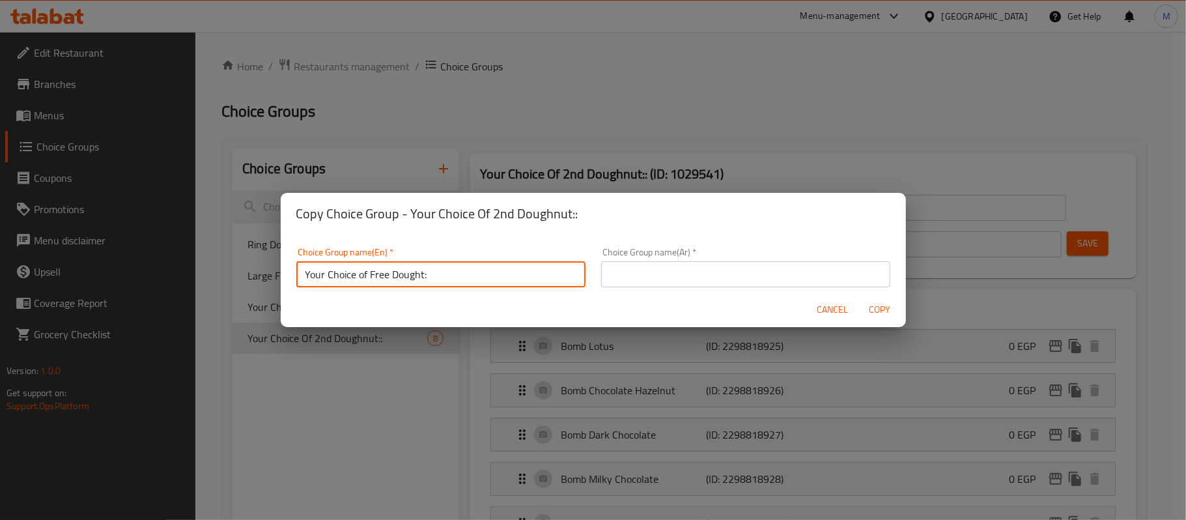
click at [401, 272] on input "Your Choice of Free Dought:" at bounding box center [440, 274] width 289 height 26
paste input "nu"
type input "Your Choice of Free Doughnut:"
click at [746, 284] on input "text" at bounding box center [745, 274] width 289 height 26
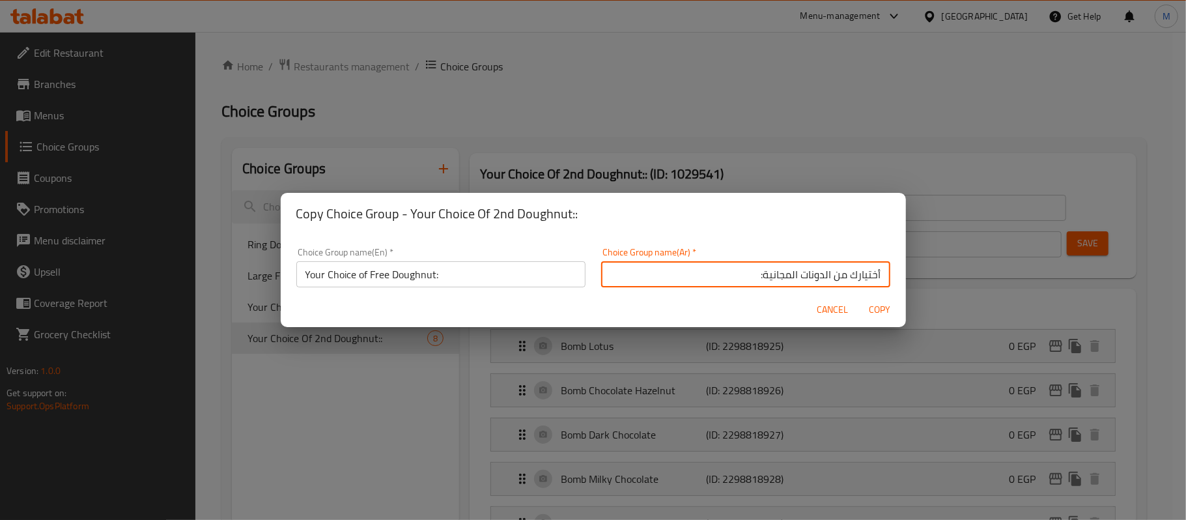
type input "أختيارك من الدونات المجانية:"
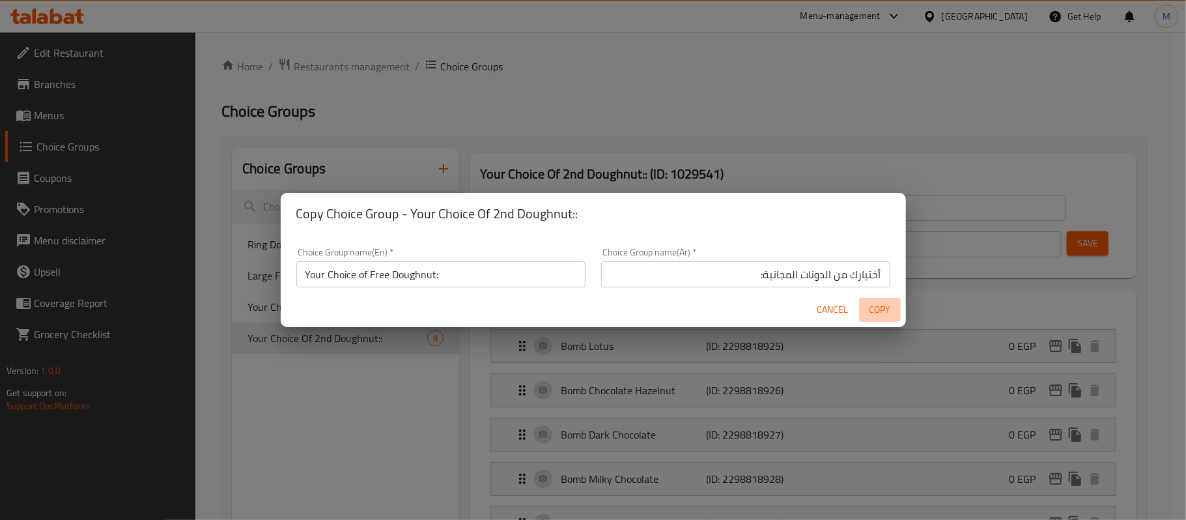
click at [873, 315] on span "Copy" at bounding box center [879, 310] width 31 height 16
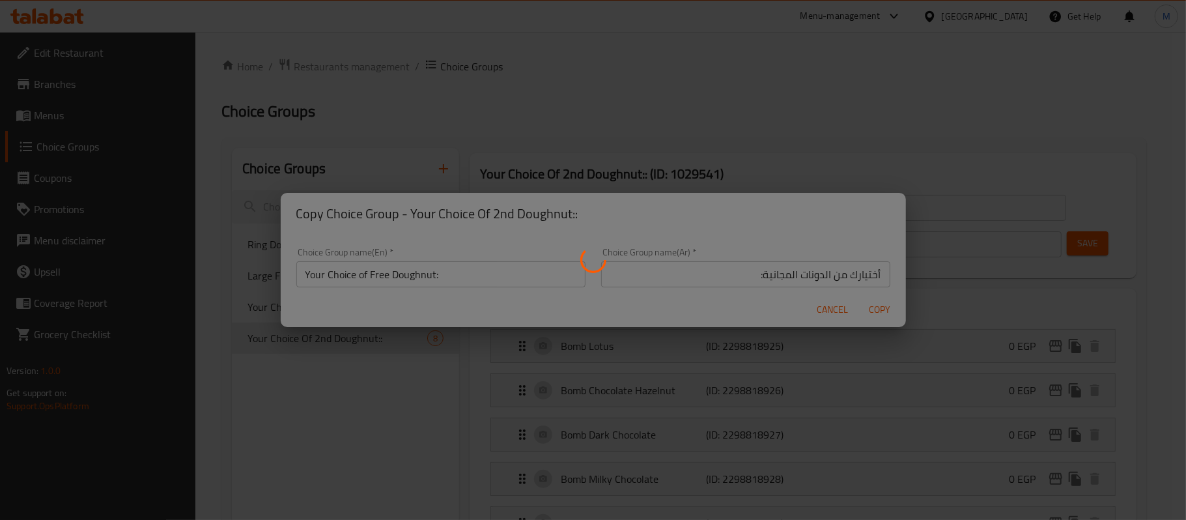
type input "Your Choice of Free Doughnut:"
type input "أختيارك من الدونات المجانية:"
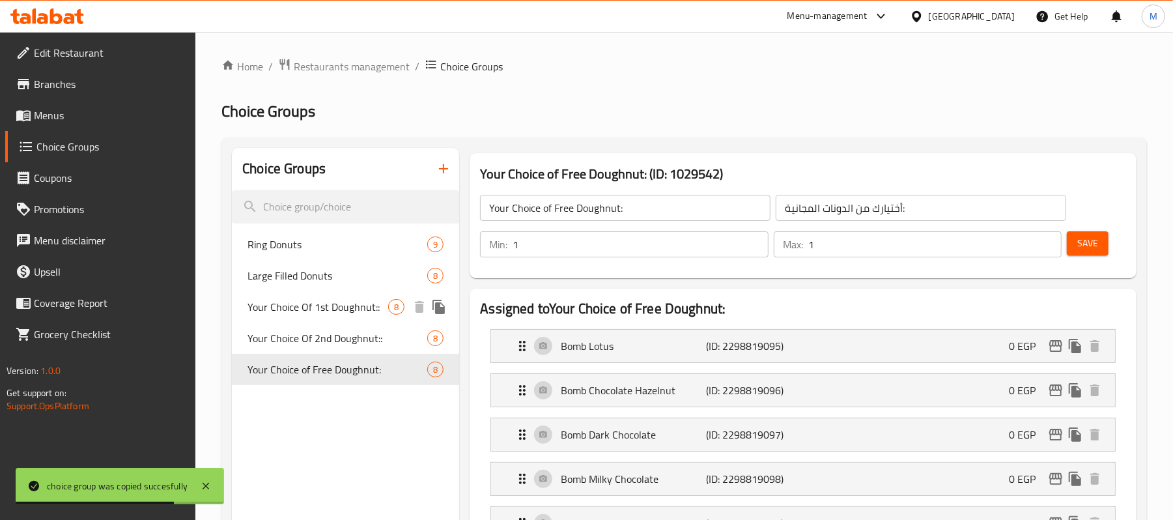
click at [358, 305] on span "Your Choice Of 1st Doughnut::" at bounding box center [317, 307] width 141 height 16
type input "Your Choice Of 1st Doughnut::"
type input "أختيارك من الدونات الأولي:"
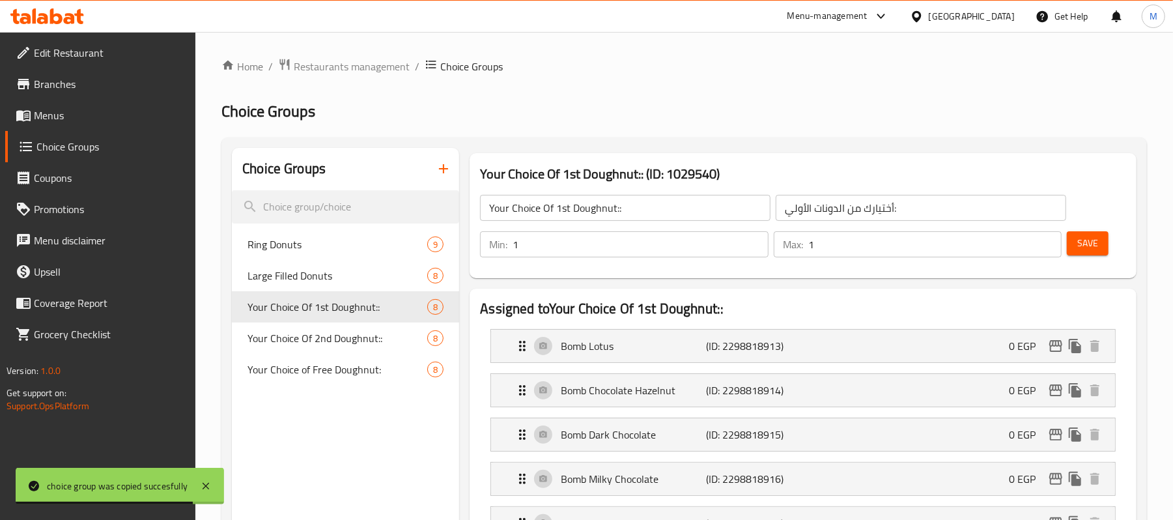
click at [645, 212] on input "Your Choice Of 1st Doughnut::" at bounding box center [625, 208] width 290 height 26
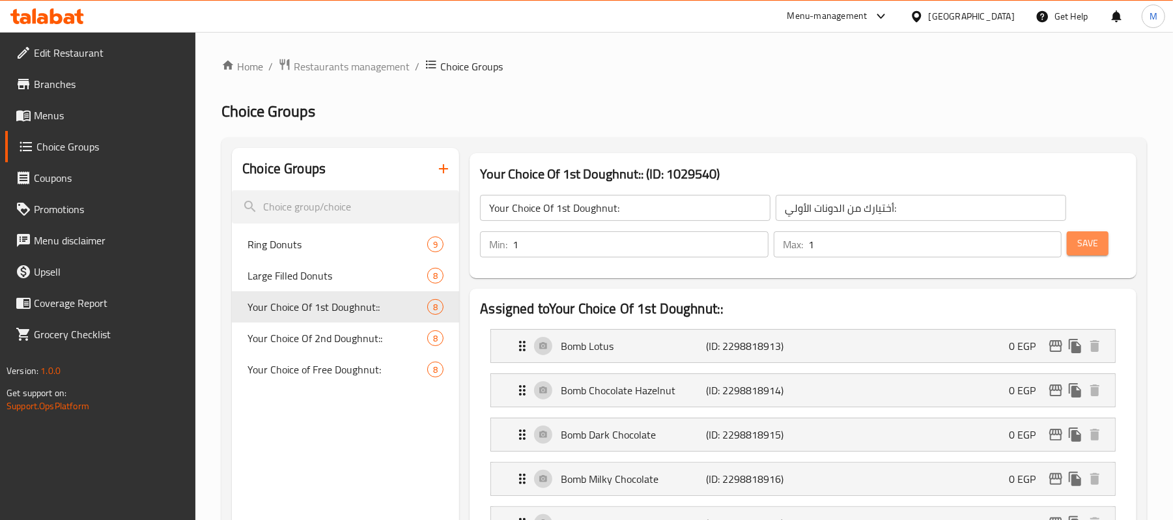
click at [1088, 245] on span "Save" at bounding box center [1087, 243] width 21 height 16
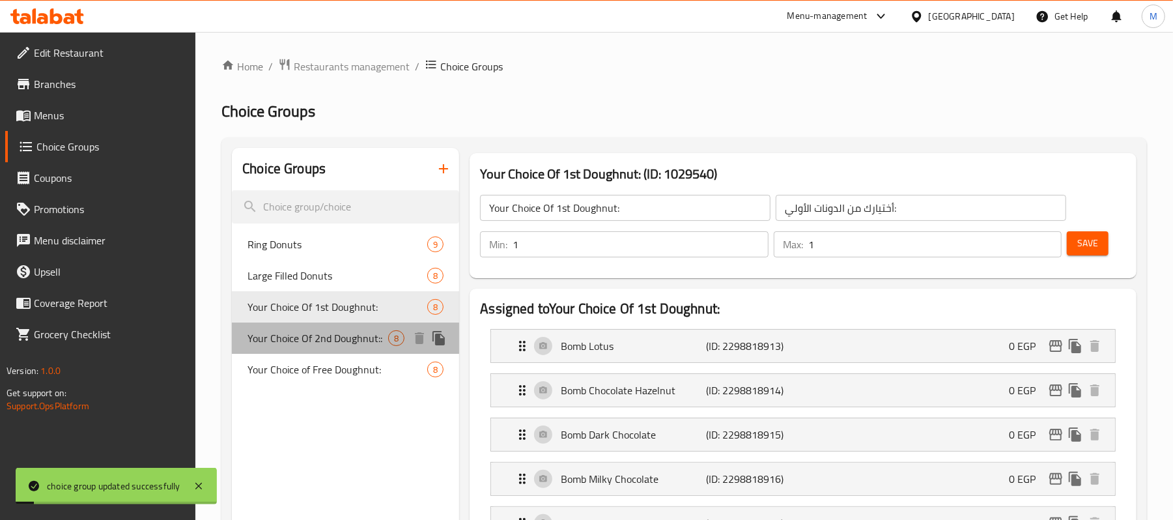
click at [354, 333] on span "Your Choice Of 2nd Doughnut::" at bounding box center [317, 338] width 141 height 16
type input "Your Choice Of 2nd Doughnut::"
type input "اختيارك من الدونات الثانية:"
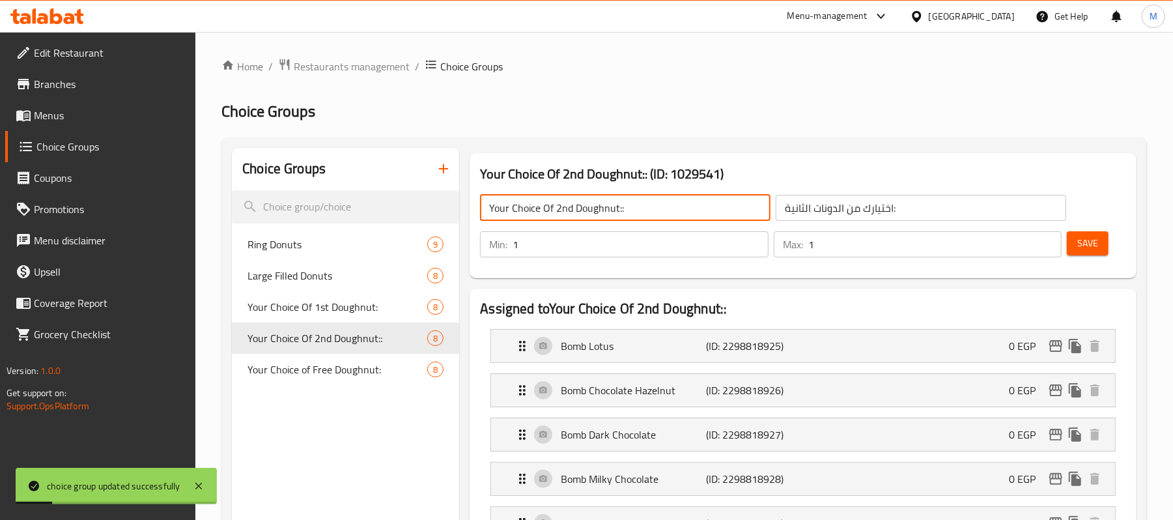
click at [634, 207] on input "Your Choice Of 2nd Doughnut::" at bounding box center [625, 208] width 290 height 26
type input "Your Choice Of 2nd Doughnut:"
click at [1088, 240] on span "Save" at bounding box center [1087, 243] width 21 height 16
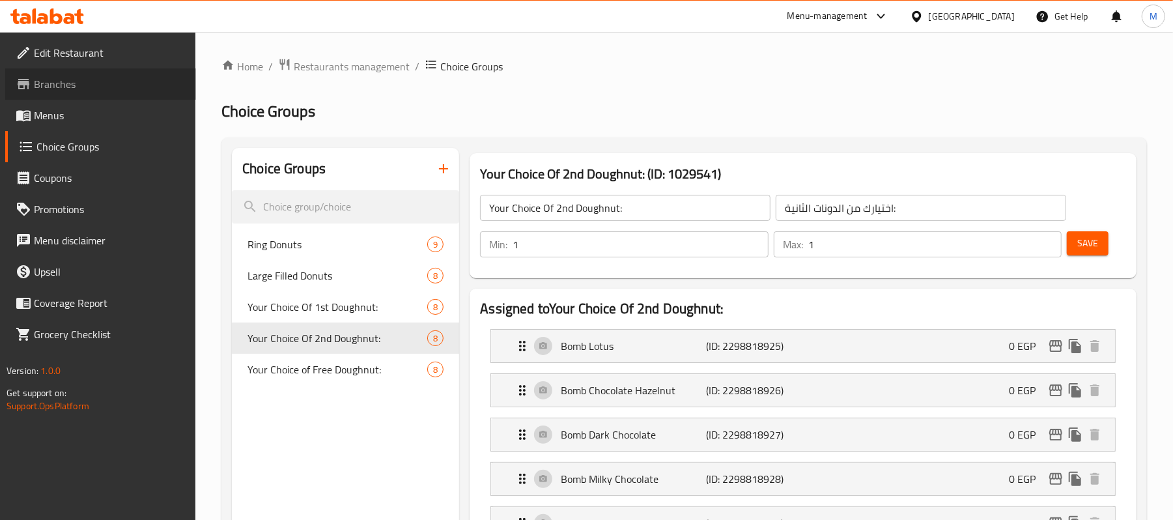
click at [77, 81] on span "Branches" at bounding box center [110, 84] width 152 height 16
